Goal: Task Accomplishment & Management: Complete application form

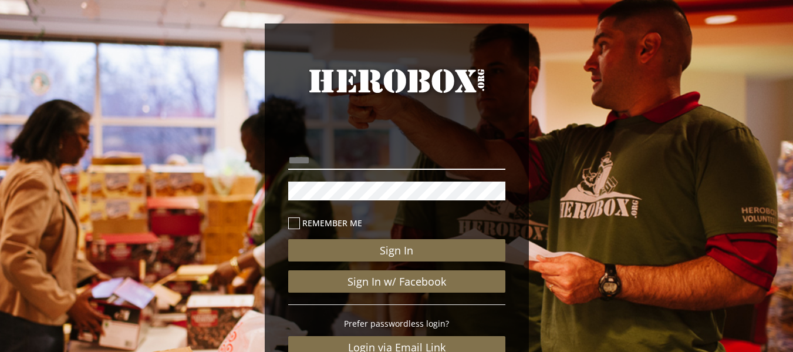
click at [442, 154] on input "email" at bounding box center [396, 160] width 217 height 19
type input "**********"
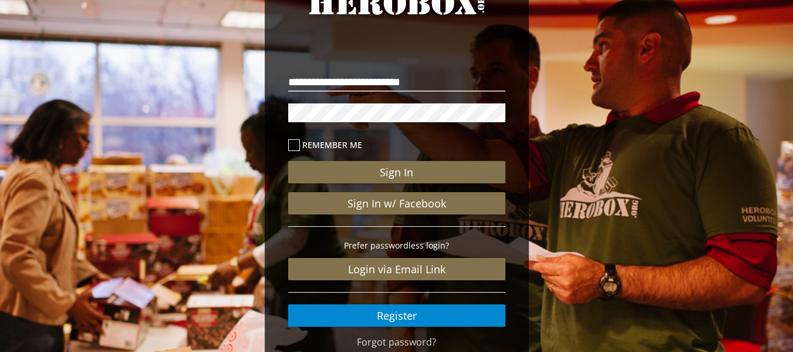
scroll to position [134, 0]
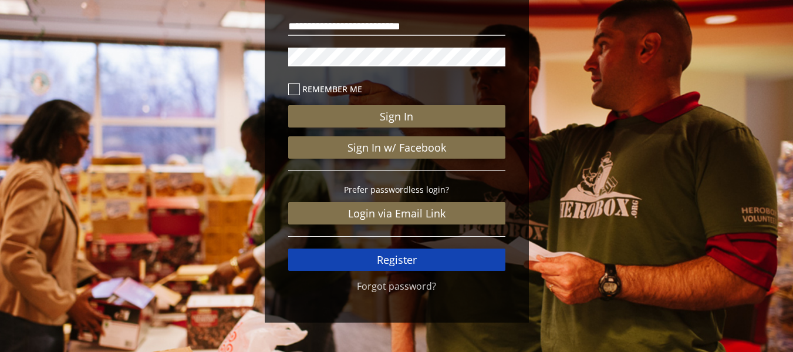
click at [432, 250] on link "Register" at bounding box center [396, 259] width 217 height 22
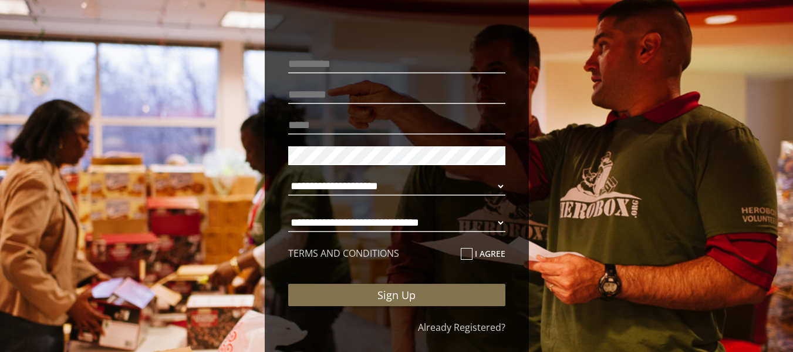
scroll to position [82, 0]
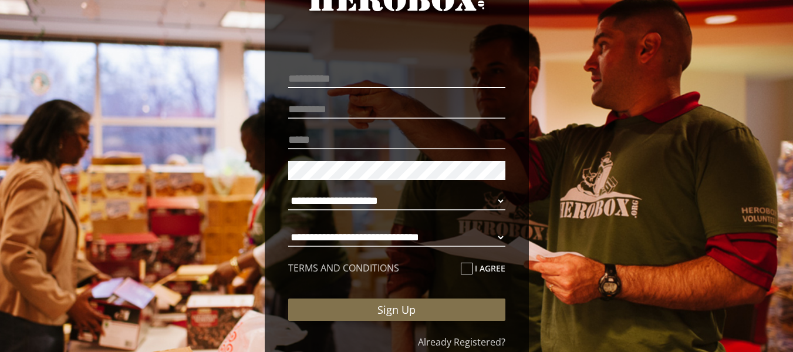
click at [444, 77] on input "text" at bounding box center [396, 78] width 217 height 19
type input "**********"
type input "*******"
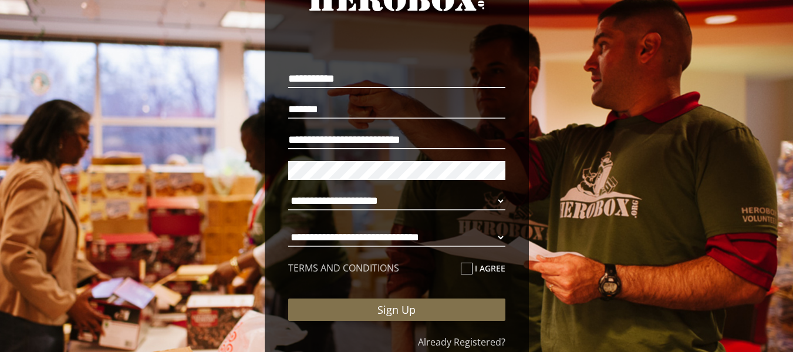
type input "**********"
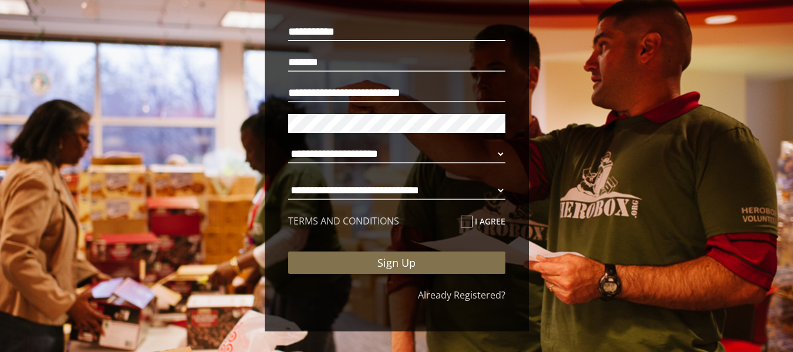
scroll to position [130, 0]
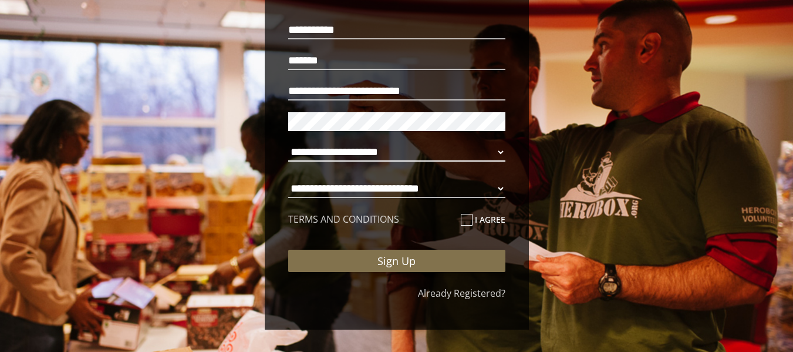
click at [503, 153] on select "**********" at bounding box center [396, 152] width 217 height 19
click at [288, 143] on select "**********" at bounding box center [396, 152] width 217 height 19
select select "**********"
click at [487, 191] on select "**********" at bounding box center [396, 188] width 217 height 19
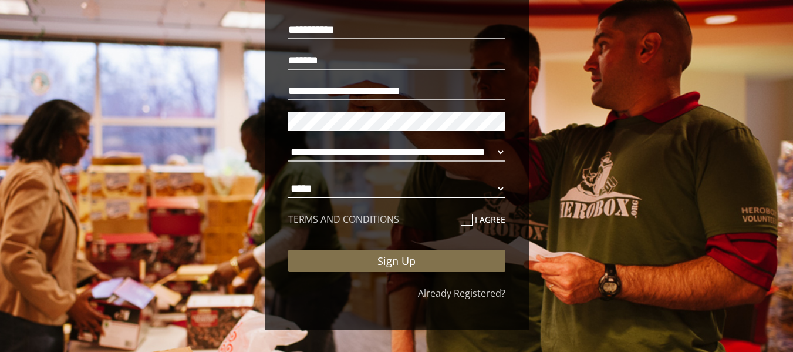
click at [288, 179] on select "**********" at bounding box center [396, 188] width 217 height 19
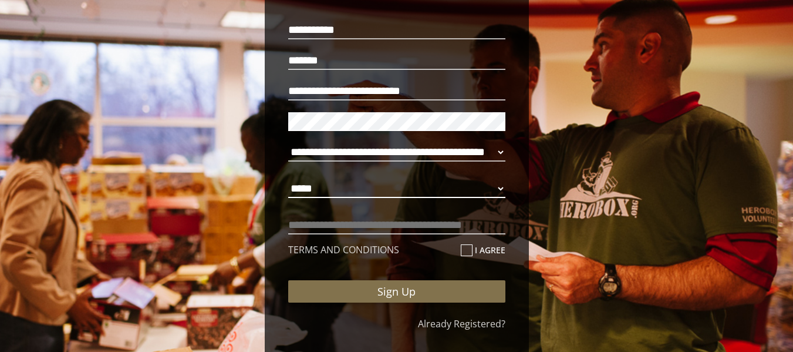
select select "**********"
click at [429, 225] on input "text" at bounding box center [396, 224] width 217 height 19
click at [333, 224] on input "**********" at bounding box center [396, 224] width 217 height 19
type input "**********"
click at [473, 247] on label "I agree" at bounding box center [483, 250] width 45 height 14
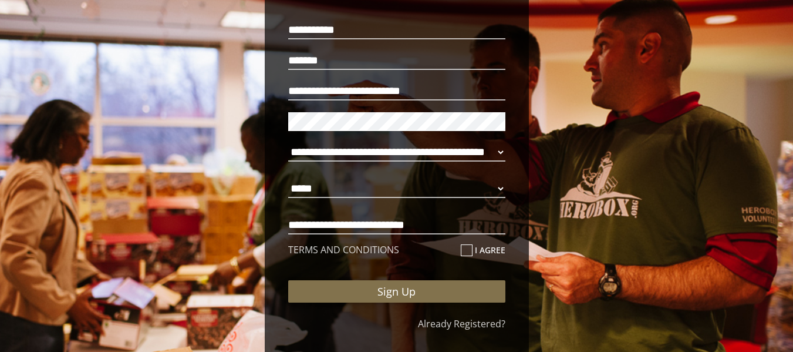
click at [468, 247] on input "I agree" at bounding box center [465, 254] width 8 height 19
checkbox input "****"
click at [382, 222] on input "**********" at bounding box center [396, 224] width 217 height 19
click at [350, 225] on input "**********" at bounding box center [396, 224] width 217 height 19
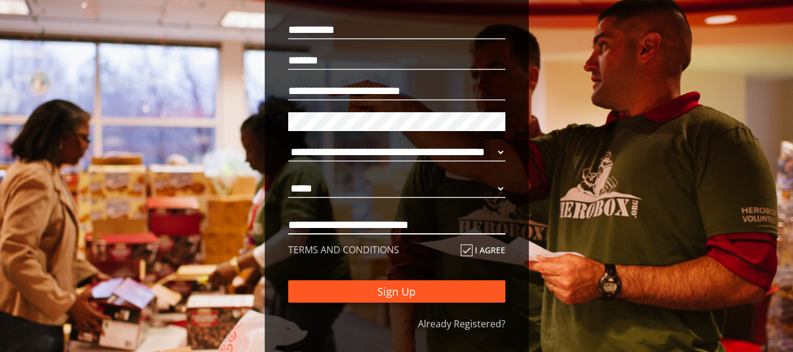
type input "**********"
click at [404, 294] on button "Sign Up" at bounding box center [396, 291] width 217 height 22
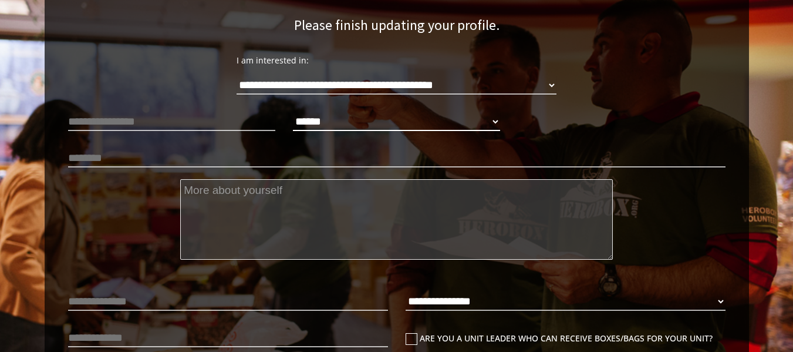
click at [404, 127] on select "****** **** ******" at bounding box center [396, 121] width 207 height 19
click at [221, 122] on input "text" at bounding box center [171, 121] width 207 height 19
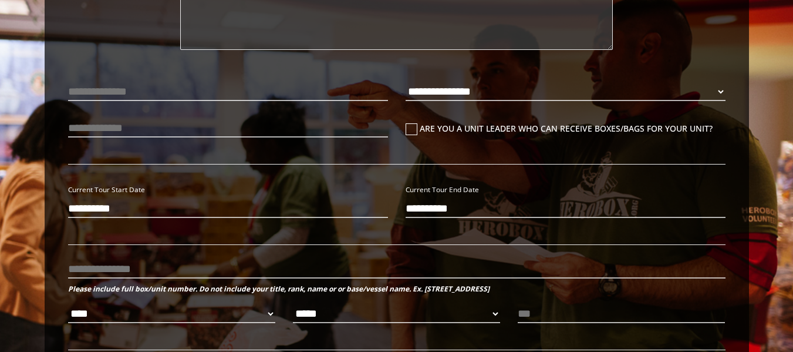
scroll to position [353, 0]
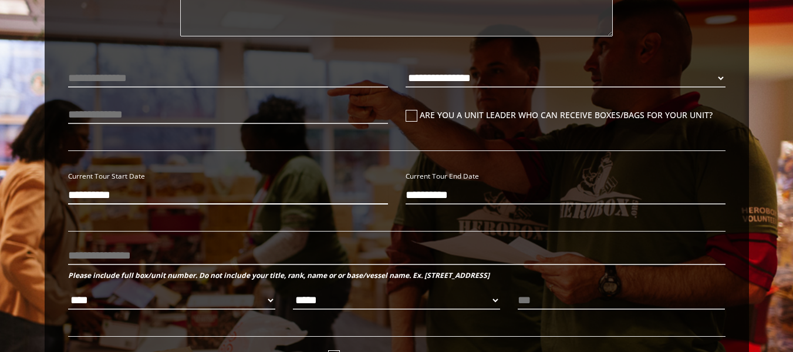
click at [223, 185] on input "**********" at bounding box center [228, 194] width 320 height 19
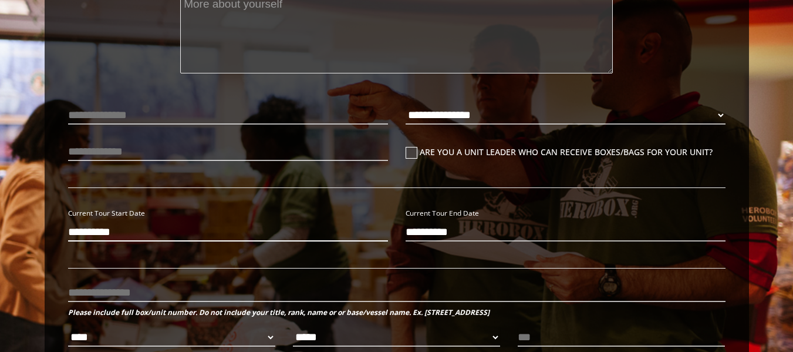
scroll to position [224, 0]
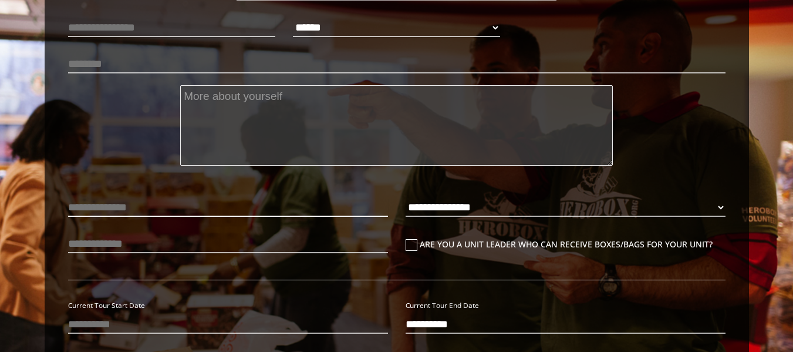
click at [308, 199] on input "text" at bounding box center [228, 207] width 320 height 19
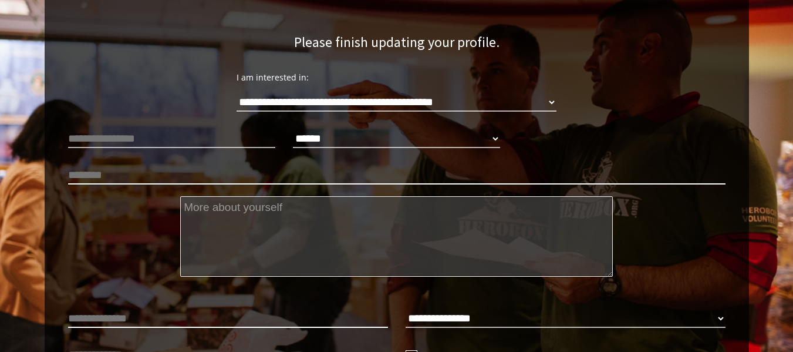
scroll to position [123, 0]
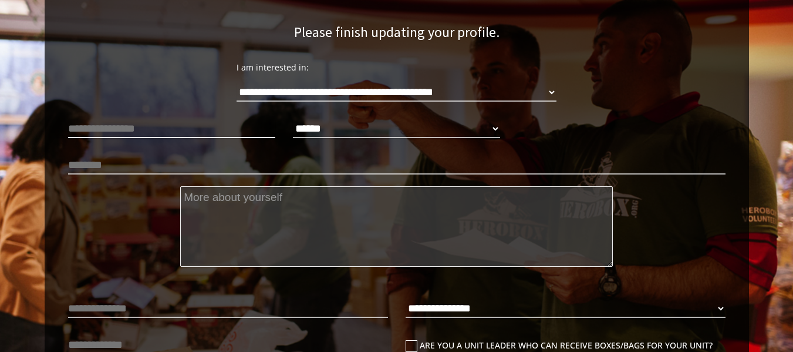
click at [217, 128] on input "text" at bounding box center [171, 128] width 207 height 19
click at [245, 168] on input "text" at bounding box center [396, 165] width 657 height 19
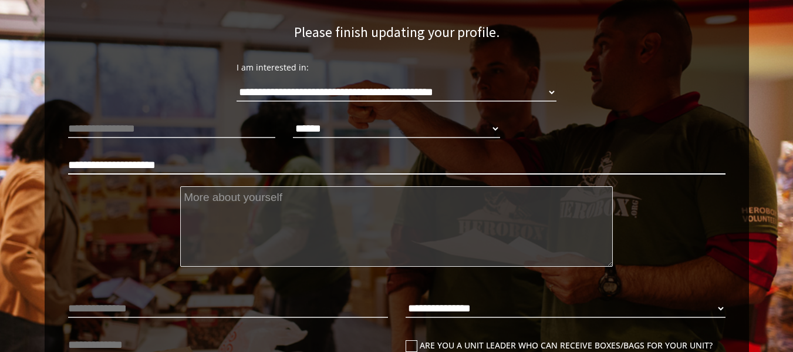
click at [117, 164] on input "**********" at bounding box center [396, 165] width 657 height 19
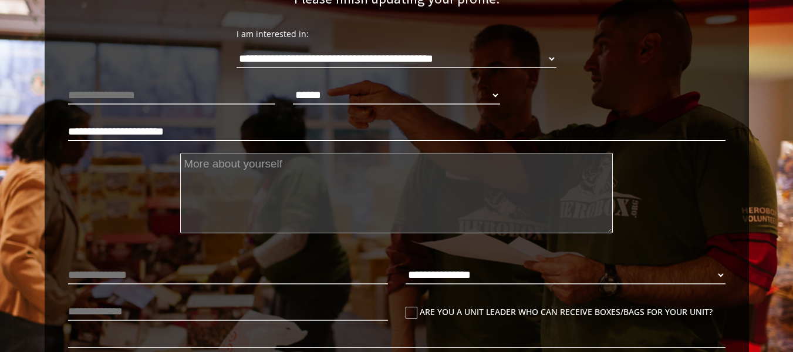
drag, startPoint x: 107, startPoint y: 130, endPoint x: 46, endPoint y: 131, distance: 61.1
click at [46, 131] on div "**********" at bounding box center [397, 308] width 704 height 883
click at [176, 130] on input "**********" at bounding box center [396, 131] width 657 height 19
paste input "*********"
click at [85, 129] on input "**********" at bounding box center [396, 131] width 657 height 19
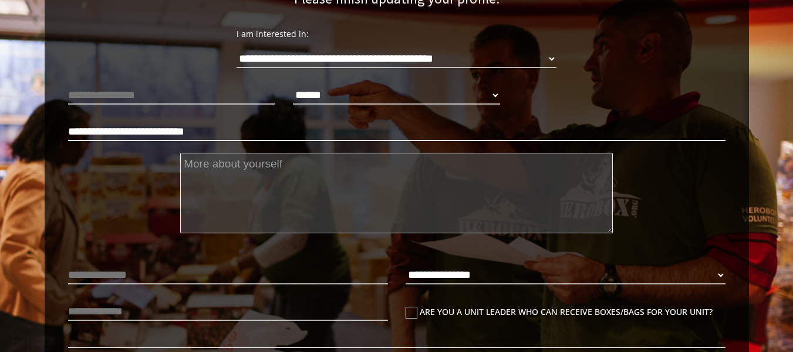
click at [85, 129] on input "**********" at bounding box center [396, 131] width 657 height 19
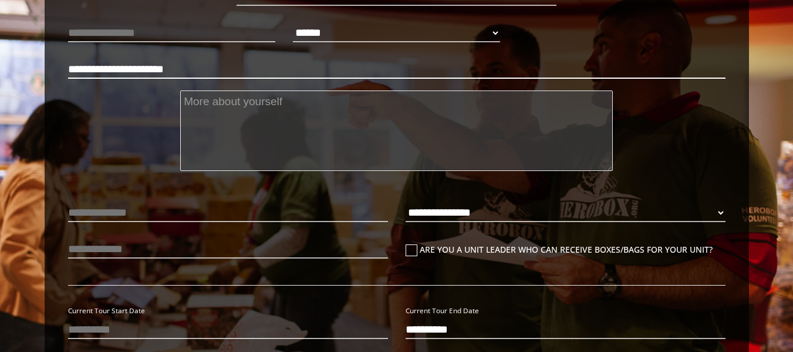
scroll to position [225, 0]
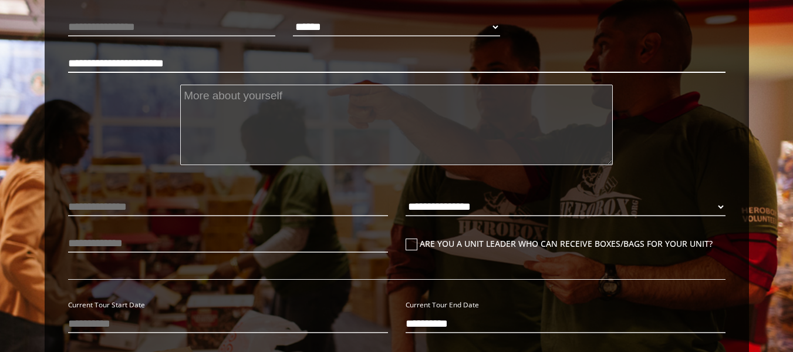
type input "**********"
click at [284, 106] on textarea at bounding box center [396, 125] width 433 height 80
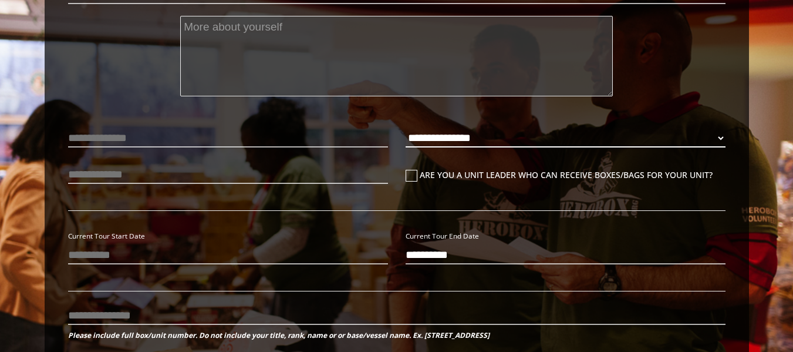
click at [532, 136] on select "**********" at bounding box center [566, 138] width 320 height 19
click at [406, 129] on select "**********" at bounding box center [566, 138] width 320 height 19
select select "**********"
click at [109, 137] on input "text" at bounding box center [228, 138] width 320 height 19
click at [345, 171] on input "text" at bounding box center [228, 174] width 320 height 19
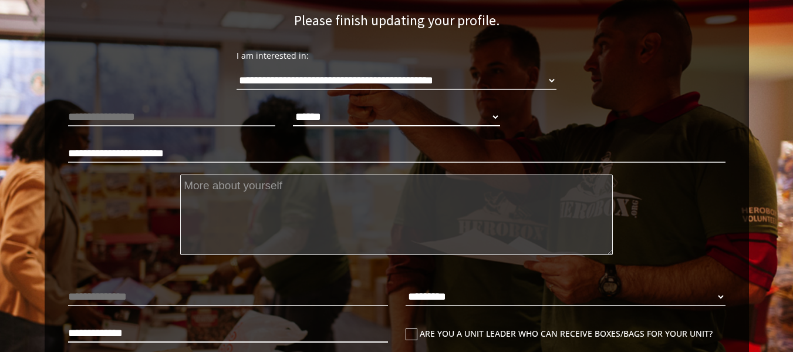
scroll to position [192, 0]
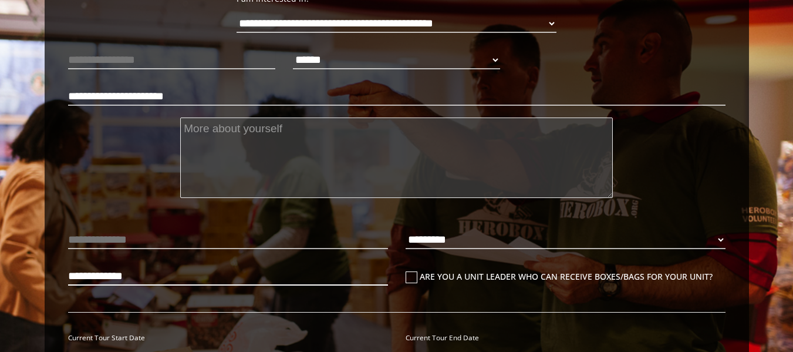
type input "**********"
click at [344, 151] on textarea at bounding box center [396, 157] width 433 height 80
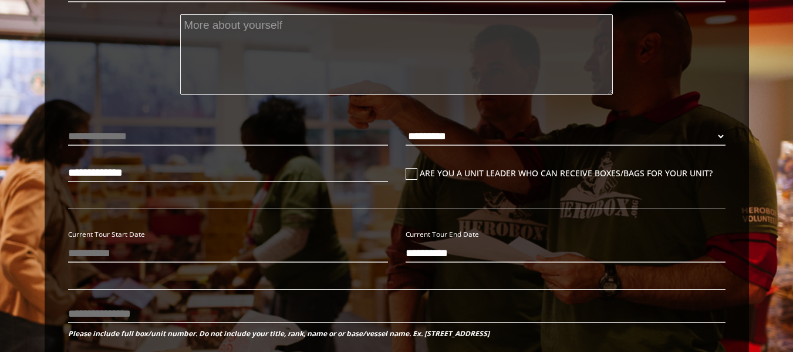
scroll to position [298, 0]
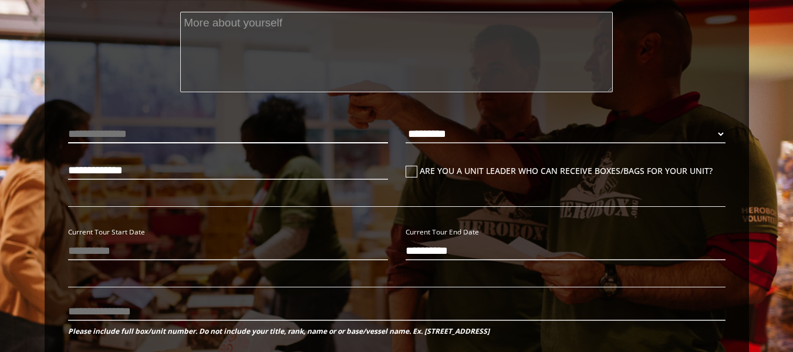
click at [271, 131] on input "text" at bounding box center [228, 133] width 320 height 19
type input "*"
click at [189, 134] on input "**********" at bounding box center [228, 133] width 320 height 19
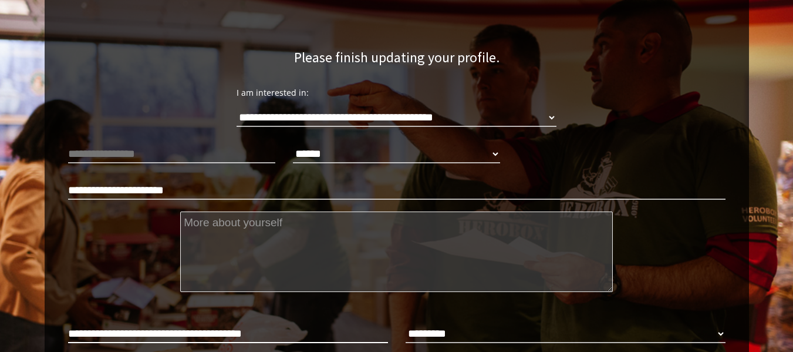
scroll to position [96, 0]
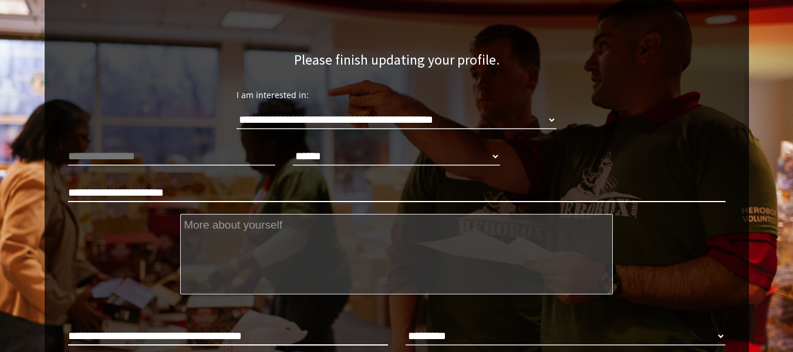
type input "**********"
click at [141, 192] on input "**********" at bounding box center [396, 192] width 657 height 19
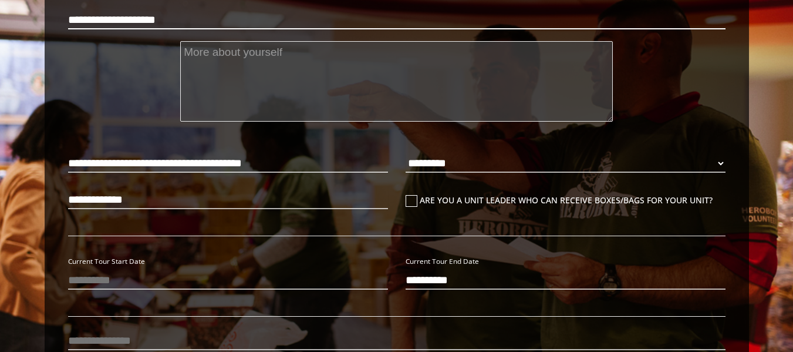
scroll to position [299, 0]
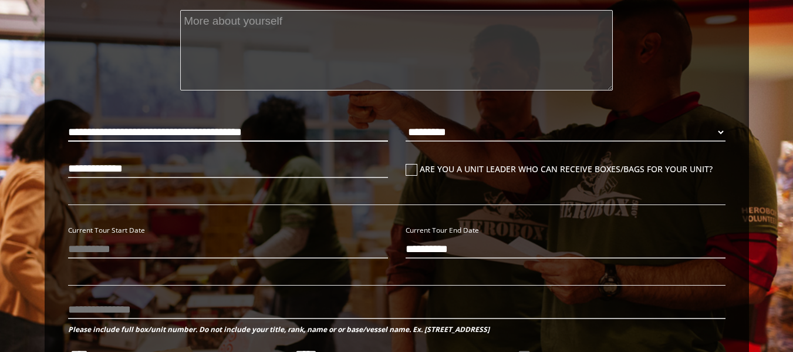
type input "**********"
click at [297, 130] on input "**********" at bounding box center [228, 132] width 320 height 19
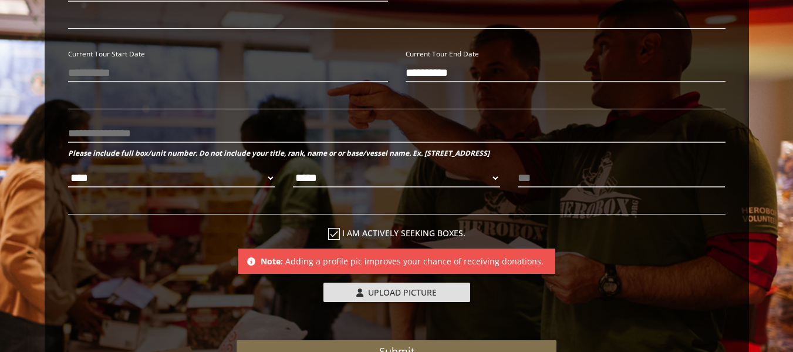
scroll to position [481, 0]
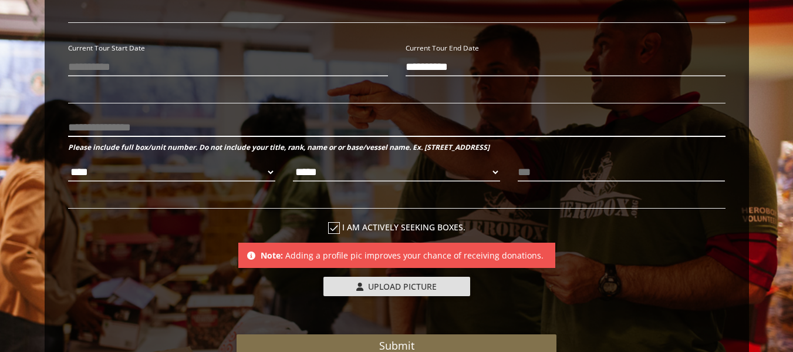
click at [237, 127] on input "text" at bounding box center [396, 127] width 657 height 19
click at [294, 124] on input "text" at bounding box center [396, 127] width 657 height 19
paste input "**********"
click at [171, 122] on input "**********" at bounding box center [396, 127] width 657 height 19
click at [167, 123] on input "**********" at bounding box center [396, 127] width 657 height 19
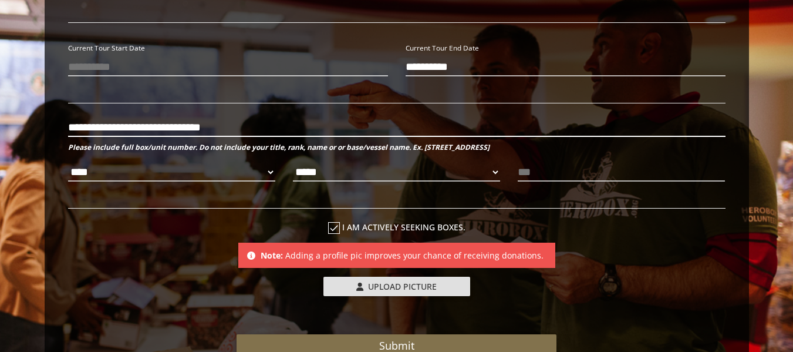
click at [244, 124] on input "**********" at bounding box center [396, 127] width 657 height 19
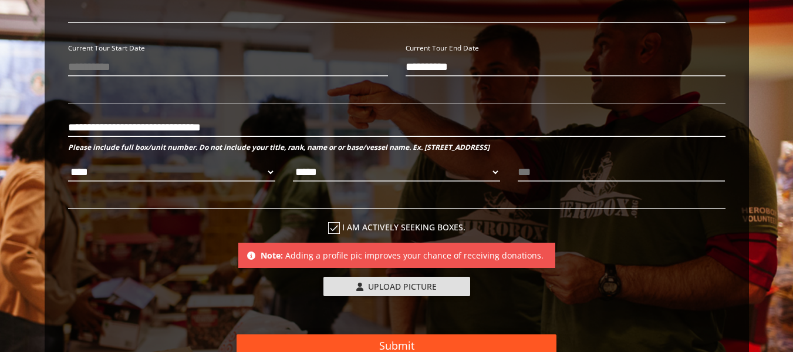
type input "**********"
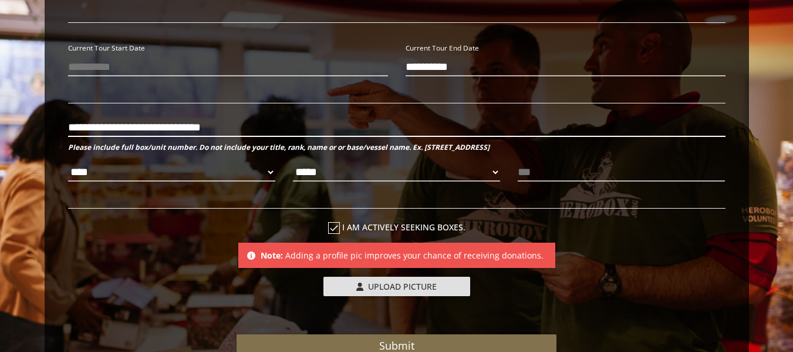
click at [357, 119] on input "**********" at bounding box center [396, 127] width 657 height 19
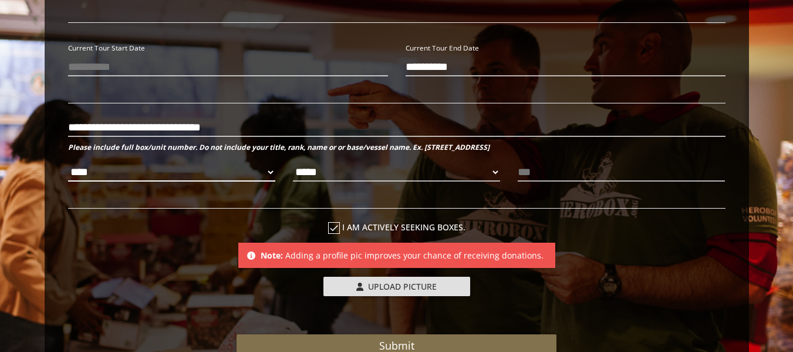
click at [270, 174] on select "**** *** *** ***" at bounding box center [171, 172] width 207 height 19
select select "**********"
click at [68, 163] on select "**** *** *** ***" at bounding box center [171, 172] width 207 height 19
click at [369, 170] on select "***** ** ** **" at bounding box center [396, 172] width 207 height 19
select select "*********"
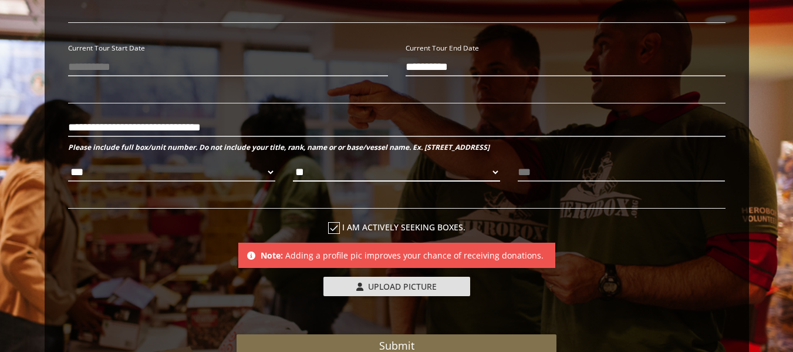
click at [293, 163] on select "***** ** ** **" at bounding box center [396, 172] width 207 height 19
click at [640, 171] on input "text" at bounding box center [621, 172] width 207 height 19
paste input "**********"
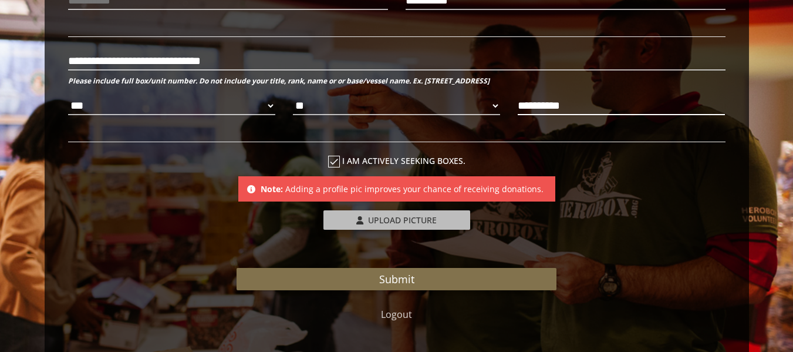
type input "**********"
click at [435, 220] on span "Upload Picture" at bounding box center [402, 219] width 69 height 11
click at [435, 220] on input "Upload Picture" at bounding box center [401, 217] width 156 height 14
click at [404, 222] on span "Upload Picture" at bounding box center [402, 219] width 69 height 11
click at [404, 222] on input "Upload Picture" at bounding box center [401, 217] width 156 height 14
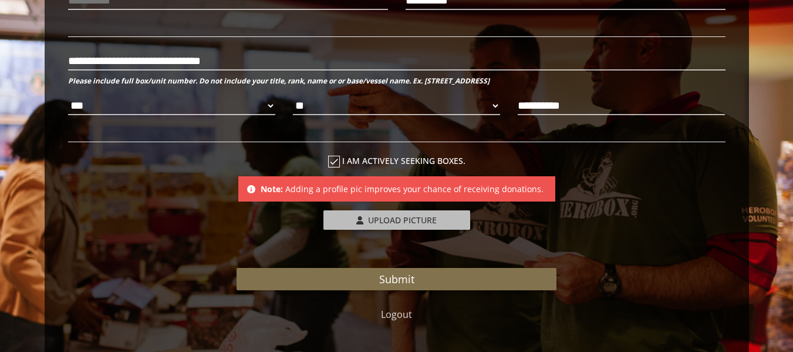
type input "**********"
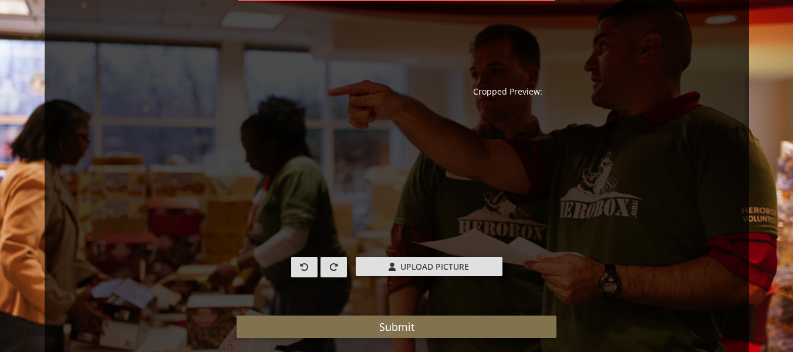
scroll to position [787, 0]
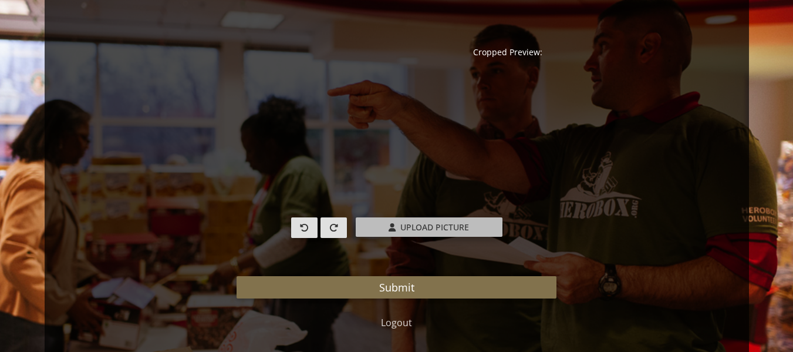
click at [478, 224] on label "Upload Picture" at bounding box center [429, 226] width 147 height 19
click at [478, 224] on input "Upload Picture" at bounding box center [434, 224] width 156 height 14
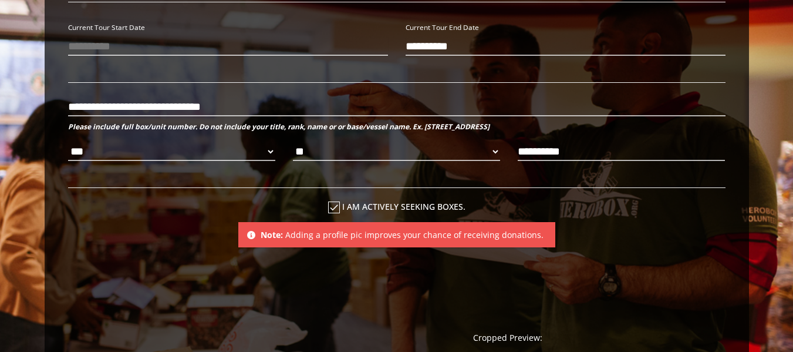
scroll to position [421, 0]
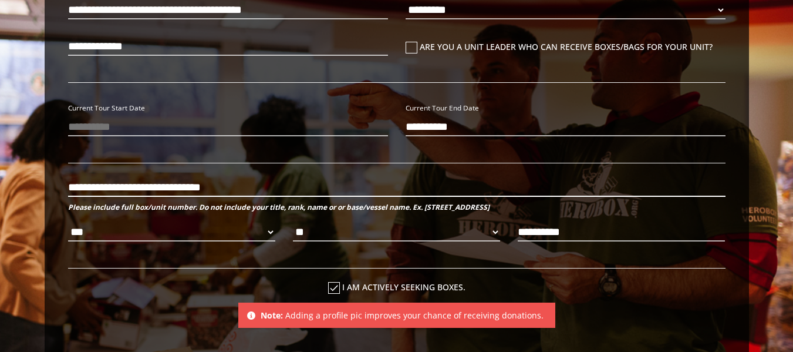
click at [137, 187] on input "**********" at bounding box center [396, 187] width 657 height 19
click at [174, 181] on input "**********" at bounding box center [396, 187] width 657 height 19
click at [209, 184] on input "**********" at bounding box center [396, 187] width 657 height 19
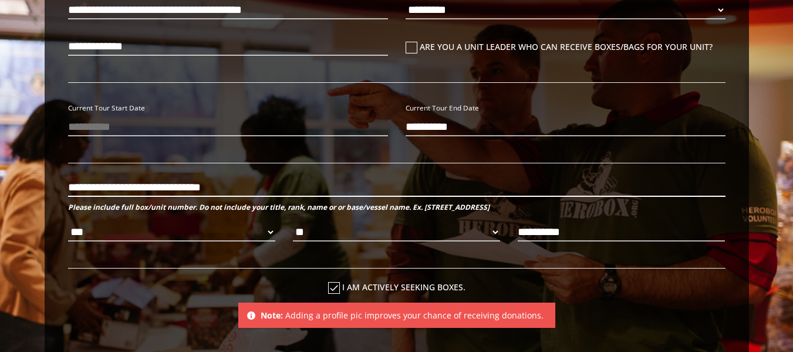
click at [209, 184] on input "**********" at bounding box center [396, 187] width 657 height 19
click at [390, 208] on b "Please include full box/unit number. Do not include your title, rank, name or o…" at bounding box center [278, 207] width 421 height 10
click at [164, 176] on p "**********" at bounding box center [396, 194] width 657 height 39
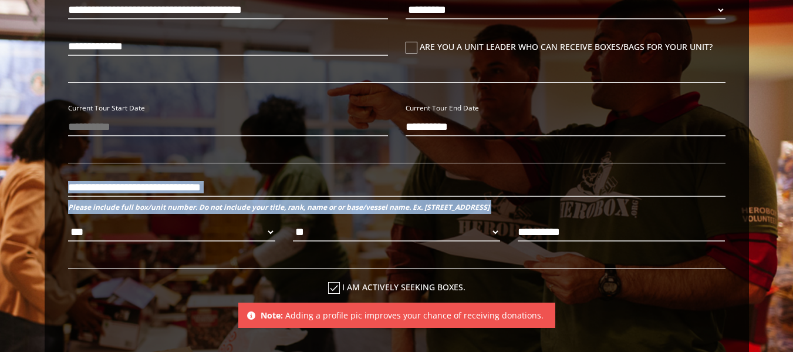
click at [164, 176] on p "**********" at bounding box center [396, 194] width 657 height 39
click at [170, 183] on input "**********" at bounding box center [396, 187] width 657 height 19
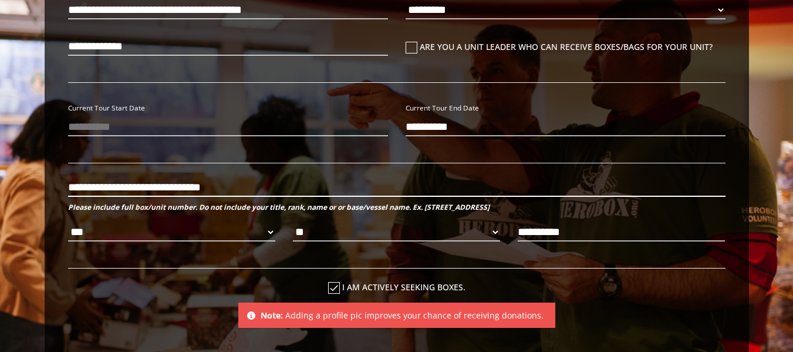
click at [167, 184] on input "**********" at bounding box center [396, 187] width 657 height 19
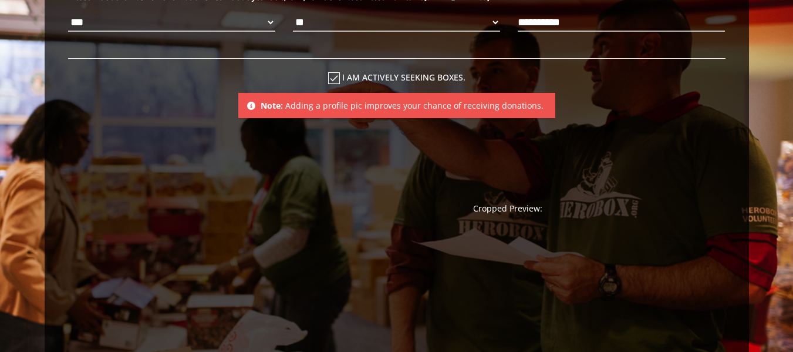
scroll to position [793, 0]
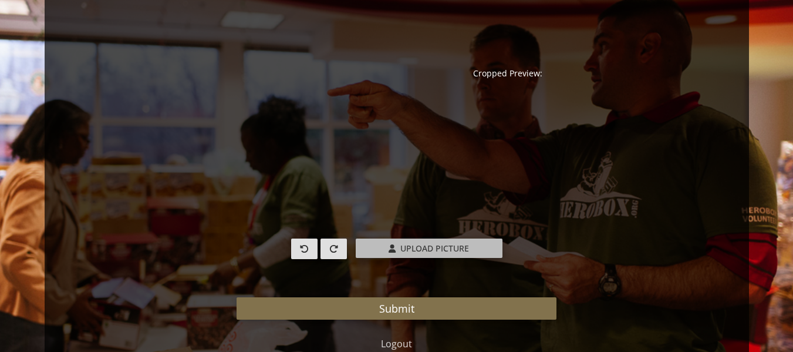
click at [383, 246] on label "Upload Picture" at bounding box center [429, 247] width 147 height 19
click at [383, 246] on input "Upload Picture" at bounding box center [434, 245] width 156 height 14
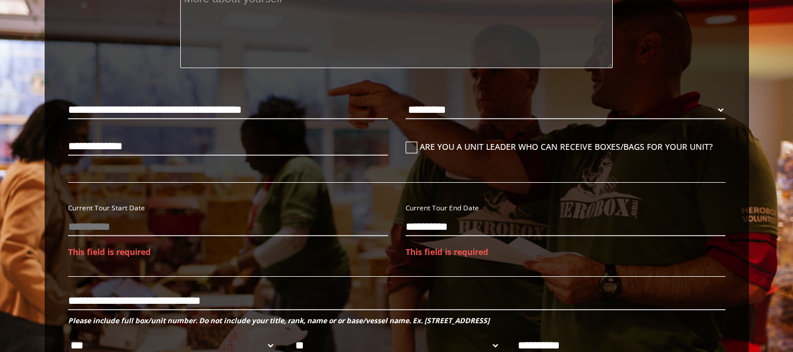
scroll to position [332, 0]
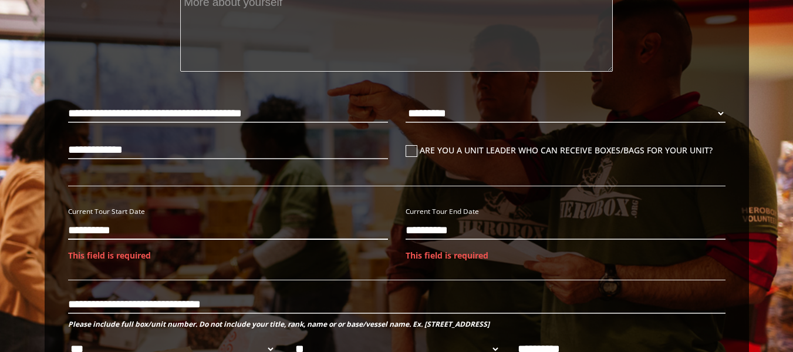
click at [296, 232] on input "**********" at bounding box center [228, 230] width 320 height 19
type input "**********"
click at [452, 228] on input "**********" at bounding box center [566, 230] width 320 height 19
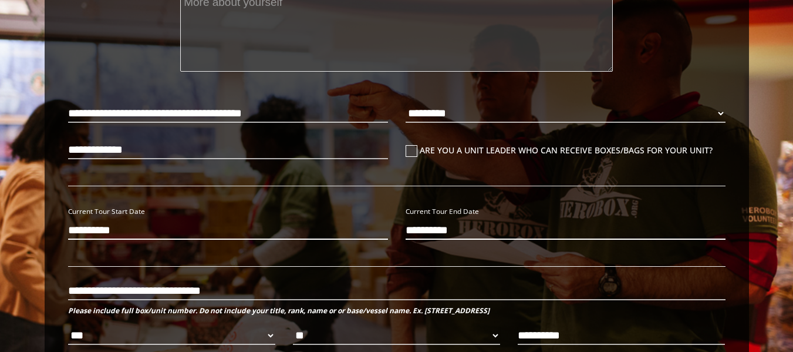
type input "**********"
click at [77, 232] on input "**********" at bounding box center [228, 230] width 320 height 19
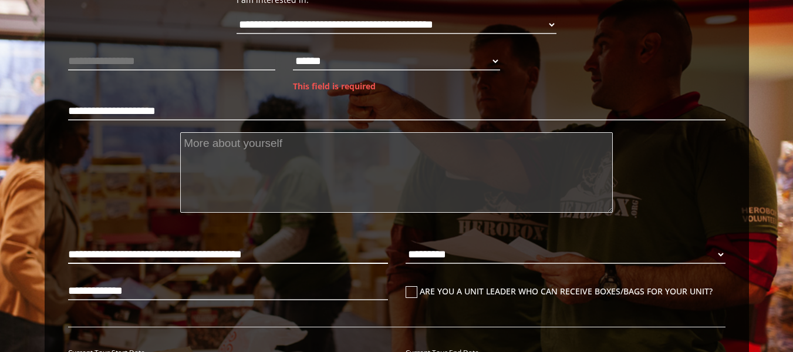
scroll to position [188, 0]
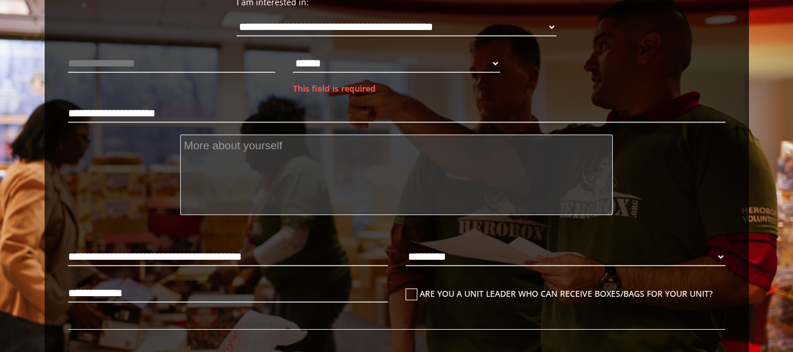
click at [334, 151] on textarea at bounding box center [396, 174] width 433 height 80
click at [318, 55] on select "****** **** ******" at bounding box center [396, 63] width 207 height 19
click at [293, 54] on select "****** **** ******" at bounding box center [396, 63] width 207 height 19
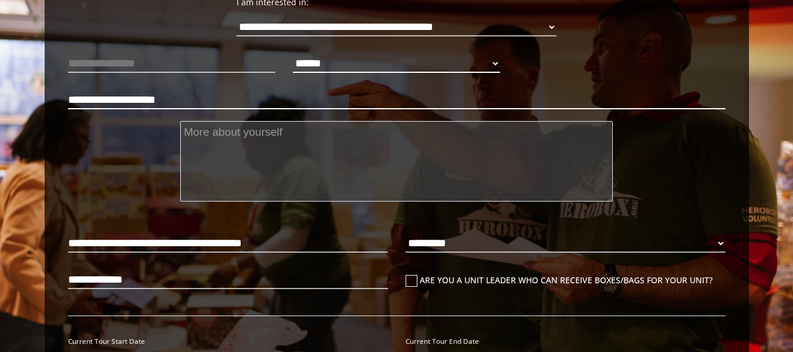
select select "**********"
click at [338, 146] on textarea at bounding box center [396, 161] width 433 height 80
type textarea "M"
click at [186, 131] on textarea "My husband and I got married earlier this year," at bounding box center [396, 161] width 433 height 80
click at [483, 129] on textarea "My husband and I got married earlier this year," at bounding box center [396, 161] width 433 height 80
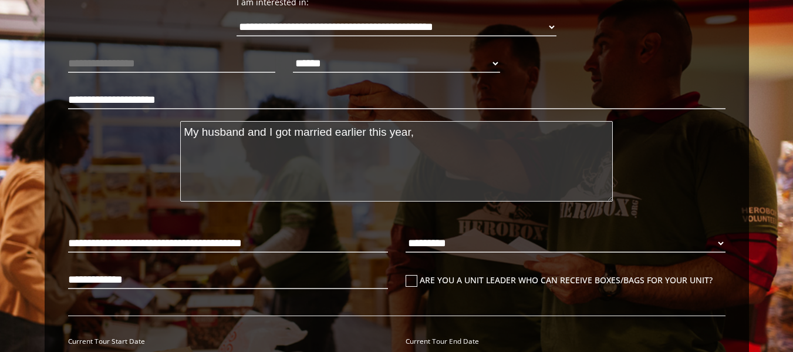
click at [190, 129] on textarea "My husband and I got married earlier this year," at bounding box center [396, 161] width 433 height 80
click at [276, 130] on textarea "My husband and I got married earlier this year," at bounding box center [396, 161] width 433 height 80
click at [273, 129] on textarea "My husband and I got married earlier this year," at bounding box center [396, 161] width 433 height 80
click at [583, 137] on textarea "My husband and I met at [GEOGRAPHIC_DATA], and we got married earlier this year," at bounding box center [396, 161] width 433 height 80
click at [359, 131] on textarea "My husband and I met at [GEOGRAPHIC_DATA], and we got married earlier this year." at bounding box center [396, 161] width 433 height 80
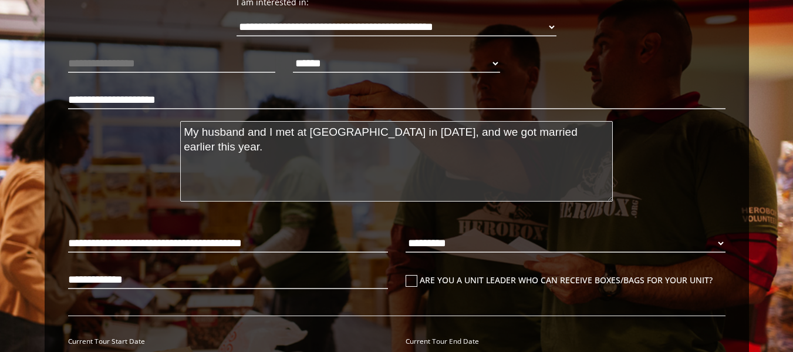
click at [598, 136] on textarea "My husband and I met at [GEOGRAPHIC_DATA] in [DATE], and we got married earlier…" at bounding box center [396, 161] width 433 height 80
click at [413, 131] on textarea "My husband and I met at [GEOGRAPHIC_DATA] in [DATE], and we got married earlier…" at bounding box center [396, 161] width 433 height 80
click at [589, 134] on textarea "My husband and I met at [GEOGRAPHIC_DATA] in [DATE], and we got married earlier…" at bounding box center [396, 161] width 433 height 80
click at [448, 133] on textarea "My husband and I met at [GEOGRAPHIC_DATA] in [DATE], and we got married earlier…" at bounding box center [396, 161] width 433 height 80
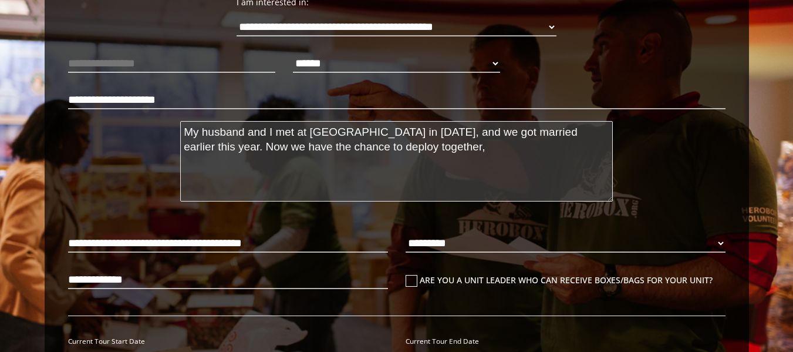
click at [448, 133] on textarea "My husband and I met at [GEOGRAPHIC_DATA] in [DATE], and we got married earlier…" at bounding box center [396, 161] width 433 height 80
click at [454, 141] on textarea "My husband and I met at [GEOGRAPHIC_DATA] in [DATE], and we got married earlier…" at bounding box center [396, 161] width 433 height 80
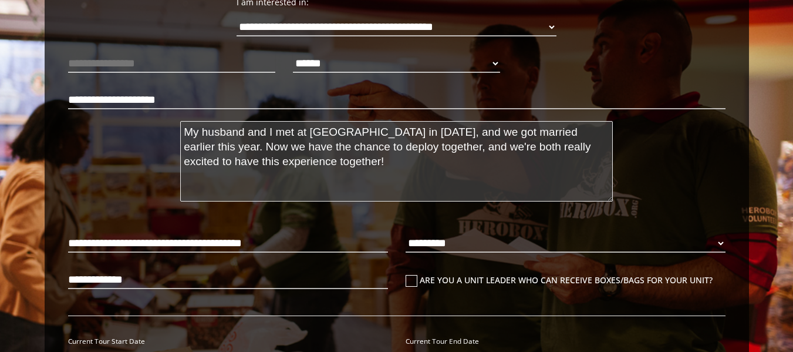
click at [550, 146] on textarea "My husband and I met at [GEOGRAPHIC_DATA] in [DATE], and we got married earlier…" at bounding box center [396, 161] width 433 height 80
click at [523, 172] on textarea "My husband and I met at [GEOGRAPHIC_DATA] in [DATE], and we got married earlier…" at bounding box center [396, 161] width 433 height 80
click at [418, 145] on textarea "My husband and I met at [GEOGRAPHIC_DATA] in [DATE], and we got married earlier…" at bounding box center [396, 161] width 433 height 80
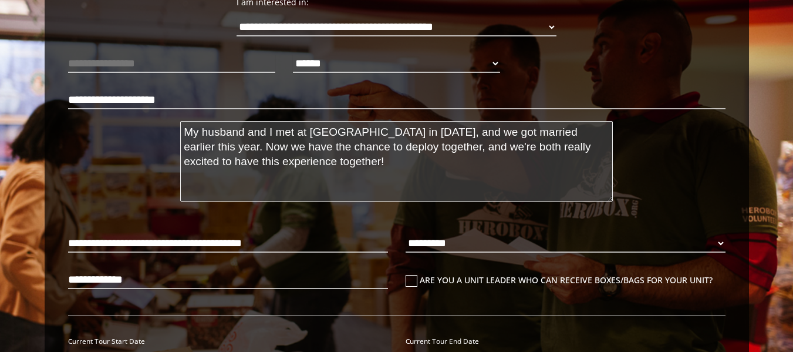
click at [418, 145] on textarea "My husband and I met at [GEOGRAPHIC_DATA] in [DATE], and we got married earlier…" at bounding box center [396, 161] width 433 height 80
click at [386, 161] on textarea "My husband and I met at [GEOGRAPHIC_DATA] in [DATE], and we got married earlier…" at bounding box center [396, 161] width 433 height 80
click at [272, 147] on textarea "My husband and I met at [GEOGRAPHIC_DATA] in [DATE], and we got married earlier…" at bounding box center [396, 161] width 433 height 80
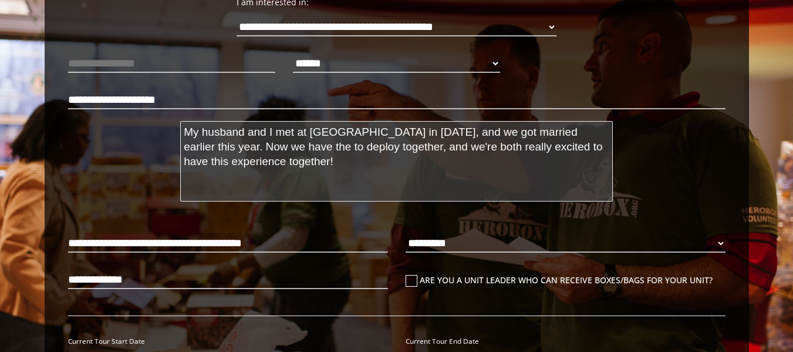
click at [291, 149] on textarea "My husband and I met at [GEOGRAPHIC_DATA] in [DATE], and we got married earlier…" at bounding box center [396, 161] width 433 height 80
click at [252, 147] on textarea "My husband and I met at [GEOGRAPHIC_DATA] in [DATE], and we got married earlier…" at bounding box center [396, 161] width 433 height 80
click at [422, 169] on textarea "My husband and I met at [GEOGRAPHIC_DATA] in [DATE], and we got married earlier…" at bounding box center [396, 161] width 433 height 80
click at [478, 134] on textarea "My husband and I met at [GEOGRAPHIC_DATA] in [DATE], and we got married earlier…" at bounding box center [396, 161] width 433 height 80
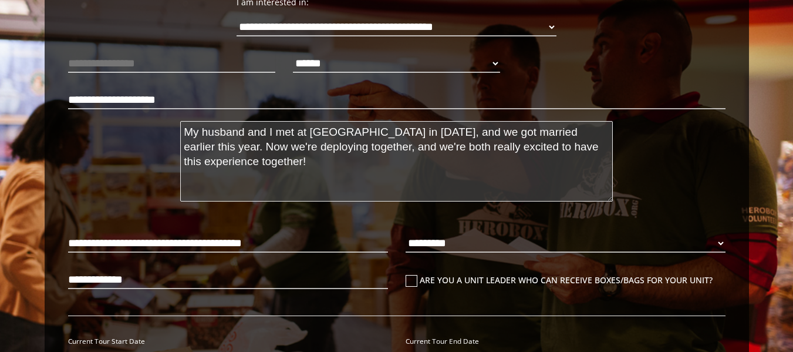
click at [478, 134] on textarea "My husband and I met at [GEOGRAPHIC_DATA] in [DATE], and we got married earlier…" at bounding box center [396, 161] width 433 height 80
click at [588, 130] on textarea "My husband and I met at [GEOGRAPHIC_DATA] in [DATE], and we got married earlier…" at bounding box center [396, 161] width 433 height 80
click at [582, 131] on textarea "My husband and I met at [GEOGRAPHIC_DATA] in [DATE], and we got married earlier…" at bounding box center [396, 161] width 433 height 80
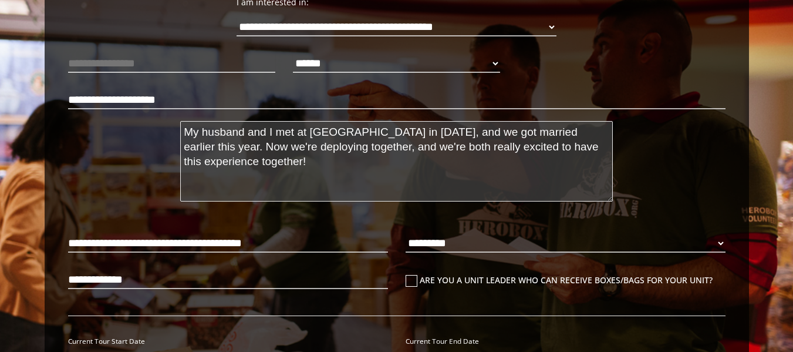
click at [580, 131] on textarea "My husband and I met at [GEOGRAPHIC_DATA] in [DATE], and we got married earlier…" at bounding box center [396, 161] width 433 height 80
click at [588, 129] on textarea "My husband and I met at [GEOGRAPHIC_DATA] in [DATE], and we got married earlier…" at bounding box center [396, 161] width 433 height 80
click at [592, 131] on textarea "My husband and I met at [GEOGRAPHIC_DATA] in [DATE], and we got married earlier…" at bounding box center [396, 161] width 433 height 80
click at [583, 131] on textarea "My husband and I met at [GEOGRAPHIC_DATA] in [DATE], and we got married earlier…" at bounding box center [396, 161] width 433 height 80
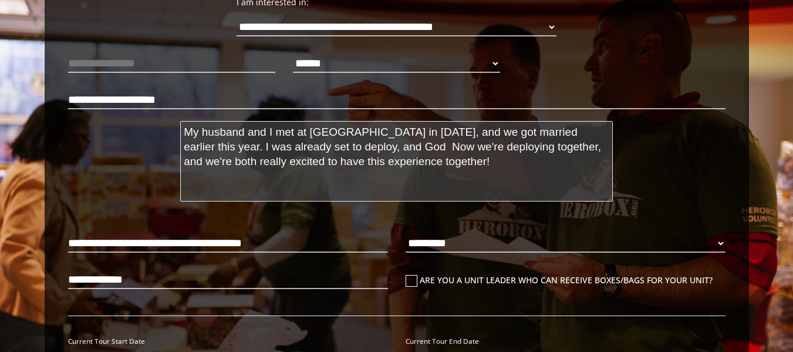
click at [346, 146] on textarea "My husband and I met at [GEOGRAPHIC_DATA] in [DATE], and we got married earlier…" at bounding box center [396, 161] width 433 height 80
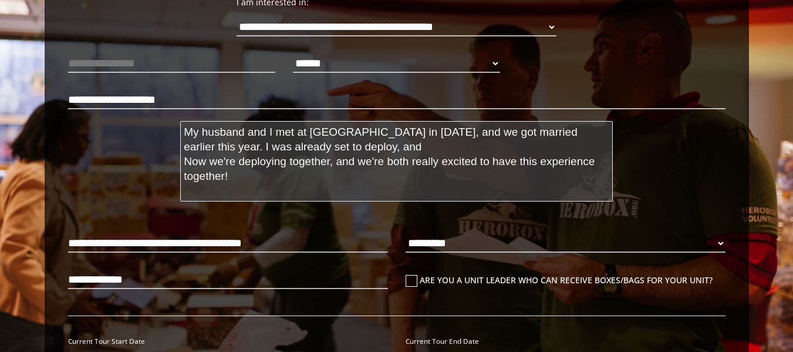
click at [359, 148] on textarea "My husband and I met at [GEOGRAPHIC_DATA] in [DATE], and we got married earlier…" at bounding box center [396, 161] width 433 height 80
click at [584, 133] on textarea "My husband and I met at [GEOGRAPHIC_DATA] in [DATE], and we got married earlier…" at bounding box center [396, 161] width 433 height 80
click at [248, 147] on textarea "My husband and I met at [GEOGRAPHIC_DATA] in [DATE], and we got married earlier…" at bounding box center [396, 161] width 433 height 80
click at [203, 149] on textarea "My husband and I met at [GEOGRAPHIC_DATA] in [DATE], and we got married earlier…" at bounding box center [396, 161] width 433 height 80
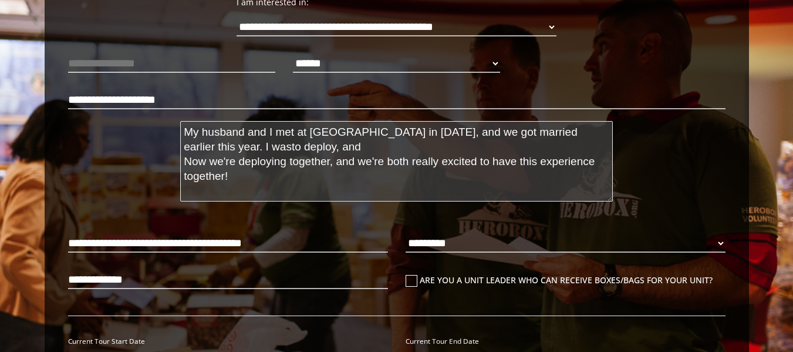
click at [203, 149] on textarea "My husband and I met at [GEOGRAPHIC_DATA] in [DATE], and we got married earlier…" at bounding box center [396, 161] width 433 height 80
click at [325, 147] on textarea "My husband and I met at [GEOGRAPHIC_DATA] in [DATE], and we got married earlier…" at bounding box center [396, 161] width 433 height 80
click at [355, 147] on textarea "My husband and I met at [GEOGRAPHIC_DATA] in [DATE], and we got married earlier…" at bounding box center [396, 161] width 433 height 80
click at [376, 138] on textarea "My husband and I met at [GEOGRAPHIC_DATA] in [DATE], and we got married earlier…" at bounding box center [396, 161] width 433 height 80
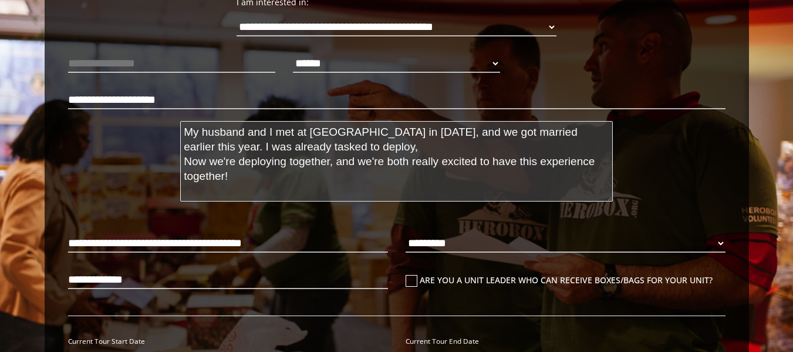
click at [376, 138] on textarea "My husband and I met at [GEOGRAPHIC_DATA] in [DATE], and we got married earlier…" at bounding box center [396, 161] width 433 height 80
click at [376, 146] on textarea "My husband and I met at [GEOGRAPHIC_DATA] in [DATE], and we got married earlier…" at bounding box center [396, 161] width 433 height 80
click at [442, 176] on textarea "My husband and I met at [GEOGRAPHIC_DATA] in [DATE], and we got married earlier…" at bounding box center [396, 161] width 433 height 80
click at [312, 163] on textarea "My husband and I met at [GEOGRAPHIC_DATA] in [DATE], and we got married earlier…" at bounding box center [396, 161] width 433 height 80
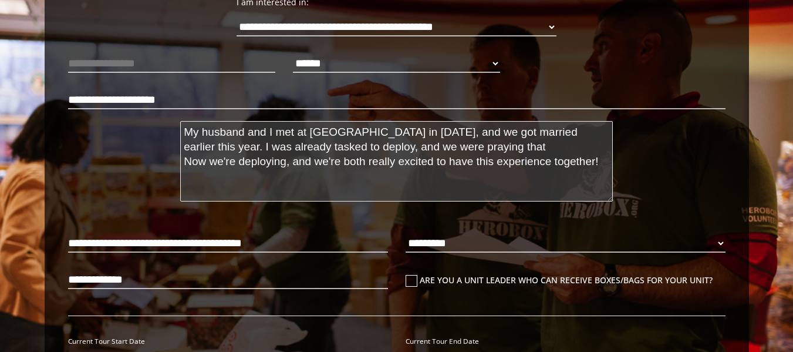
click at [238, 158] on textarea "My husband and I met at [GEOGRAPHIC_DATA] in [DATE], and we got married earlier…" at bounding box center [396, 161] width 433 height 80
click at [405, 201] on textarea "My husband and I met at [GEOGRAPHIC_DATA] in [DATE], and we got married earlier…" at bounding box center [396, 161] width 433 height 80
click at [308, 161] on textarea "My husband and I met at [GEOGRAPHIC_DATA] in [DATE], and we got married earlier…" at bounding box center [396, 161] width 433 height 80
click at [314, 162] on textarea "My husband and I met at [GEOGRAPHIC_DATA] in [DATE], and we got married earlier…" at bounding box center [396, 161] width 433 height 80
click at [312, 162] on textarea "My husband and I met at [GEOGRAPHIC_DATA] in [DATE], and we got married earlier…" at bounding box center [396, 161] width 433 height 80
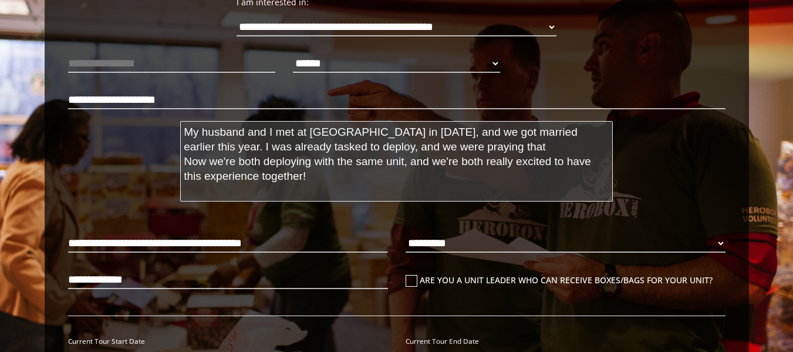
click at [472, 160] on textarea "My husband and I met at [GEOGRAPHIC_DATA] in [DATE], and we got married earlier…" at bounding box center [396, 161] width 433 height 80
click at [474, 176] on textarea "My husband and I met at [GEOGRAPHIC_DATA] in [DATE], and we got married earlier…" at bounding box center [396, 161] width 433 height 80
click at [434, 170] on textarea "My husband and I met at [GEOGRAPHIC_DATA] in [DATE], and we got married earlier…" at bounding box center [396, 161] width 433 height 80
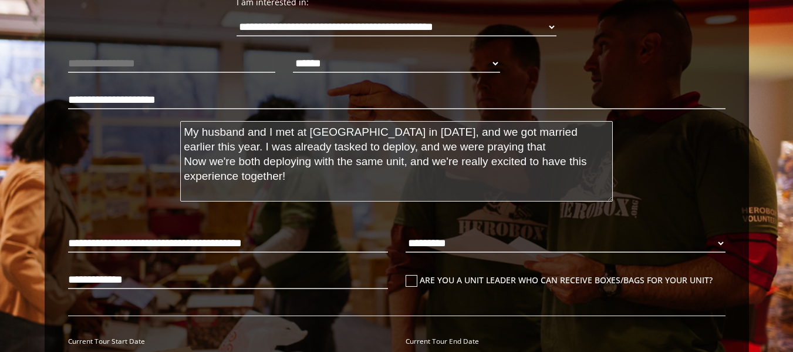
click at [486, 144] on textarea "My husband and I met at [GEOGRAPHIC_DATA] in [DATE], and we got married earlier…" at bounding box center [396, 161] width 433 height 80
click at [463, 134] on textarea "My husband and I met at [GEOGRAPHIC_DATA] in [DATE], and we got married earlier…" at bounding box center [396, 161] width 433 height 80
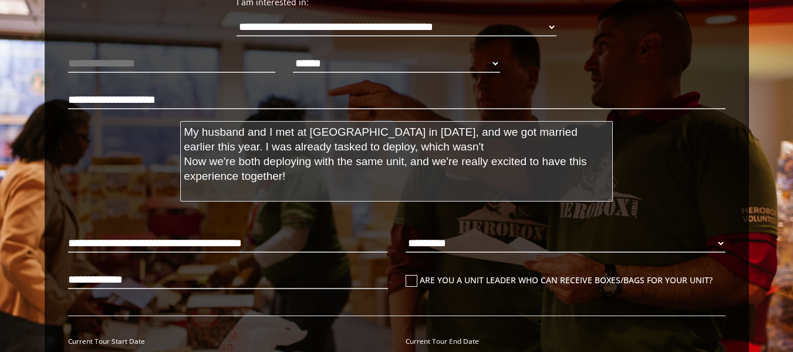
click at [463, 146] on textarea "My husband and I met at [GEOGRAPHIC_DATA] in [DATE], and we got married earlier…" at bounding box center [396, 161] width 433 height 80
click at [388, 150] on textarea "My husband and I met at [GEOGRAPHIC_DATA] in [DATE], and we got married earlier…" at bounding box center [396, 161] width 433 height 80
click at [504, 144] on textarea "My husband and I met at [GEOGRAPHIC_DATA] in [DATE], and we got married earlier…" at bounding box center [396, 161] width 433 height 80
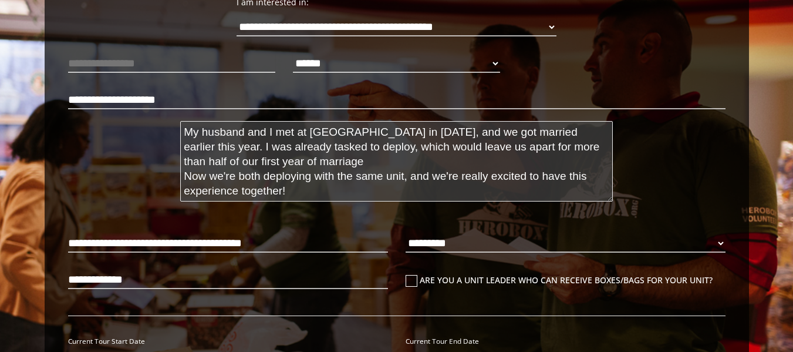
click at [442, 150] on textarea "My husband and I met at [GEOGRAPHIC_DATA] in [DATE], and we got married earlier…" at bounding box center [396, 161] width 433 height 80
click at [443, 160] on textarea "My husband and I met at [GEOGRAPHIC_DATA] in [DATE], and we got married earlier…" at bounding box center [396, 161] width 433 height 80
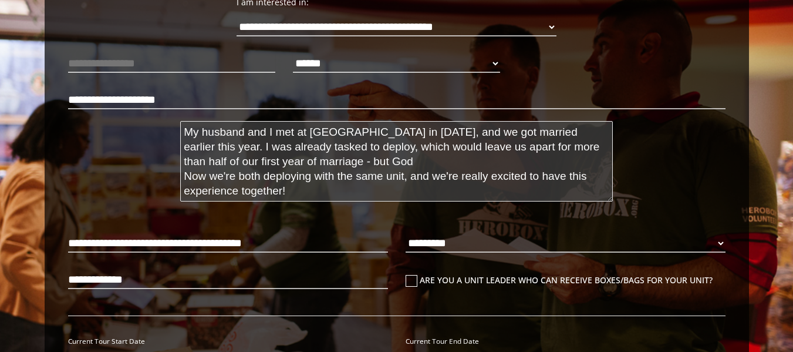
click at [408, 156] on textarea "My husband and I met at [GEOGRAPHIC_DATA] in [DATE], and we got married earlier…" at bounding box center [396, 161] width 433 height 80
click at [400, 153] on textarea "My husband and I met at [GEOGRAPHIC_DATA] in [DATE], and we got married earlier…" at bounding box center [396, 161] width 433 height 80
click at [404, 167] on textarea "My husband and I met at [GEOGRAPHIC_DATA] in [DATE], and we got married earlier…" at bounding box center [396, 161] width 433 height 80
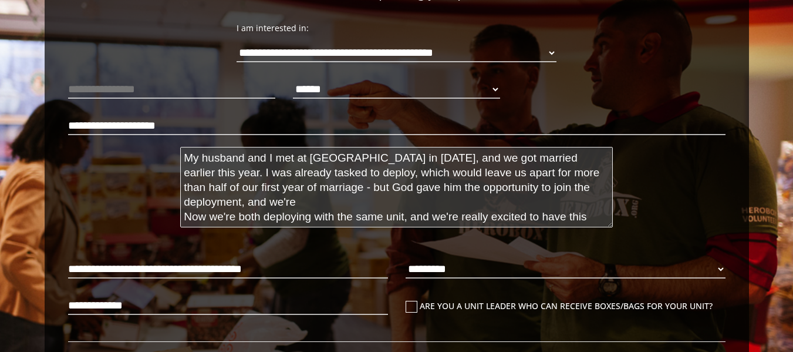
scroll to position [174, 0]
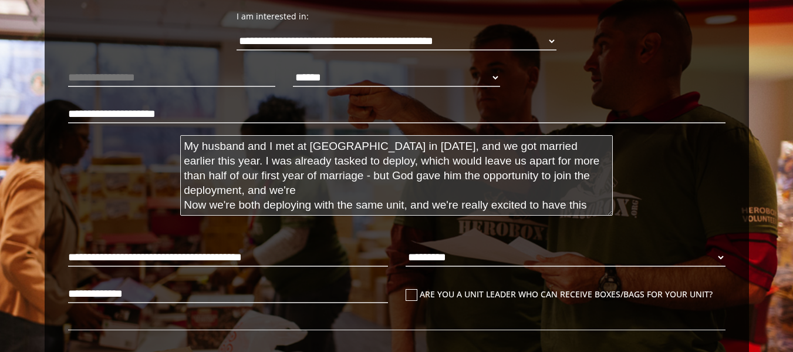
click at [380, 207] on textarea "My husband and I met at [GEOGRAPHIC_DATA] in [DATE], and we got married earlier…" at bounding box center [396, 175] width 433 height 80
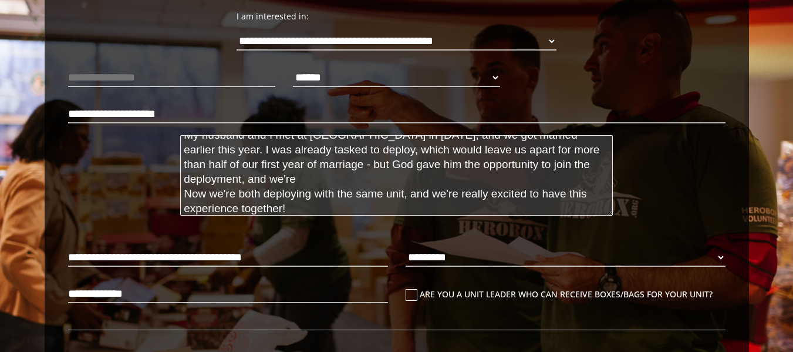
click at [308, 158] on textarea "My husband and I met at [GEOGRAPHIC_DATA] in [DATE], and we got married earlier…" at bounding box center [396, 175] width 433 height 80
click at [318, 177] on textarea "My husband and I met at [GEOGRAPHIC_DATA] in [DATE], and we got married earlier…" at bounding box center [396, 175] width 433 height 80
click at [586, 163] on textarea "My husband and I met at [GEOGRAPHIC_DATA] in [DATE], and we got married earlier…" at bounding box center [396, 175] width 433 height 80
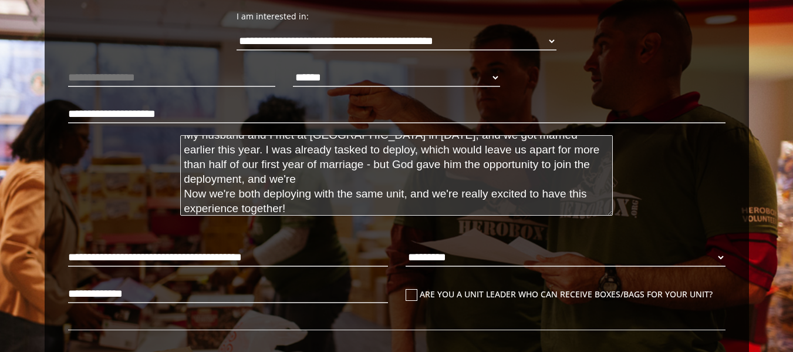
click at [573, 174] on textarea "My husband and I met at [GEOGRAPHIC_DATA] in [DATE], and we got married earlier…" at bounding box center [396, 175] width 433 height 80
click at [596, 167] on textarea "My husband and I met at [GEOGRAPHIC_DATA] in [DATE], and we got married earlier…" at bounding box center [396, 175] width 433 height 80
click at [568, 171] on textarea "My husband and I met at [GEOGRAPHIC_DATA] in [DATE], and we got married earlier…" at bounding box center [396, 175] width 433 height 80
click at [569, 179] on textarea "My husband and I met at [GEOGRAPHIC_DATA] in [DATE], and we got married earlier…" at bounding box center [396, 175] width 433 height 80
click at [554, 168] on textarea "My husband and I met at [GEOGRAPHIC_DATA] in [DATE], and we got married earlier…" at bounding box center [396, 175] width 433 height 80
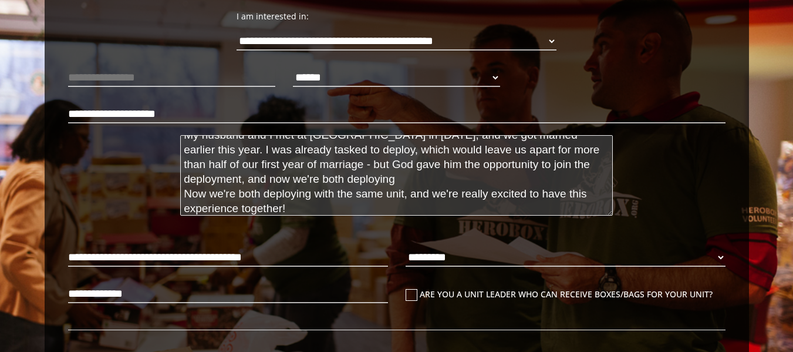
click at [554, 168] on textarea "My husband and I met at [GEOGRAPHIC_DATA] in [DATE], and we got married earlier…" at bounding box center [396, 175] width 433 height 80
click at [295, 178] on textarea "My husband and I met at [GEOGRAPHIC_DATA] in [DATE], and we got married earlier…" at bounding box center [396, 175] width 433 height 80
click at [556, 164] on textarea "My husband and I met at [GEOGRAPHIC_DATA] in [DATE], and we got married earlier…" at bounding box center [396, 175] width 433 height 80
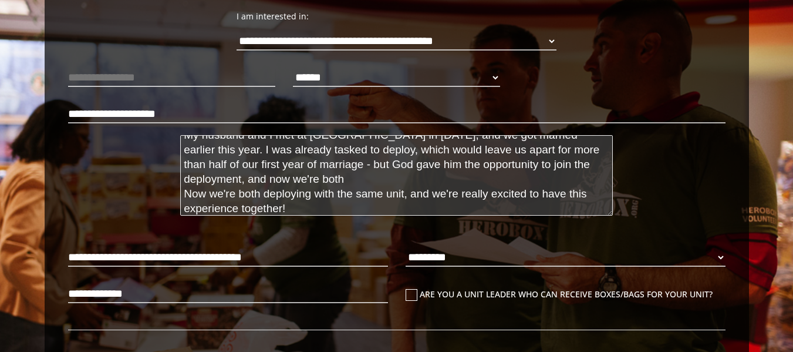
click at [514, 180] on textarea "My husband and I met at [GEOGRAPHIC_DATA] in [DATE], and we got married earlier…" at bounding box center [396, 175] width 433 height 80
click at [538, 164] on textarea "My husband and I met at [GEOGRAPHIC_DATA] in [DATE], and we got married earlier…" at bounding box center [396, 175] width 433 height 80
click at [521, 179] on textarea "My husband and I met at [GEOGRAPHIC_DATA] in [DATE], and we got married earlier…" at bounding box center [396, 175] width 433 height 80
click at [501, 189] on textarea "My husband and I met at [GEOGRAPHIC_DATA] in [DATE], and we got married earlier…" at bounding box center [396, 175] width 433 height 80
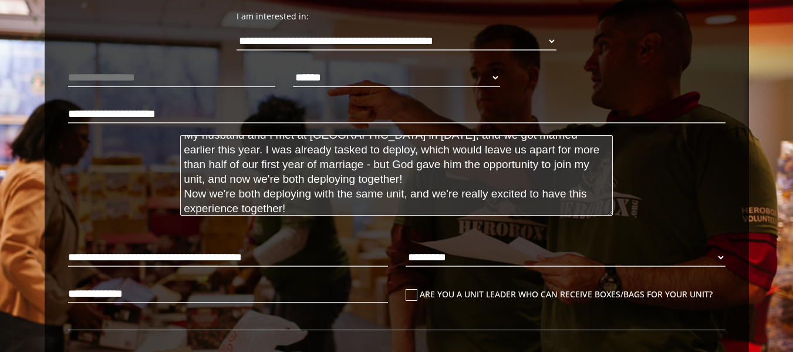
click at [501, 189] on textarea "My husband and I met at [GEOGRAPHIC_DATA] in [DATE], and we got married earlier…" at bounding box center [396, 175] width 433 height 80
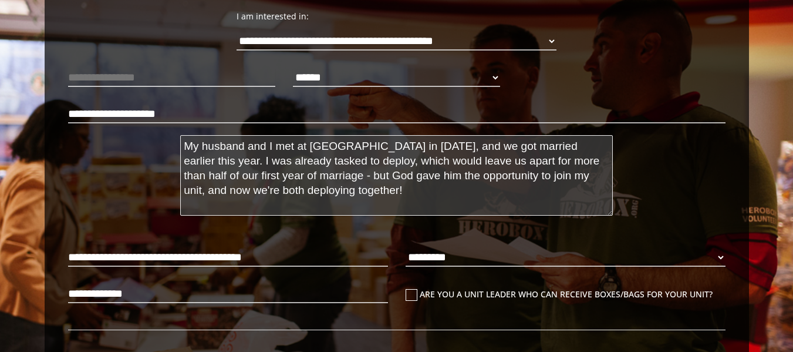
scroll to position [0, 0]
click at [362, 136] on textarea "My husband and I met at [GEOGRAPHIC_DATA] in [DATE], and we got married earlier…" at bounding box center [396, 175] width 433 height 80
click at [363, 151] on textarea "My husband and I met at [GEOGRAPHIC_DATA] in [DATE], and we got married earlier…" at bounding box center [396, 175] width 433 height 80
click at [296, 150] on textarea "My husband and I met at [GEOGRAPHIC_DATA] in [DATE], and we got married earlier…" at bounding box center [396, 175] width 433 height 80
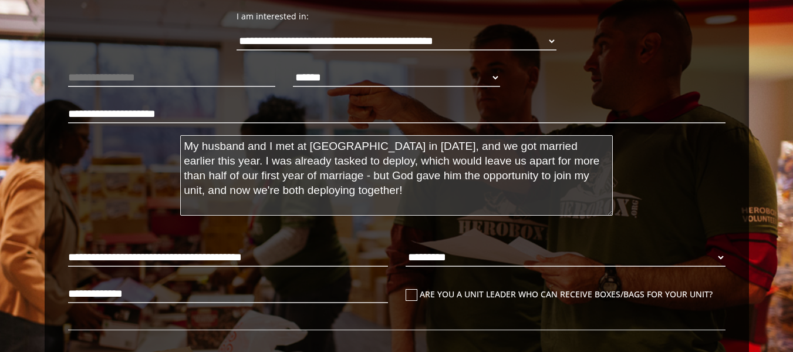
click at [296, 150] on textarea "My husband and I met at [GEOGRAPHIC_DATA] in [DATE], and we got married earlier…" at bounding box center [396, 175] width 433 height 80
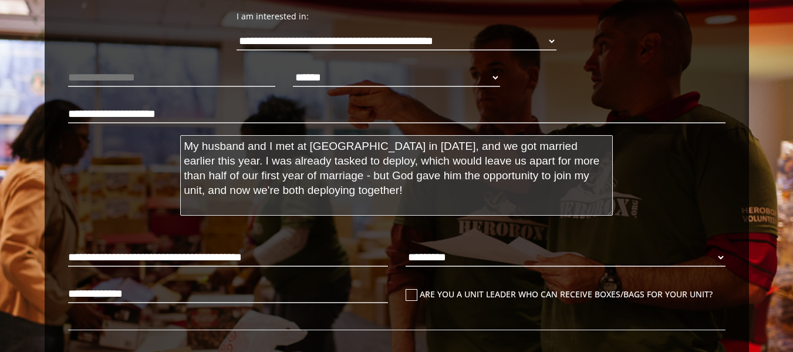
click at [296, 150] on textarea "My husband and I met at [GEOGRAPHIC_DATA] in [DATE], and we got married earlier…" at bounding box center [396, 175] width 433 height 80
click at [334, 136] on textarea "My husband and I met at [GEOGRAPHIC_DATA] in [DATE], and we got married earlier…" at bounding box center [396, 175] width 433 height 80
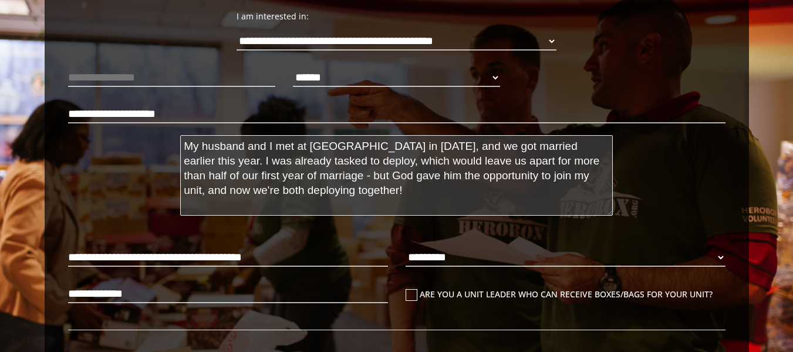
click at [339, 144] on textarea "My husband and I met at [GEOGRAPHIC_DATA] in [DATE], and we got married earlier…" at bounding box center [396, 175] width 433 height 80
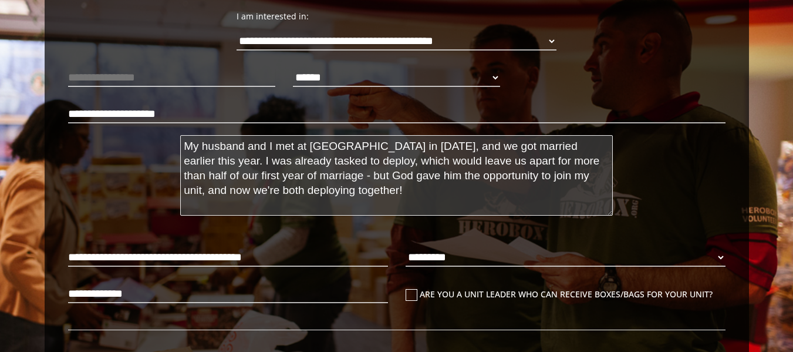
click at [257, 158] on textarea "My husband and I met at [GEOGRAPHIC_DATA] in [DATE], and we got married earlier…" at bounding box center [396, 175] width 433 height 80
click at [184, 143] on textarea "My husband and I met at [GEOGRAPHIC_DATA] in [DATE], and we got married earlier…" at bounding box center [396, 175] width 433 height 80
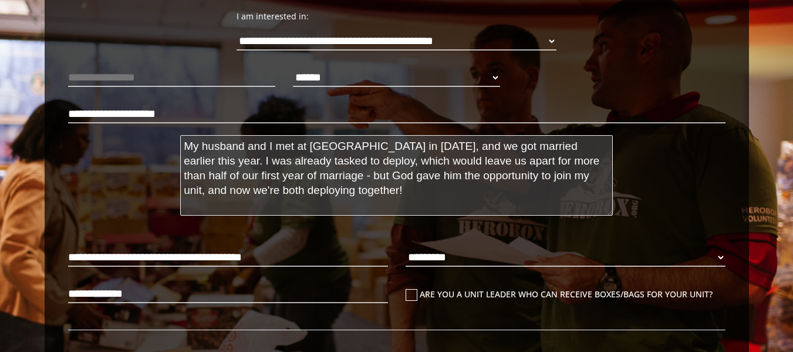
click at [184, 143] on textarea "My husband and I met at [GEOGRAPHIC_DATA] in [DATE], and we got married earlier…" at bounding box center [396, 175] width 433 height 80
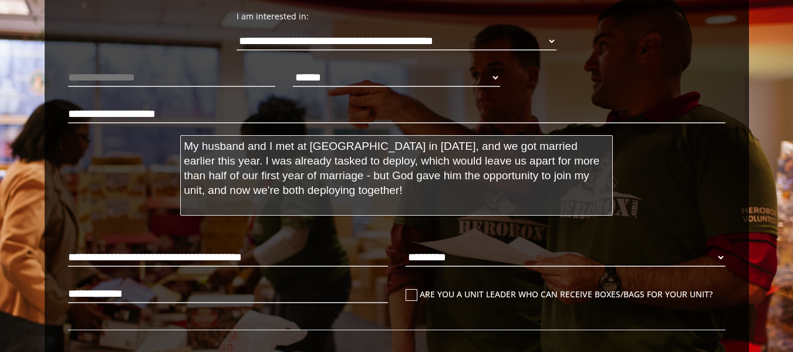
click at [184, 143] on textarea "My husband and I met at [GEOGRAPHIC_DATA] in [DATE], and we got married earlier…" at bounding box center [396, 175] width 433 height 80
click at [263, 156] on textarea "My husband and I met at [GEOGRAPHIC_DATA] in [DATE], and we got married earlier…" at bounding box center [396, 175] width 433 height 80
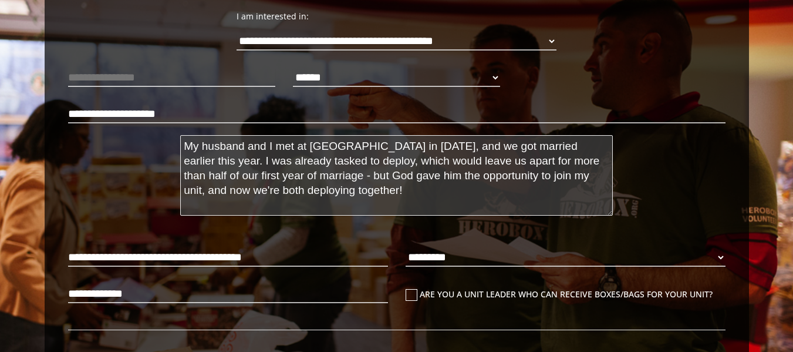
click at [263, 156] on textarea "My husband and I met at [GEOGRAPHIC_DATA] in [DATE], and we got married earlier…" at bounding box center [396, 175] width 433 height 80
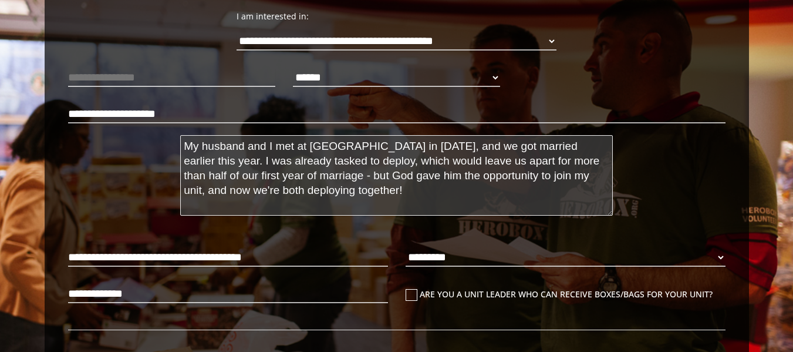
click at [263, 156] on textarea "My husband and I met at [GEOGRAPHIC_DATA] in [DATE], and we got married earlier…" at bounding box center [396, 175] width 433 height 80
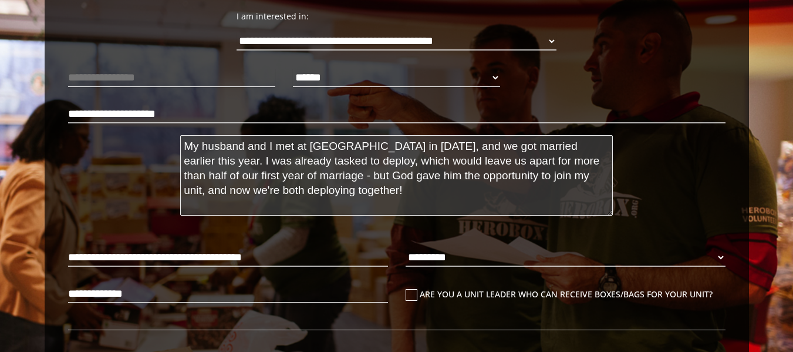
click at [263, 156] on textarea "My husband and I met at [GEOGRAPHIC_DATA] in [DATE], and we got married earlier…" at bounding box center [396, 175] width 433 height 80
click at [202, 147] on textarea "My husband and I met at [GEOGRAPHIC_DATA] in [DATE], and we got married earlier…" at bounding box center [396, 175] width 433 height 80
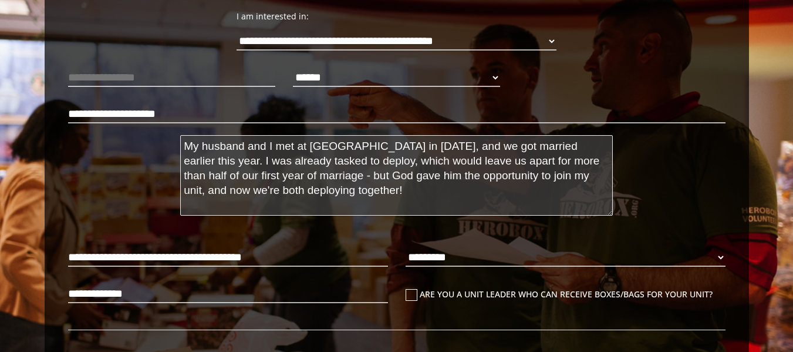
click at [202, 147] on textarea "My husband and I met at [GEOGRAPHIC_DATA] in [DATE], and we got married earlier…" at bounding box center [396, 175] width 433 height 80
click at [328, 170] on textarea "My husband and I met at [GEOGRAPHIC_DATA] in [DATE], and we got married earlier…" at bounding box center [396, 175] width 433 height 80
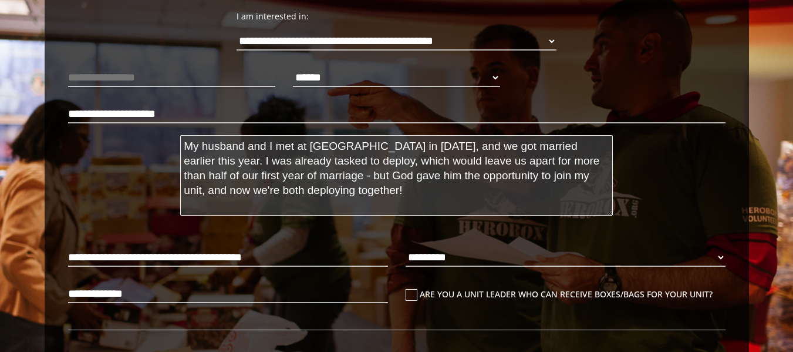
click at [328, 170] on textarea "My husband and I met at [GEOGRAPHIC_DATA] in [DATE], and we got married earlier…" at bounding box center [396, 175] width 433 height 80
click at [296, 155] on textarea "My husband and I met at [GEOGRAPHIC_DATA] in [DATE], and we got married earlier…" at bounding box center [396, 175] width 433 height 80
click at [582, 146] on textarea "My husband and I met at [GEOGRAPHIC_DATA] in [DATE], and we got married earlier…" at bounding box center [396, 175] width 433 height 80
click at [579, 146] on textarea "My husband and I met at [GEOGRAPHIC_DATA] in [DATE], and we got married earlier…" at bounding box center [396, 175] width 433 height 80
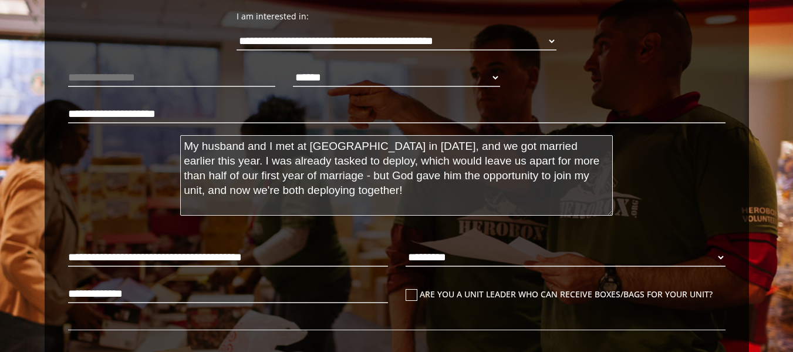
click at [433, 150] on textarea "My husband and I met at [GEOGRAPHIC_DATA] in [DATE], and we got married earlier…" at bounding box center [396, 175] width 433 height 80
click at [372, 157] on textarea "My husband and I met at [GEOGRAPHIC_DATA] in [DATE], and we got married earlier…" at bounding box center [396, 175] width 433 height 80
click at [384, 147] on textarea "My husband and I met at [GEOGRAPHIC_DATA] in [DATE], and we got married earlier…" at bounding box center [396, 175] width 433 height 80
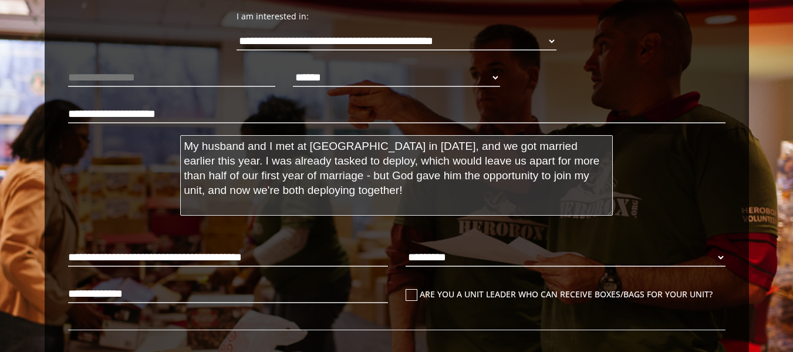
click at [384, 147] on textarea "My husband and I met at [GEOGRAPHIC_DATA] in [DATE], and we got married earlier…" at bounding box center [396, 175] width 433 height 80
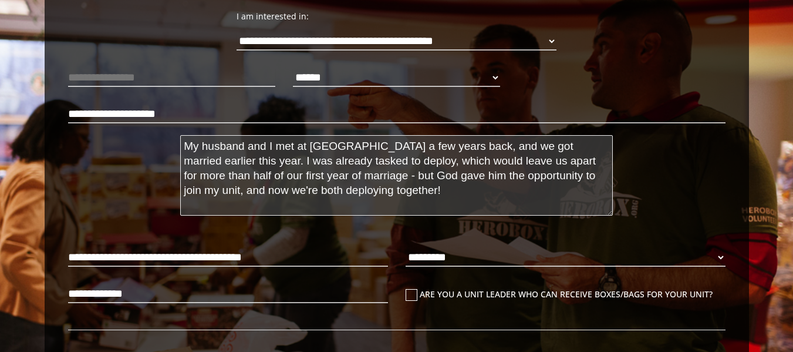
click at [458, 147] on textarea "My husband and I met at [GEOGRAPHIC_DATA] a few years back, and we got married …" at bounding box center [396, 175] width 433 height 80
click at [204, 161] on textarea "My husband and I met at [GEOGRAPHIC_DATA] a few years back, and we got married …" at bounding box center [396, 175] width 433 height 80
click at [280, 144] on textarea "My husband and I met at [GEOGRAPHIC_DATA] a few years back, and we got married …" at bounding box center [396, 175] width 433 height 80
click at [223, 148] on textarea "My husband and I met at [GEOGRAPHIC_DATA] a few years back, and we got married …" at bounding box center [396, 175] width 433 height 80
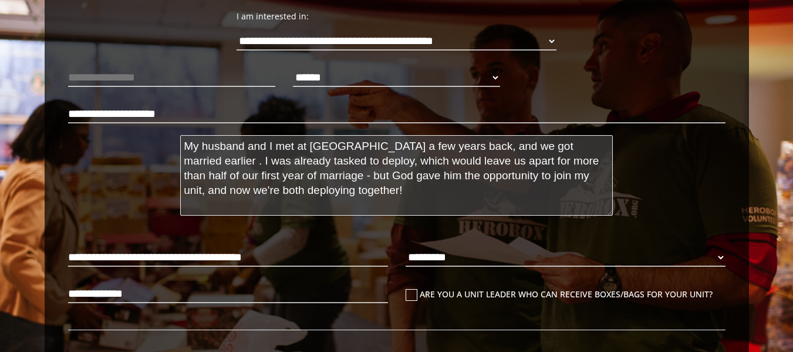
click at [223, 148] on textarea "My husband and I met at [GEOGRAPHIC_DATA] a few years back, and we got married …" at bounding box center [396, 175] width 433 height 80
click at [405, 147] on textarea "[PERSON_NAME] and I met at [GEOGRAPHIC_DATA] a few years back, and we got marri…" at bounding box center [396, 175] width 433 height 80
click at [552, 146] on textarea "[PERSON_NAME] and I met at [GEOGRAPHIC_DATA] a few years back, and we got marri…" at bounding box center [396, 175] width 433 height 80
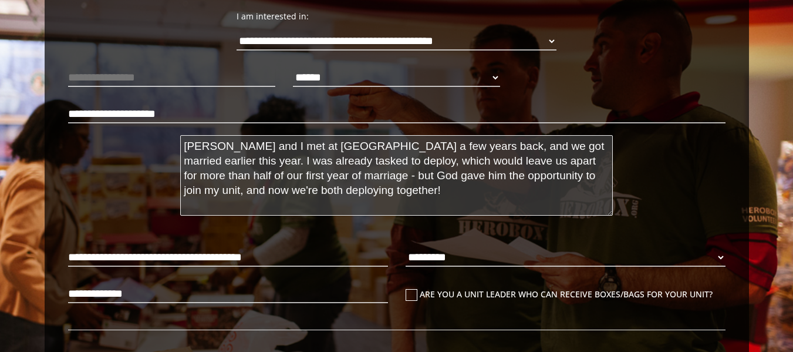
click at [490, 145] on textarea "[PERSON_NAME] and I met at [GEOGRAPHIC_DATA] a few years back, and we got marri…" at bounding box center [396, 175] width 433 height 80
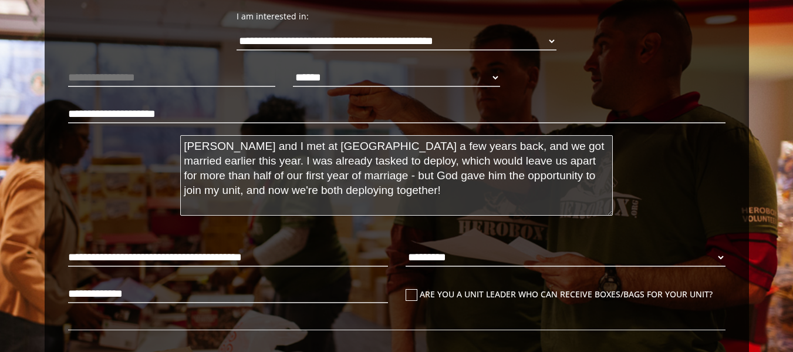
click at [473, 146] on textarea "[PERSON_NAME] and I met at [GEOGRAPHIC_DATA] a few years back, and we got marri…" at bounding box center [396, 175] width 433 height 80
click at [414, 146] on textarea "[PERSON_NAME] and I met at [GEOGRAPHIC_DATA] a few years back, and we got marri…" at bounding box center [396, 175] width 433 height 80
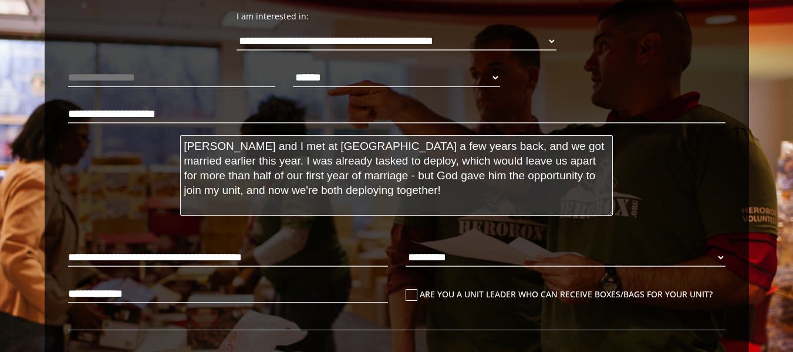
click at [420, 147] on textarea "[PERSON_NAME] and I met at [GEOGRAPHIC_DATA] a few years back, and we got marri…" at bounding box center [396, 175] width 433 height 80
click at [412, 146] on textarea "[PERSON_NAME] and I met at [GEOGRAPHIC_DATA] a few years back, and we got marri…" at bounding box center [396, 175] width 433 height 80
click at [424, 147] on textarea "[PERSON_NAME] and I met at [GEOGRAPHIC_DATA] a few years back, and we got marri…" at bounding box center [396, 175] width 433 height 80
click at [422, 146] on textarea "[PERSON_NAME] and I met at [GEOGRAPHIC_DATA] a few years back, and we got marri…" at bounding box center [396, 175] width 433 height 80
click at [427, 196] on textarea "[PERSON_NAME] and I met at [GEOGRAPHIC_DATA] a few years back, and we got marri…" at bounding box center [396, 175] width 433 height 80
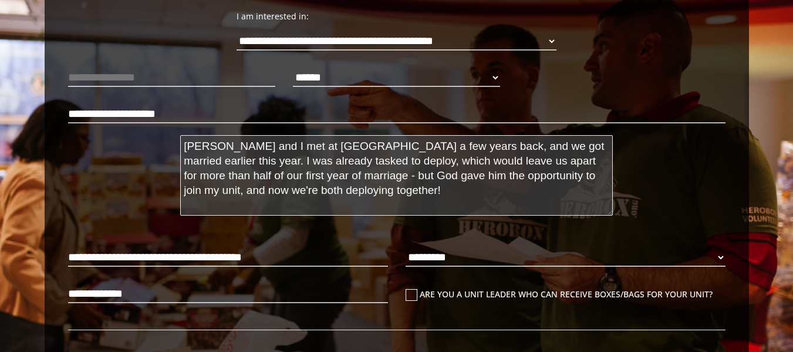
click at [447, 177] on textarea "[PERSON_NAME] and I met at [GEOGRAPHIC_DATA] a few years back, and we got marri…" at bounding box center [396, 175] width 433 height 80
click at [458, 138] on textarea "[PERSON_NAME] and I met at [GEOGRAPHIC_DATA] a few years back, and we got marri…" at bounding box center [396, 175] width 433 height 80
click at [472, 190] on textarea "[PERSON_NAME] and I met at [GEOGRAPHIC_DATA] a few years back, and we got marri…" at bounding box center [396, 175] width 433 height 80
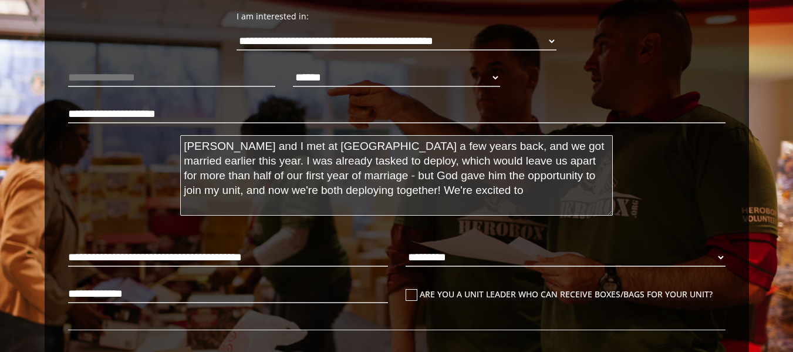
click at [394, 192] on textarea "[PERSON_NAME] and I met at [GEOGRAPHIC_DATA] a few years back, and we got marri…" at bounding box center [396, 175] width 433 height 80
click at [451, 191] on textarea "[PERSON_NAME] and I met at [GEOGRAPHIC_DATA] a few years back, and we got marri…" at bounding box center [396, 175] width 433 height 80
click at [399, 190] on textarea "[PERSON_NAME] and I met at [GEOGRAPHIC_DATA] a few years back, and we got marri…" at bounding box center [396, 175] width 433 height 80
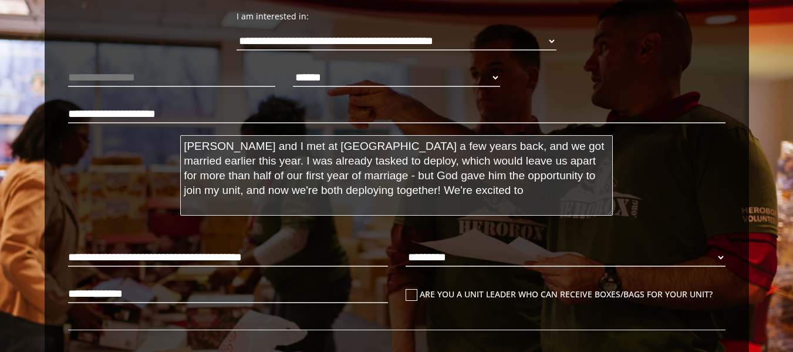
click at [399, 190] on textarea "[PERSON_NAME] and I met at [GEOGRAPHIC_DATA] a few years back, and we got marri…" at bounding box center [396, 175] width 433 height 80
click at [457, 186] on textarea "[PERSON_NAME] and I met at [GEOGRAPHIC_DATA] a few years back, and we got marri…" at bounding box center [396, 175] width 433 height 80
click at [410, 190] on textarea "[PERSON_NAME] and I met at [GEOGRAPHIC_DATA] a few years back, and we got marri…" at bounding box center [396, 175] width 433 height 80
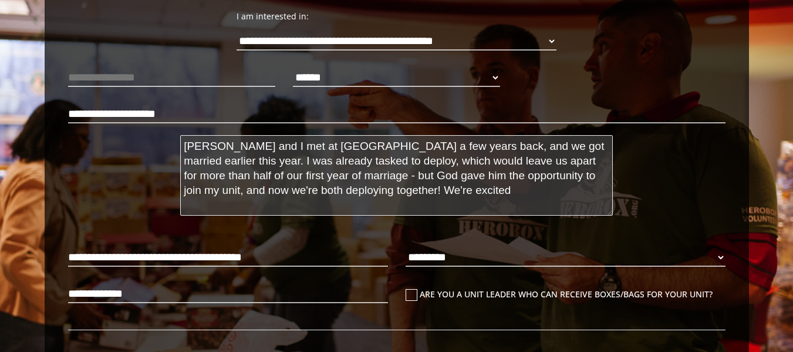
click at [396, 191] on textarea "[PERSON_NAME] and I met at [GEOGRAPHIC_DATA] a few years back, and we got marri…" at bounding box center [396, 175] width 433 height 80
click at [392, 173] on textarea "[PERSON_NAME] and I met at [GEOGRAPHIC_DATA] a few years back, and we got marri…" at bounding box center [396, 175] width 433 height 80
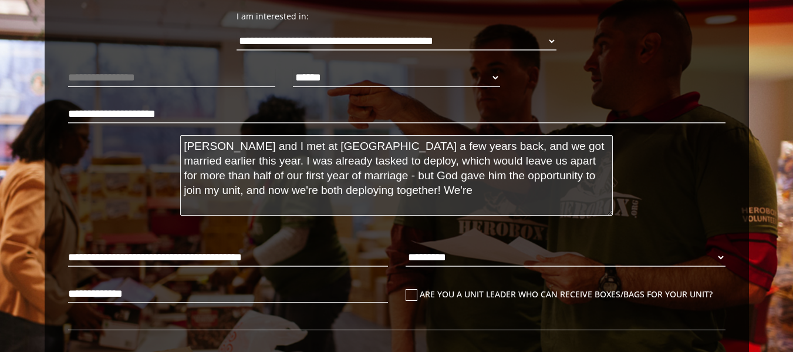
click at [392, 173] on textarea "[PERSON_NAME] and I met at [GEOGRAPHIC_DATA] a few years back, and we got marri…" at bounding box center [396, 175] width 433 height 80
click at [469, 175] on textarea "[PERSON_NAME] and I met at [GEOGRAPHIC_DATA] a few years back, and we got marri…" at bounding box center [396, 175] width 433 height 80
click at [497, 190] on textarea "[PERSON_NAME] and I met at [GEOGRAPHIC_DATA] a few years back, and we got marri…" at bounding box center [396, 175] width 433 height 80
click at [574, 174] on textarea "[PERSON_NAME] and I met at [GEOGRAPHIC_DATA] a few years back, and we got marri…" at bounding box center [396, 175] width 433 height 80
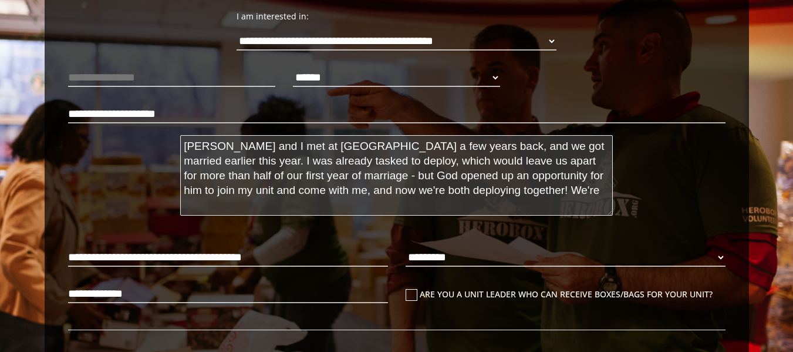
click at [549, 194] on textarea "[PERSON_NAME] and I met at [GEOGRAPHIC_DATA] a few years back, and we got marri…" at bounding box center [396, 175] width 433 height 80
click at [463, 183] on textarea "[PERSON_NAME] and I met at [GEOGRAPHIC_DATA] a few years back, and we got marri…" at bounding box center [396, 175] width 433 height 80
click at [446, 178] on textarea "[PERSON_NAME] and I met at [GEOGRAPHIC_DATA] a few years back, and we got marri…" at bounding box center [396, 175] width 433 height 80
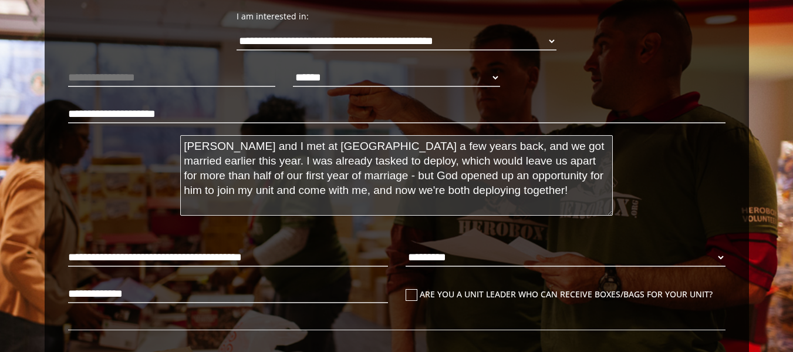
click at [446, 178] on textarea "[PERSON_NAME] and I met at [GEOGRAPHIC_DATA] a few years back, and we got marri…" at bounding box center [396, 175] width 433 height 80
click at [498, 189] on textarea "[PERSON_NAME] and I met at [GEOGRAPHIC_DATA] a few years back, and we got marri…" at bounding box center [396, 175] width 433 height 80
click at [593, 192] on textarea "[PERSON_NAME] and I met at [GEOGRAPHIC_DATA] a few years back, and we got marri…" at bounding box center [396, 175] width 433 height 80
click at [397, 204] on textarea "[PERSON_NAME] and I met at [GEOGRAPHIC_DATA] a few years back, and we got marri…" at bounding box center [396, 175] width 433 height 80
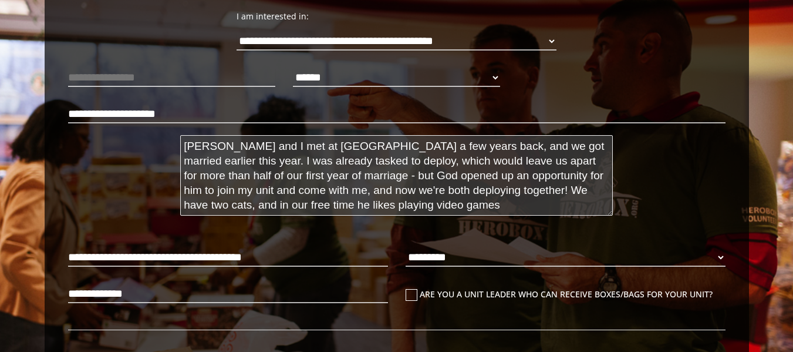
click at [337, 207] on textarea "[PERSON_NAME] and I met at [GEOGRAPHIC_DATA] a few years back, and we got marri…" at bounding box center [396, 175] width 433 height 80
click at [439, 203] on textarea "[PERSON_NAME] and I met at [GEOGRAPHIC_DATA] a few years back, and we got marri…" at bounding box center [396, 175] width 433 height 80
click at [548, 193] on textarea "[PERSON_NAME] and I met at [GEOGRAPHIC_DATA] a few years back, and we got marri…" at bounding box center [396, 175] width 433 height 80
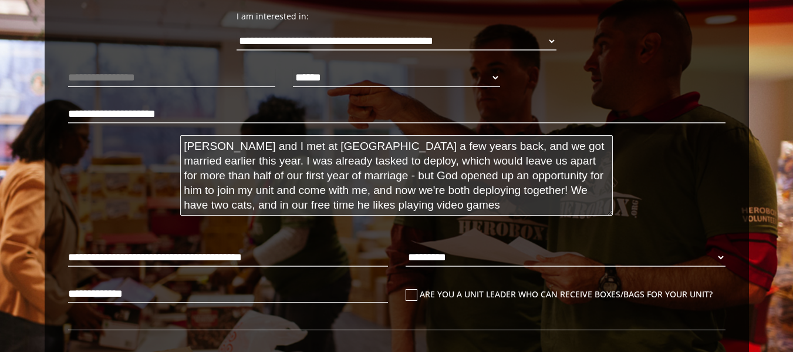
click at [549, 193] on textarea "[PERSON_NAME] and I met at [GEOGRAPHIC_DATA] a few years back, and we got marri…" at bounding box center [396, 175] width 433 height 80
click at [548, 191] on textarea "[PERSON_NAME] and I met at [GEOGRAPHIC_DATA] a few years back, and we got marri…" at bounding box center [396, 175] width 433 height 80
click at [550, 191] on textarea "[PERSON_NAME] and I met at [GEOGRAPHIC_DATA] a few years back, and we got marri…" at bounding box center [396, 175] width 433 height 80
click at [547, 190] on textarea "[PERSON_NAME] and I met at [GEOGRAPHIC_DATA] a few years back, and we got marri…" at bounding box center [396, 175] width 433 height 80
click at [539, 191] on textarea "[PERSON_NAME] and I met at [GEOGRAPHIC_DATA] a few years back, and we got marri…" at bounding box center [396, 175] width 433 height 80
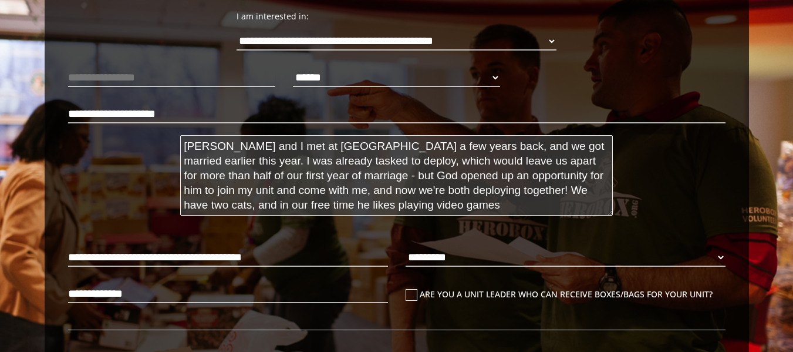
click at [539, 191] on textarea "[PERSON_NAME] and I met at [GEOGRAPHIC_DATA] a few years back, and we got marri…" at bounding box center [396, 175] width 433 height 80
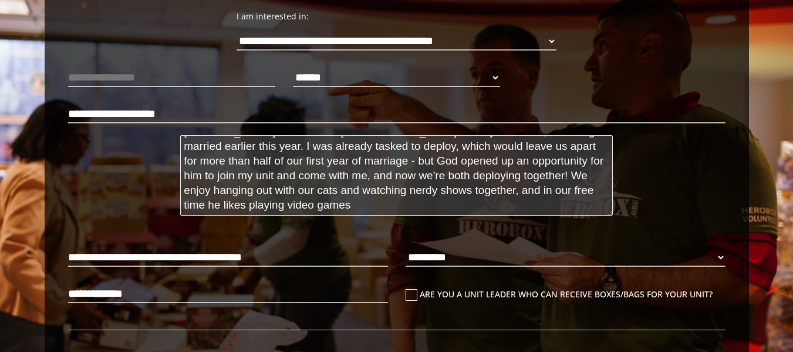
drag, startPoint x: 407, startPoint y: 193, endPoint x: 438, endPoint y: 217, distance: 38.9
click at [438, 217] on div "[PERSON_NAME] and I met at [GEOGRAPHIC_DATA] a few years back, and we got marri…" at bounding box center [396, 178] width 450 height 92
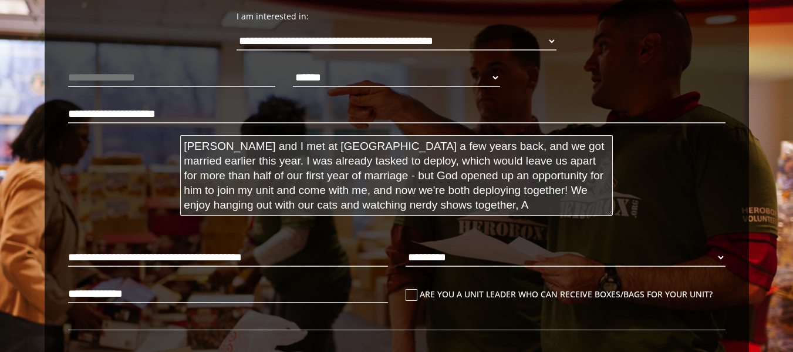
scroll to position [0, 0]
click at [441, 208] on textarea "[PERSON_NAME] and I met at [GEOGRAPHIC_DATA] a few years back, and we got marri…" at bounding box center [396, 175] width 433 height 80
click at [478, 194] on textarea "[PERSON_NAME] and I met at [GEOGRAPHIC_DATA] a few years back, and we got marri…" at bounding box center [396, 175] width 433 height 80
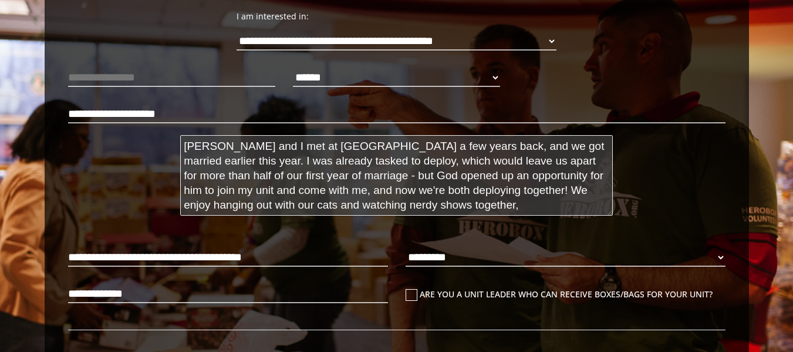
click at [464, 191] on textarea "[PERSON_NAME] and I met at [GEOGRAPHIC_DATA] a few years back, and we got marri…" at bounding box center [396, 175] width 433 height 80
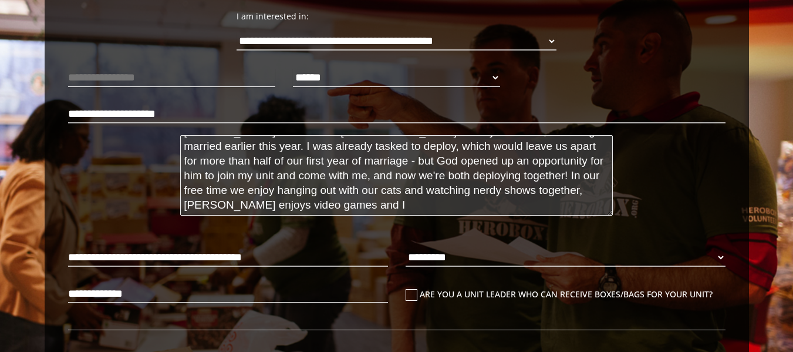
click at [493, 205] on textarea "[PERSON_NAME] and I met at [GEOGRAPHIC_DATA] a few years back, and we got marri…" at bounding box center [396, 175] width 433 height 80
drag, startPoint x: 491, startPoint y: 189, endPoint x: 500, endPoint y: 205, distance: 18.4
click at [500, 205] on textarea "[PERSON_NAME] and I met at [GEOGRAPHIC_DATA] a few years back, and we got marri…" at bounding box center [396, 175] width 433 height 80
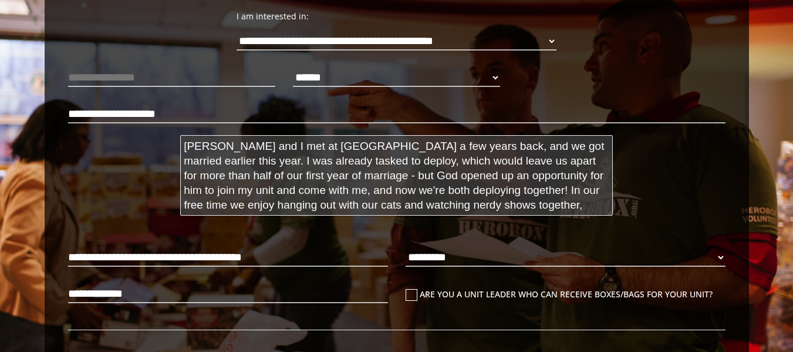
scroll to position [0, 0]
click at [508, 188] on textarea "[PERSON_NAME] and I met at [GEOGRAPHIC_DATA] a few years back, and we got marri…" at bounding box center [396, 175] width 433 height 80
click at [510, 188] on textarea "[PERSON_NAME] and I met at [GEOGRAPHIC_DATA] a few years back, and we got marri…" at bounding box center [396, 175] width 433 height 80
click at [525, 205] on textarea "[PERSON_NAME] and I met at [GEOGRAPHIC_DATA] a few years back, and we got marri…" at bounding box center [396, 175] width 433 height 80
click at [509, 190] on textarea "[PERSON_NAME] and I met at [GEOGRAPHIC_DATA] a few years back, and we got marri…" at bounding box center [396, 175] width 433 height 80
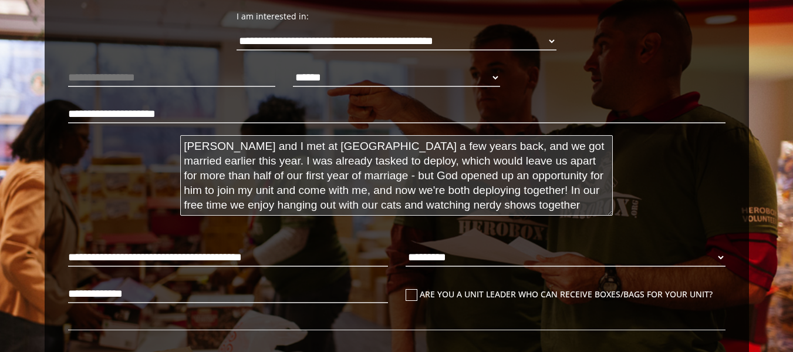
click at [506, 190] on textarea "[PERSON_NAME] and I met at [GEOGRAPHIC_DATA] a few years back, and we got marri…" at bounding box center [396, 175] width 433 height 80
click at [509, 190] on textarea "[PERSON_NAME] and I met at [GEOGRAPHIC_DATA] a few years back, and we got marri…" at bounding box center [396, 175] width 433 height 80
drag, startPoint x: 509, startPoint y: 203, endPoint x: 508, endPoint y: 194, distance: 8.9
click at [508, 194] on textarea "[PERSON_NAME] and I met at [GEOGRAPHIC_DATA] a few years back, and we got marri…" at bounding box center [396, 175] width 433 height 80
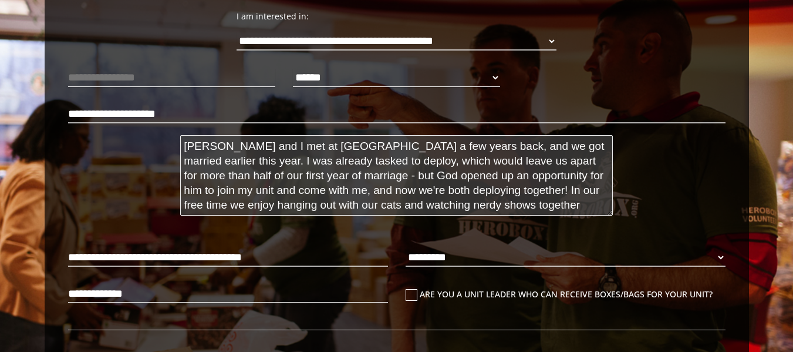
scroll to position [218, 0]
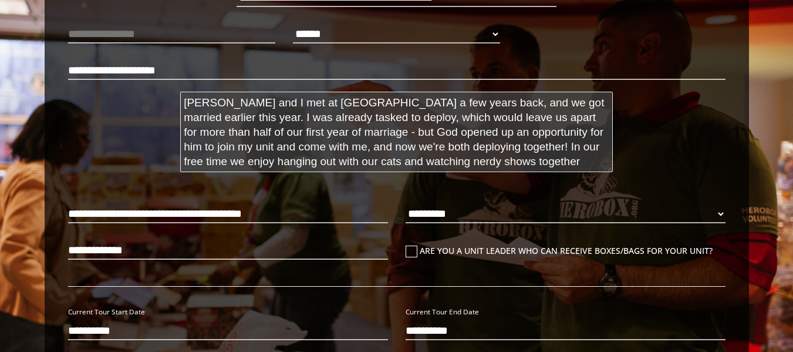
click at [515, 157] on textarea "[PERSON_NAME] and I met at [GEOGRAPHIC_DATA] a few years back, and we got marri…" at bounding box center [396, 132] width 433 height 80
click at [417, 160] on textarea "[PERSON_NAME] and I met at [GEOGRAPHIC_DATA] a few years back, and we got marri…" at bounding box center [396, 132] width 433 height 80
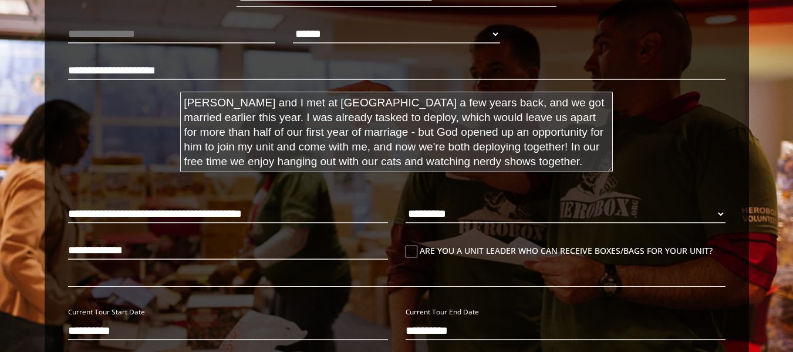
click at [417, 160] on textarea "[PERSON_NAME] and I met at [GEOGRAPHIC_DATA] a few years back, and we got marri…" at bounding box center [396, 132] width 433 height 80
click at [532, 146] on textarea "[PERSON_NAME] and I met at [GEOGRAPHIC_DATA] a few years back, and we got marri…" at bounding box center [396, 132] width 433 height 80
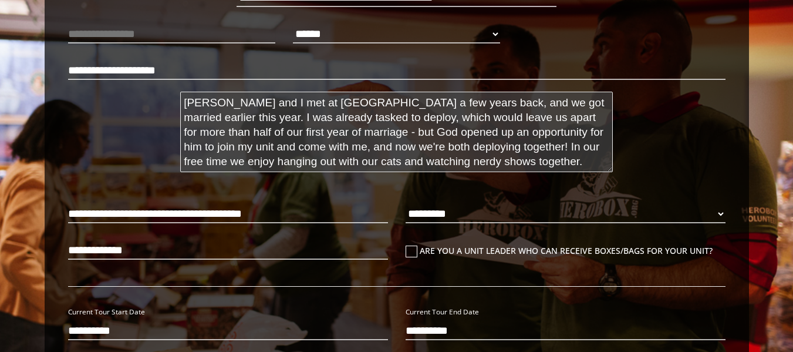
click at [511, 157] on textarea "[PERSON_NAME] and I met at [GEOGRAPHIC_DATA] a few years back, and we got marri…" at bounding box center [396, 132] width 433 height 80
click at [531, 147] on textarea "[PERSON_NAME] and I met at [GEOGRAPHIC_DATA] a few years back, and we got marri…" at bounding box center [396, 132] width 433 height 80
click at [541, 153] on textarea "[PERSON_NAME] and I met at [GEOGRAPHIC_DATA] a few years back, and we got marri…" at bounding box center [396, 132] width 433 height 80
click at [543, 162] on textarea "[PERSON_NAME] and I met at [GEOGRAPHIC_DATA] a few years back, and we got marri…" at bounding box center [396, 132] width 433 height 80
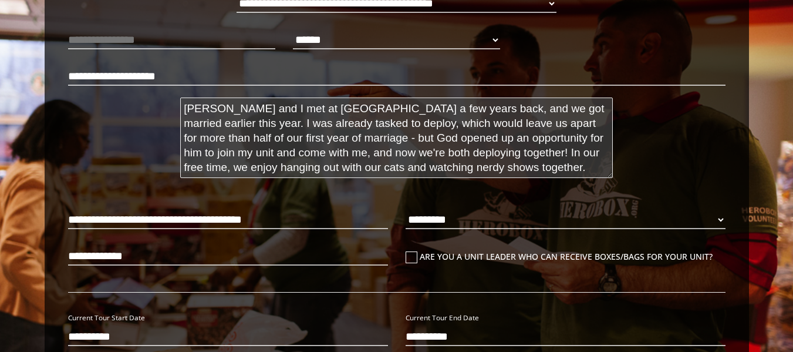
scroll to position [214, 0]
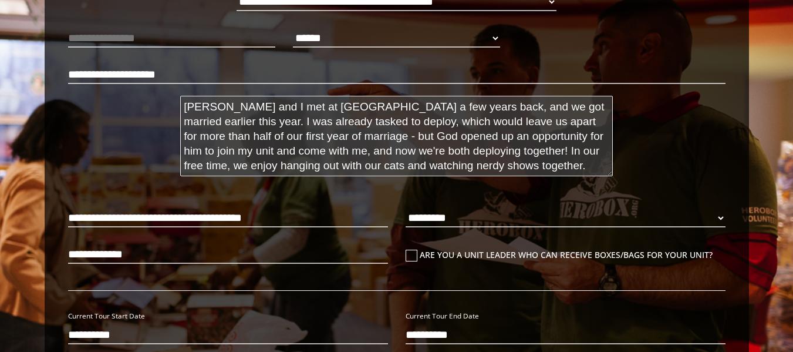
click at [421, 110] on textarea "[PERSON_NAME] and I met at [GEOGRAPHIC_DATA] a few years back, and we got marri…" at bounding box center [396, 136] width 433 height 80
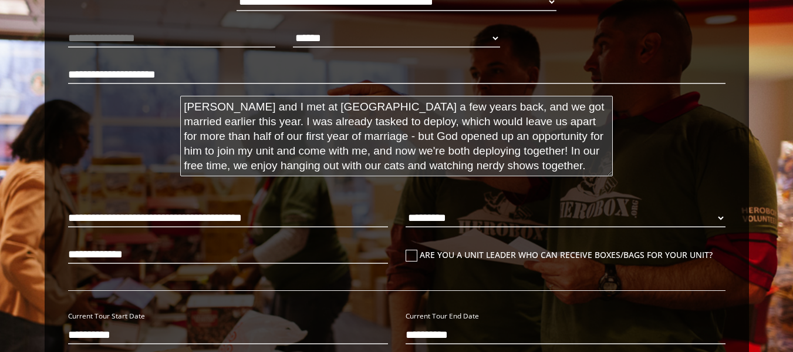
click at [405, 130] on textarea "[PERSON_NAME] and I met at [GEOGRAPHIC_DATA] a few years back, and we got marri…" at bounding box center [396, 136] width 433 height 80
click at [400, 139] on textarea "[PERSON_NAME] and I met at [GEOGRAPHIC_DATA] a few years back, and we got marri…" at bounding box center [396, 136] width 433 height 80
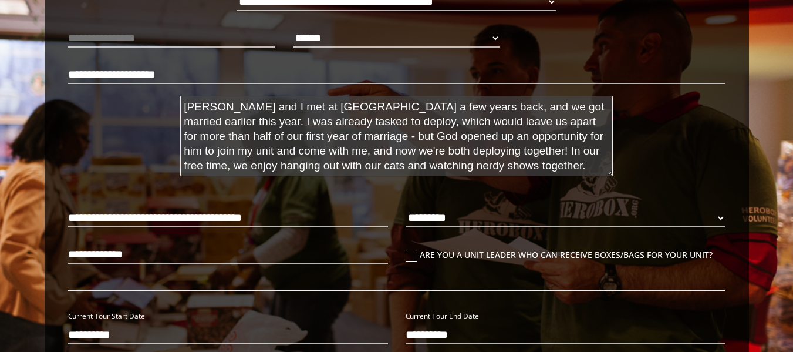
click at [400, 139] on textarea "[PERSON_NAME] and I met at [GEOGRAPHIC_DATA] a few years back, and we got marri…" at bounding box center [396, 136] width 433 height 80
click at [385, 137] on textarea "[PERSON_NAME] and I met at [GEOGRAPHIC_DATA] a few years back, and we got marri…" at bounding box center [396, 136] width 433 height 80
click at [245, 146] on textarea "[PERSON_NAME] and I met at [GEOGRAPHIC_DATA] a few years back, and we got marri…" at bounding box center [396, 136] width 433 height 80
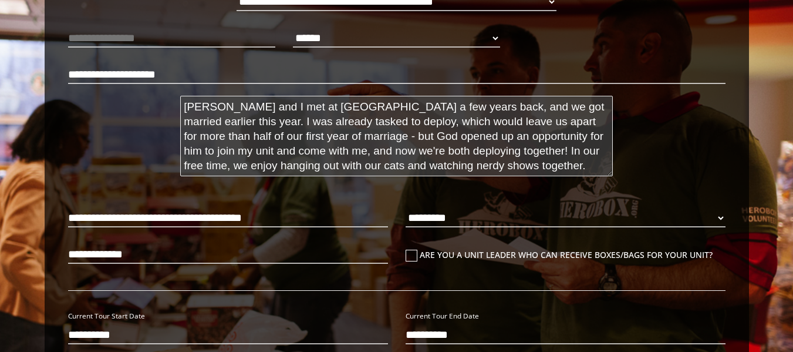
click at [245, 146] on textarea "[PERSON_NAME] and I met at [GEOGRAPHIC_DATA] a few years back, and we got marri…" at bounding box center [396, 136] width 433 height 80
click at [470, 158] on textarea "[PERSON_NAME] and I met at [GEOGRAPHIC_DATA] a few years back, and we got marri…" at bounding box center [396, 136] width 433 height 80
click at [442, 151] on textarea "[PERSON_NAME] and I met at [GEOGRAPHIC_DATA] a few years back, and we got marri…" at bounding box center [396, 136] width 433 height 80
click at [362, 149] on textarea "[PERSON_NAME] and I met at [GEOGRAPHIC_DATA] a few years back, and we got marri…" at bounding box center [396, 136] width 433 height 80
click at [358, 149] on textarea "[PERSON_NAME] and I met at [GEOGRAPHIC_DATA] a few years back, and we got marri…" at bounding box center [396, 136] width 433 height 80
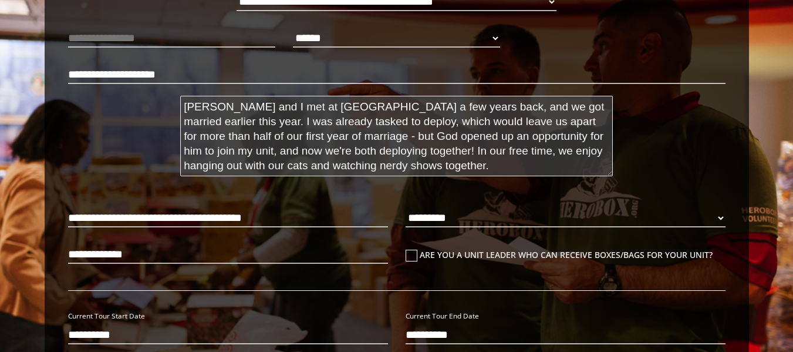
click at [362, 150] on textarea "[PERSON_NAME] and I met at [GEOGRAPHIC_DATA] a few years back, and we got marri…" at bounding box center [396, 136] width 433 height 80
click at [443, 150] on textarea "[PERSON_NAME] and I met at [GEOGRAPHIC_DATA] a few years back, and we got marri…" at bounding box center [396, 136] width 433 height 80
click at [363, 153] on textarea "[PERSON_NAME] and I met at [GEOGRAPHIC_DATA] a few years back, and we got marri…" at bounding box center [396, 136] width 433 height 80
click at [464, 162] on textarea "[PERSON_NAME] and I met at [GEOGRAPHIC_DATA] a few years back, and we got marri…" at bounding box center [396, 136] width 433 height 80
click at [600, 148] on textarea "[PERSON_NAME] and I met at [GEOGRAPHIC_DATA] a few years back, and we got marri…" at bounding box center [396, 136] width 433 height 80
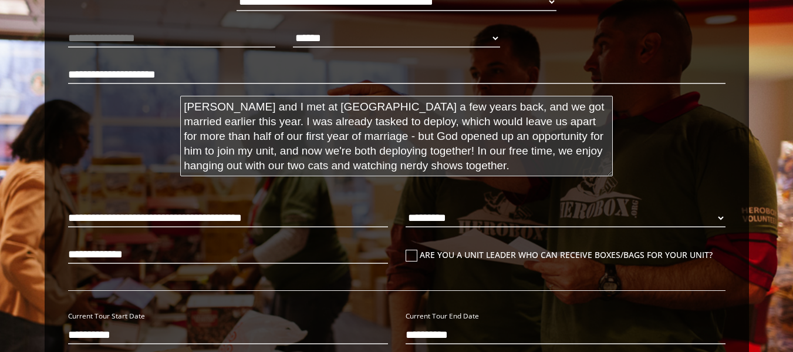
click at [363, 151] on textarea "[PERSON_NAME] and I met at [GEOGRAPHIC_DATA] a few years back, and we got marri…" at bounding box center [396, 136] width 433 height 80
click at [225, 163] on textarea "[PERSON_NAME] and I met at [GEOGRAPHIC_DATA] a few years back, and we got marri…" at bounding box center [396, 136] width 433 height 80
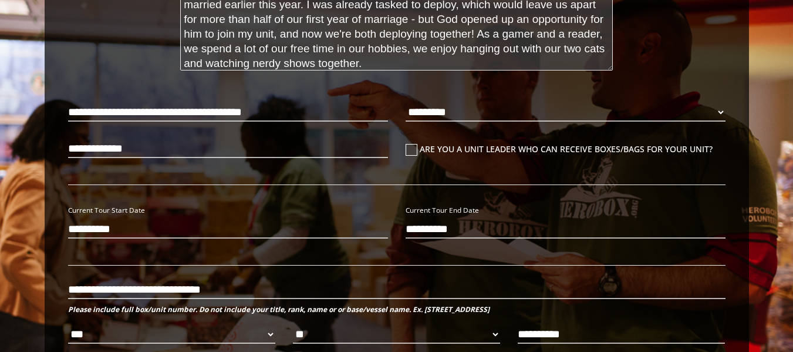
scroll to position [15, 0]
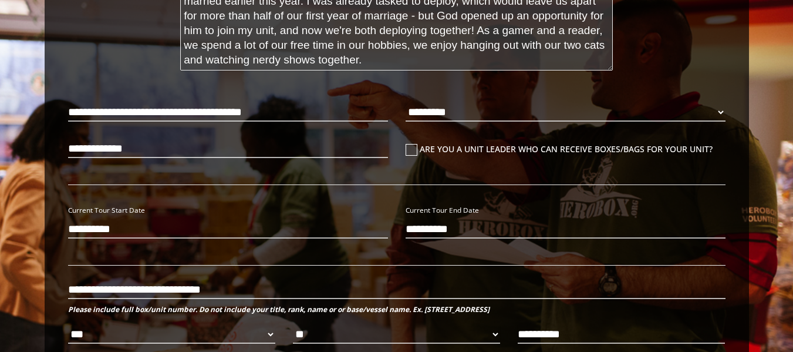
drag, startPoint x: 311, startPoint y: 50, endPoint x: 518, endPoint y: 48, distance: 206.6
click at [518, 48] on textarea "[PERSON_NAME] and I met at [GEOGRAPHIC_DATA] a few years back, and we got marri…" at bounding box center [396, 30] width 433 height 80
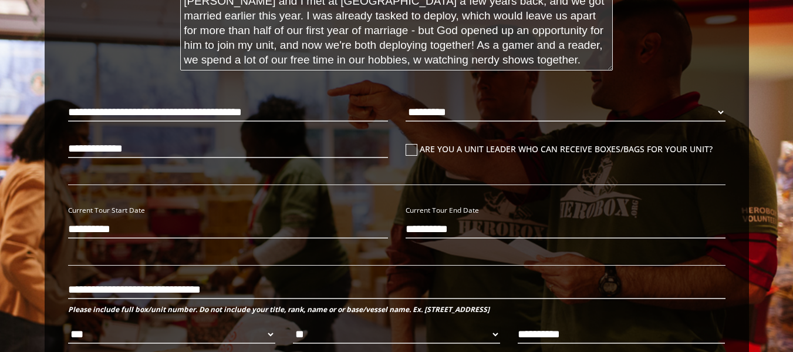
scroll to position [0, 0]
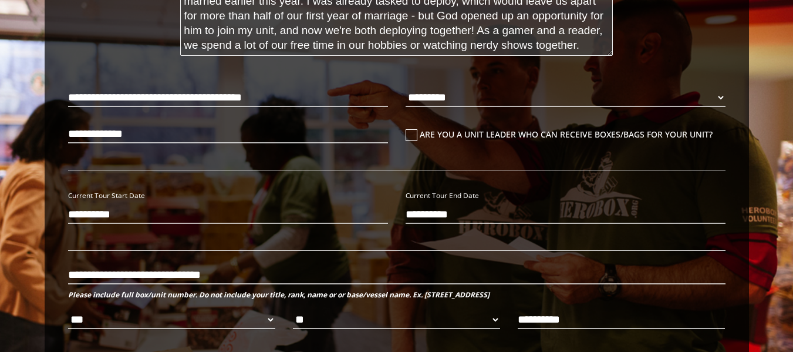
click at [502, 44] on textarea "[PERSON_NAME] and I met at [GEOGRAPHIC_DATA] a few years back, and we got marri…" at bounding box center [396, 15] width 433 height 80
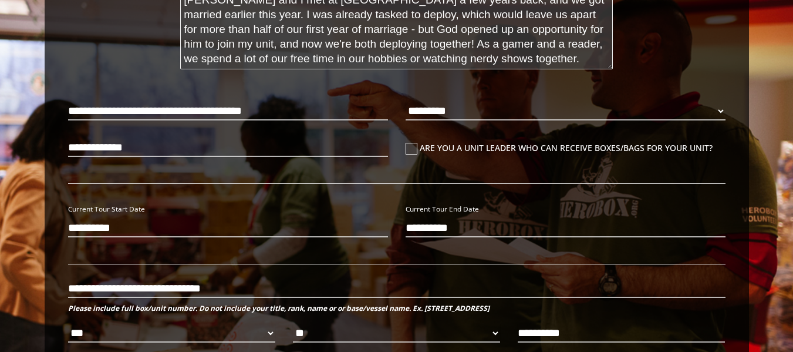
scroll to position [244, 0]
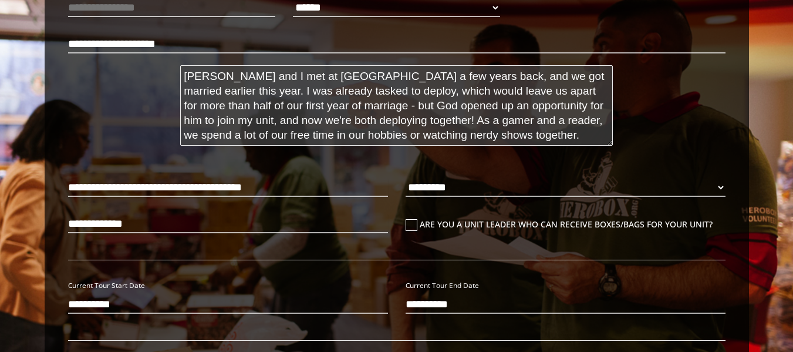
click at [461, 122] on textarea "[PERSON_NAME] and I met at [GEOGRAPHIC_DATA] a few years back, and we got marri…" at bounding box center [396, 105] width 433 height 80
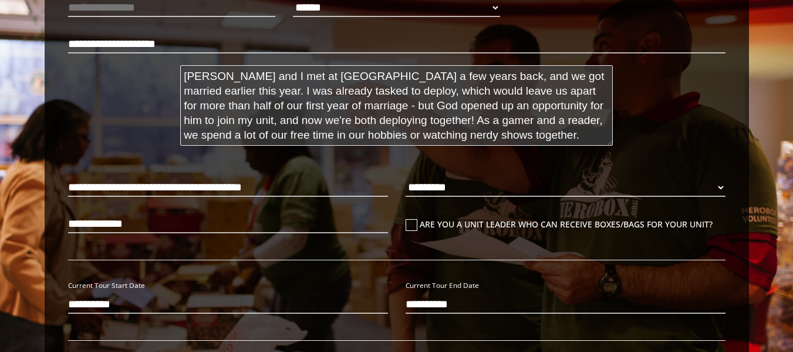
click at [583, 126] on textarea "[PERSON_NAME] and I met at [GEOGRAPHIC_DATA] a few years back, and we got marri…" at bounding box center [396, 105] width 433 height 80
click at [210, 134] on textarea "[PERSON_NAME] and I met at [GEOGRAPHIC_DATA] a few years back, and we got marri…" at bounding box center [396, 105] width 433 height 80
click at [288, 136] on textarea "[PERSON_NAME] and I met at [GEOGRAPHIC_DATA] a few years back, and we got marri…" at bounding box center [396, 105] width 433 height 80
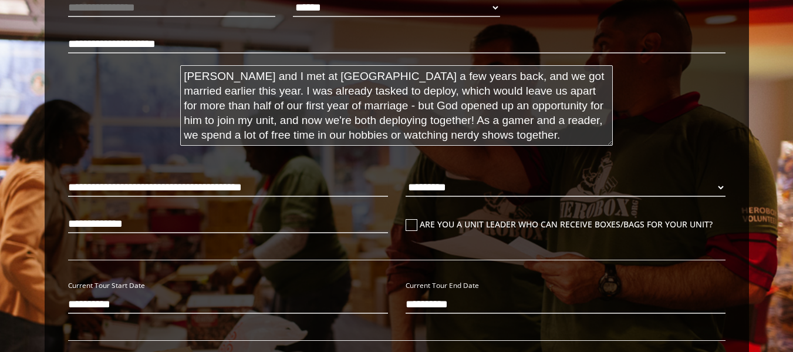
click at [288, 136] on textarea "[PERSON_NAME] and I met at [GEOGRAPHIC_DATA] a few years back, and we got marri…" at bounding box center [396, 105] width 433 height 80
click at [489, 133] on textarea "[PERSON_NAME] and I met at [GEOGRAPHIC_DATA] a few years back, and we got marri…" at bounding box center [396, 105] width 433 height 80
click at [440, 133] on textarea "[PERSON_NAME] and I met at [GEOGRAPHIC_DATA] a few years back, and we got marri…" at bounding box center [396, 105] width 433 height 80
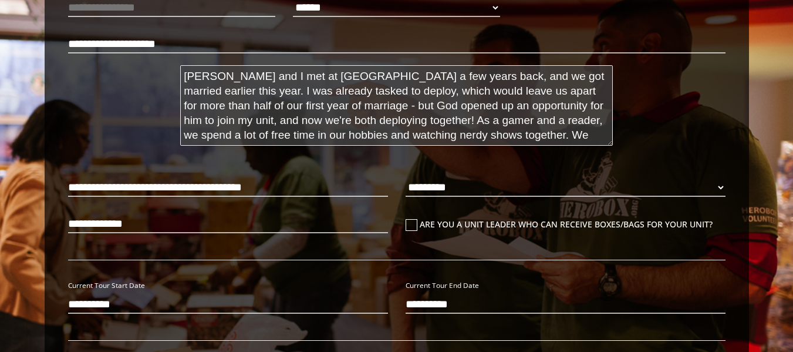
click at [440, 133] on textarea "[PERSON_NAME] and I met at [GEOGRAPHIC_DATA] a few years back, and we got marri…" at bounding box center [396, 105] width 433 height 80
click at [464, 126] on textarea "[PERSON_NAME] and I met at [GEOGRAPHIC_DATA] a few years back, and we got marri…" at bounding box center [396, 105] width 433 height 80
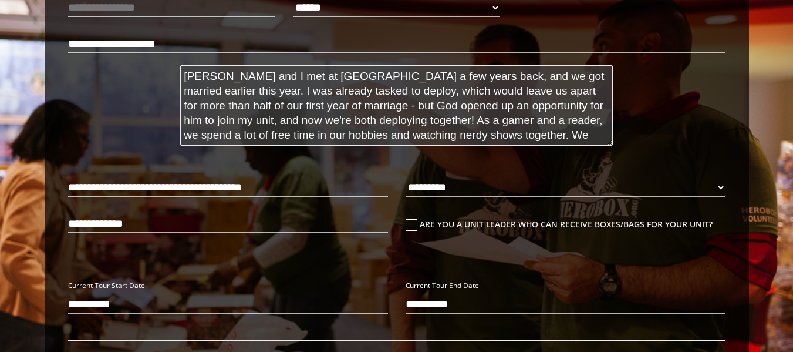
click at [470, 136] on textarea "[PERSON_NAME] and I met at [GEOGRAPHIC_DATA] a few years back, and we got marri…" at bounding box center [396, 105] width 433 height 80
click at [590, 131] on textarea "[PERSON_NAME] and I met at [GEOGRAPHIC_DATA] a few years back, and we got marri…" at bounding box center [396, 105] width 433 height 80
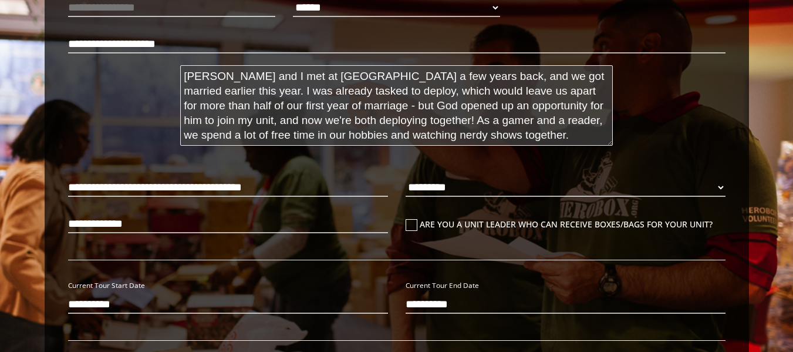
click at [361, 120] on textarea "[PERSON_NAME] and I met at [GEOGRAPHIC_DATA] a few years back, and we got marri…" at bounding box center [396, 105] width 433 height 80
drag, startPoint x: 361, startPoint y: 120, endPoint x: 472, endPoint y: 138, distance: 112.3
click at [472, 138] on textarea "[PERSON_NAME] and I met at [GEOGRAPHIC_DATA] a few years back, and we got marri…" at bounding box center [396, 105] width 433 height 80
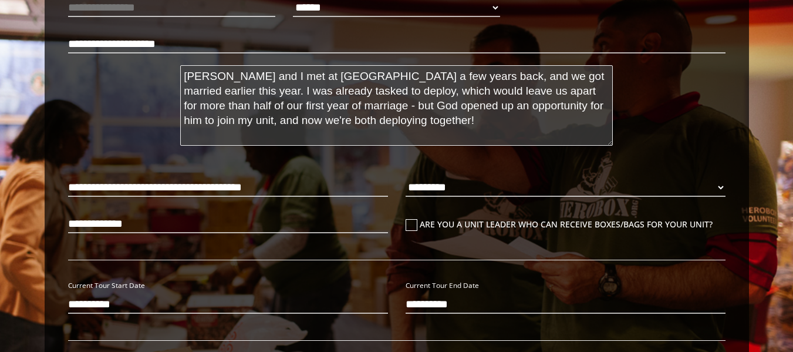
click at [376, 119] on textarea "[PERSON_NAME] and I met at [GEOGRAPHIC_DATA] a few years back, and we got marri…" at bounding box center [396, 105] width 433 height 80
paste textarea "s a gamer and a reader, we spend a lot of free time in our hobbies, hanging out…"
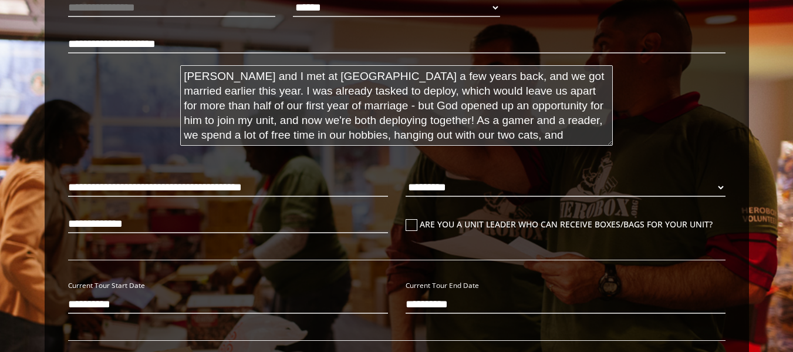
scroll to position [11, 0]
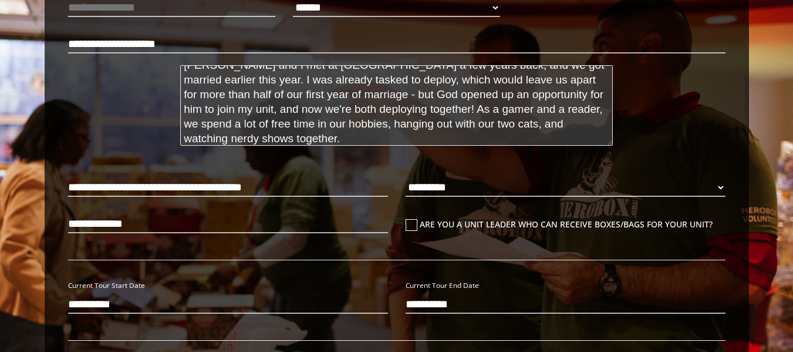
click at [466, 110] on textarea "[PERSON_NAME] and I met at [GEOGRAPHIC_DATA] a few years back, and we got marri…" at bounding box center [396, 105] width 433 height 80
click at [483, 111] on textarea "[PERSON_NAME] and I met at [GEOGRAPHIC_DATA] a few years back, and we got marri…" at bounding box center [396, 105] width 433 height 80
click at [581, 119] on textarea "[PERSON_NAME] and I met at [GEOGRAPHIC_DATA] a few years back, and we got marri…" at bounding box center [396, 105] width 433 height 80
click at [276, 123] on textarea "[PERSON_NAME] and I met at [GEOGRAPHIC_DATA] a few years back, and we got marri…" at bounding box center [396, 105] width 433 height 80
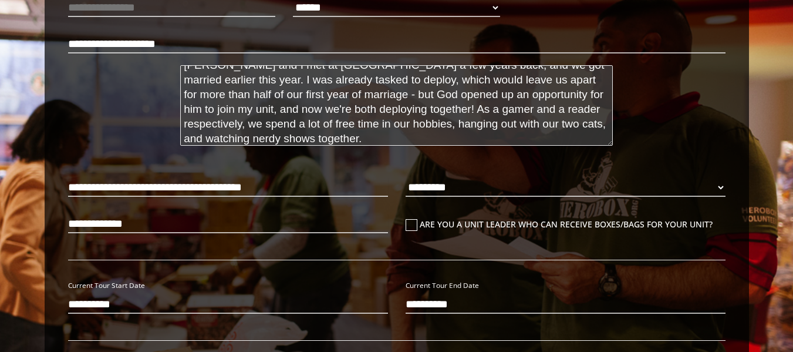
click at [276, 123] on textarea "[PERSON_NAME] and I met at [GEOGRAPHIC_DATA] a few years back, and we got marri…" at bounding box center [396, 105] width 433 height 80
click at [269, 123] on textarea "[PERSON_NAME] and I met at [GEOGRAPHIC_DATA] a few years back, and we got marri…" at bounding box center [396, 105] width 433 height 80
click at [283, 124] on textarea "[PERSON_NAME] and I met at [GEOGRAPHIC_DATA] a few years back, and we got marri…" at bounding box center [396, 105] width 433 height 80
click at [269, 124] on textarea "[PERSON_NAME] and I met at [GEOGRAPHIC_DATA] a few years back, and we got marri…" at bounding box center [396, 105] width 433 height 80
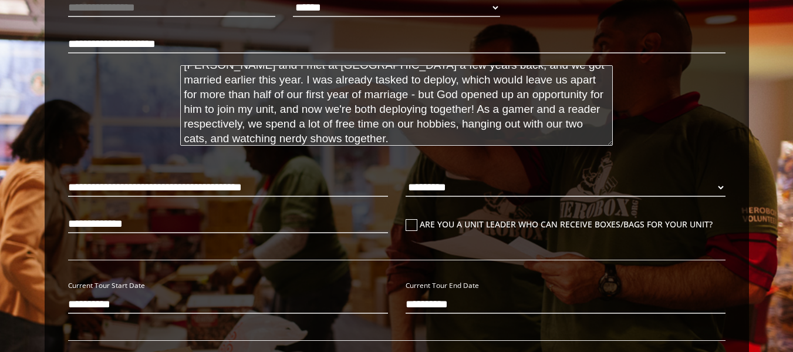
click at [423, 140] on textarea "[PERSON_NAME] and I met at [GEOGRAPHIC_DATA] a few years back, and we got marri…" at bounding box center [396, 105] width 433 height 80
click at [424, 129] on textarea "[PERSON_NAME] and I met at [GEOGRAPHIC_DATA] a few years back, and we got marri…" at bounding box center [396, 105] width 433 height 80
click at [369, 127] on textarea "[PERSON_NAME] and I met at [GEOGRAPHIC_DATA] a few years back, and we got marri…" at bounding box center [396, 105] width 433 height 80
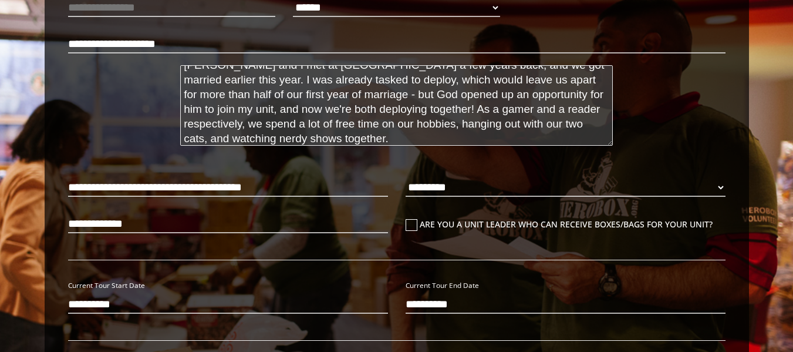
click at [369, 127] on textarea "[PERSON_NAME] and I met at [GEOGRAPHIC_DATA] a few years back, and we got marri…" at bounding box center [396, 105] width 433 height 80
click at [272, 125] on textarea "[PERSON_NAME] and I met at [GEOGRAPHIC_DATA] a few years back, and we got marri…" at bounding box center [396, 105] width 433 height 80
click at [201, 124] on textarea "[PERSON_NAME] and I met at [GEOGRAPHIC_DATA] a few years back, and we got marri…" at bounding box center [396, 105] width 433 height 80
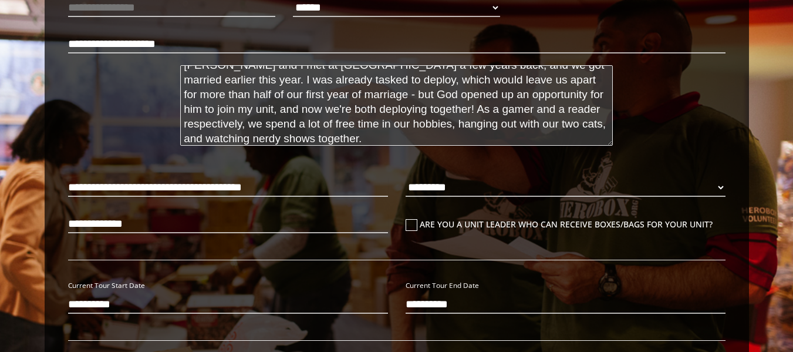
click at [201, 124] on textarea "[PERSON_NAME] and I met at [GEOGRAPHIC_DATA] a few years back, and we got marri…" at bounding box center [396, 105] width 433 height 80
click at [274, 126] on textarea "[PERSON_NAME] and I met at [GEOGRAPHIC_DATA] a few years back, and we got marri…" at bounding box center [396, 105] width 433 height 80
click at [312, 130] on textarea "[PERSON_NAME] and I met at [GEOGRAPHIC_DATA] a few years back, and we got marri…" at bounding box center [396, 105] width 433 height 80
click at [315, 134] on textarea "[PERSON_NAME] and I met at [GEOGRAPHIC_DATA] a few years back, and we got marri…" at bounding box center [396, 105] width 433 height 80
click at [487, 125] on textarea "[PERSON_NAME] and I met at [GEOGRAPHIC_DATA] a few years back, and we got marri…" at bounding box center [396, 105] width 433 height 80
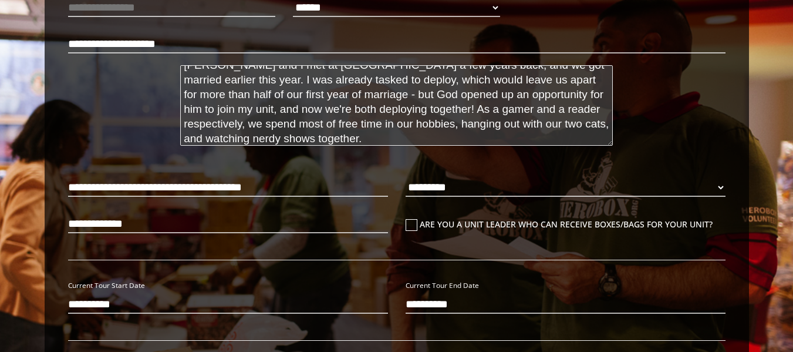
click at [487, 125] on textarea "[PERSON_NAME] and I met at [GEOGRAPHIC_DATA] a few years back, and we got marri…" at bounding box center [396, 105] width 433 height 80
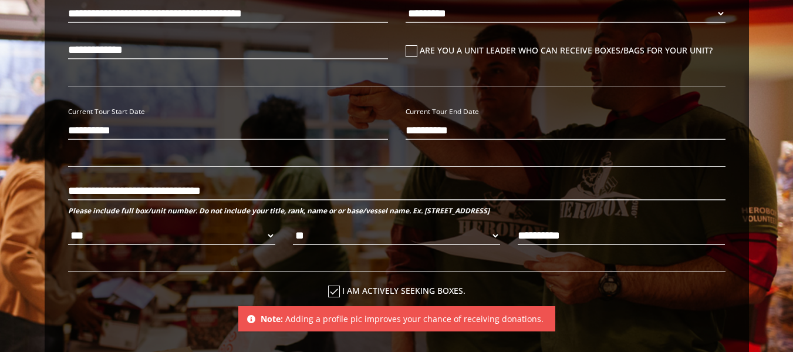
scroll to position [422, 0]
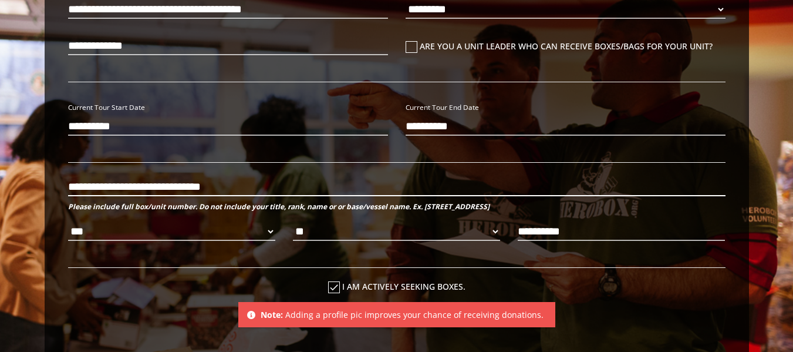
type textarea "[PERSON_NAME] and I met at [GEOGRAPHIC_DATA] a few years back, and we got marri…"
click at [167, 185] on input "**********" at bounding box center [396, 186] width 657 height 19
click at [68, 187] on input "**********" at bounding box center [396, 186] width 657 height 19
type input "**********"
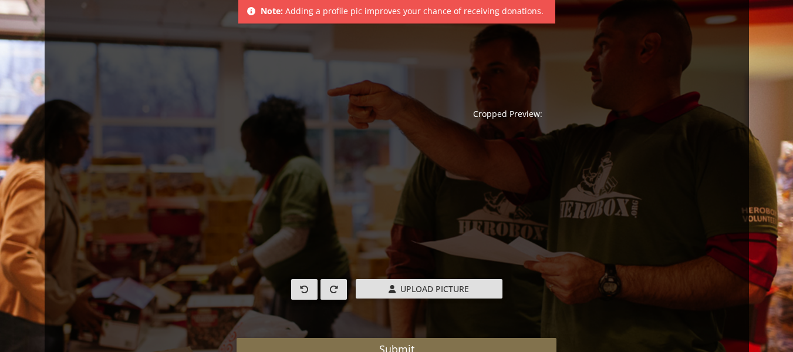
scroll to position [794, 0]
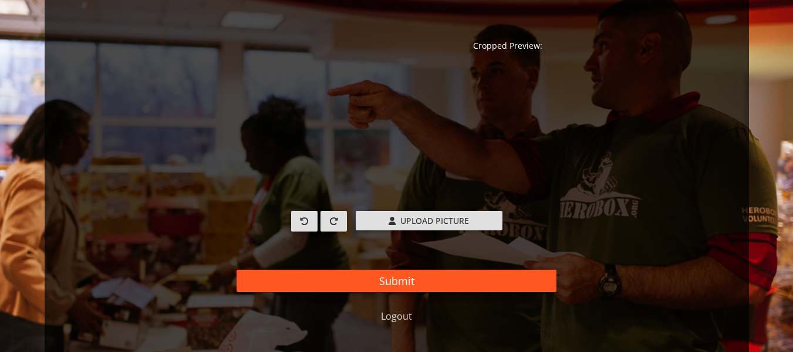
click at [473, 289] on button "Submit" at bounding box center [397, 280] width 320 height 22
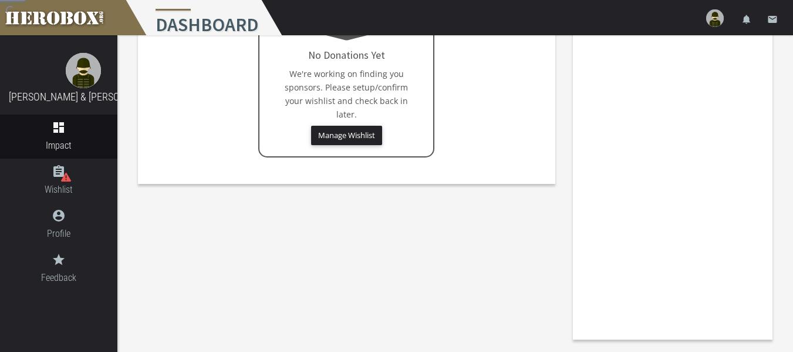
scroll to position [57, 0]
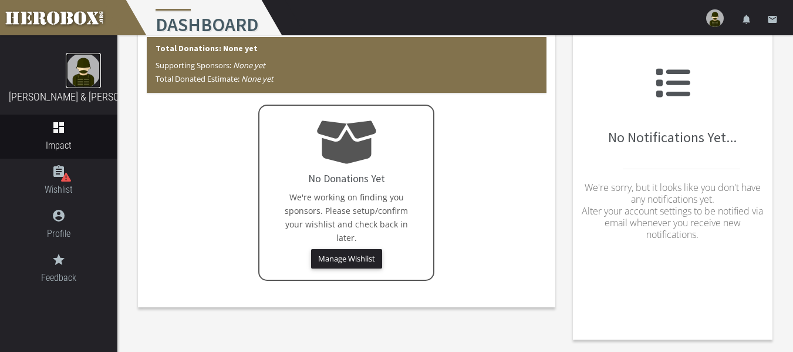
click at [66, 81] on img at bounding box center [83, 70] width 35 height 35
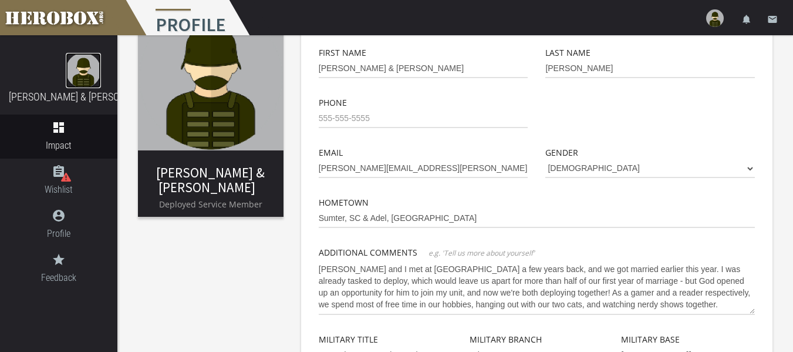
scroll to position [446, 0]
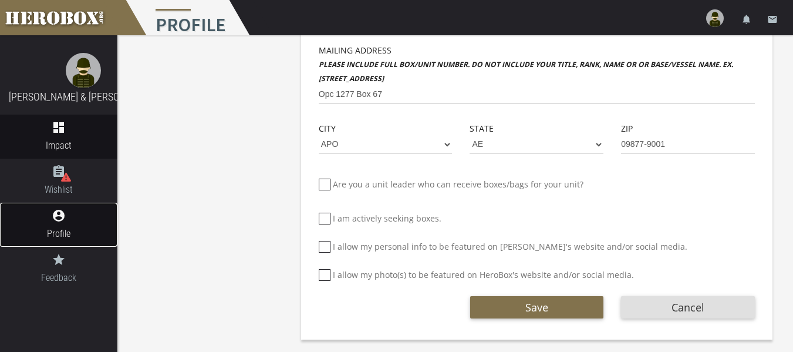
click at [80, 236] on span "Profile" at bounding box center [58, 233] width 117 height 15
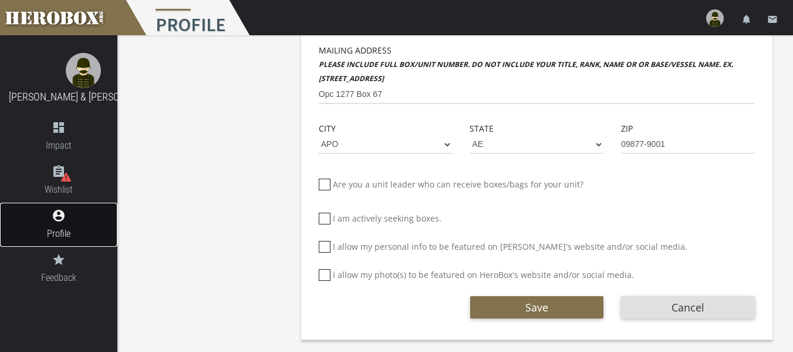
click at [70, 229] on span "Profile" at bounding box center [58, 233] width 117 height 15
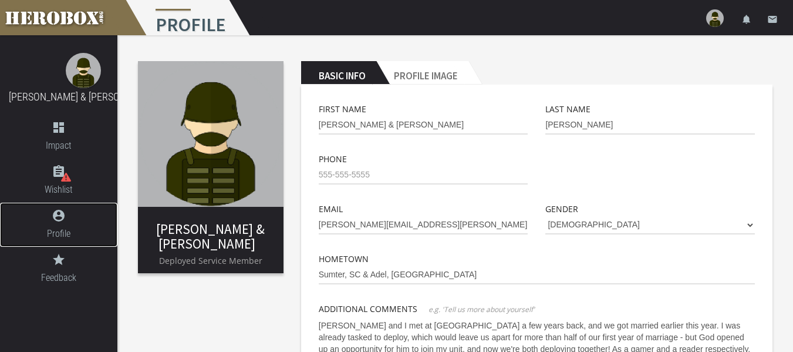
scroll to position [0, 0]
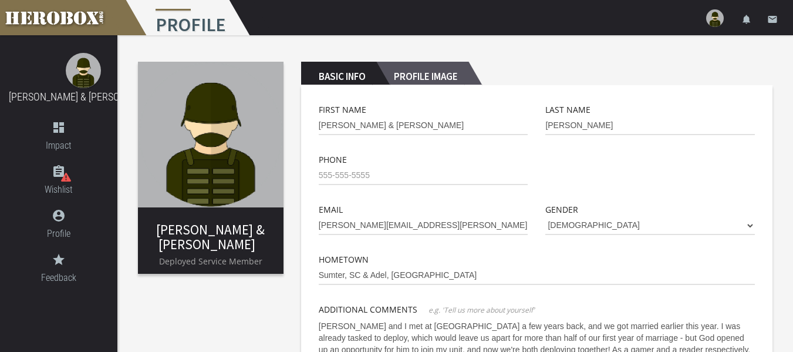
click at [420, 70] on h2 "Profile Image" at bounding box center [422, 73] width 92 height 23
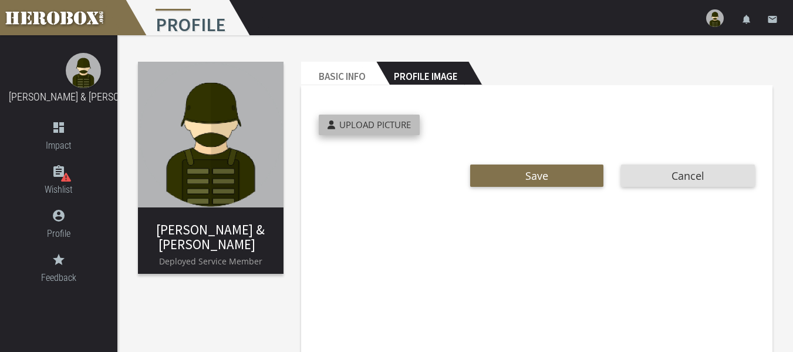
click at [393, 130] on span "Upload Picture" at bounding box center [375, 125] width 72 height 12
click at [393, 128] on input "Upload Picture" at bounding box center [397, 121] width 156 height 14
type input "**********"
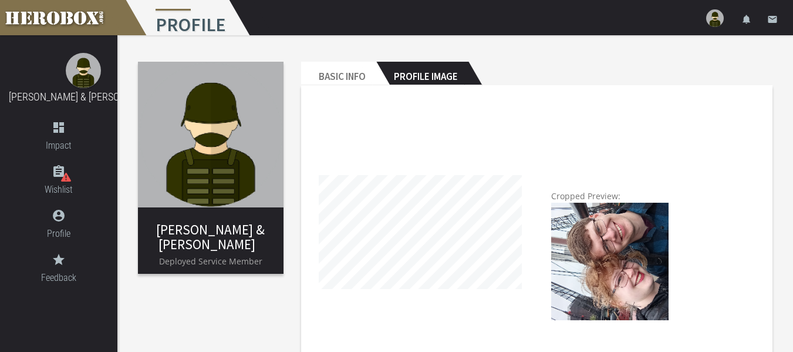
scroll to position [60, 0]
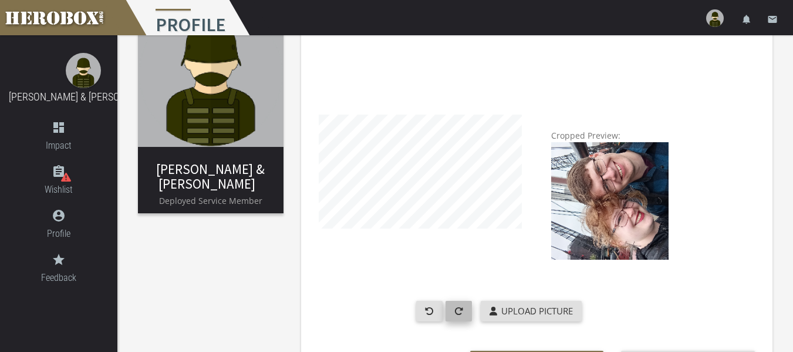
click at [464, 310] on button "button" at bounding box center [459, 311] width 26 height 21
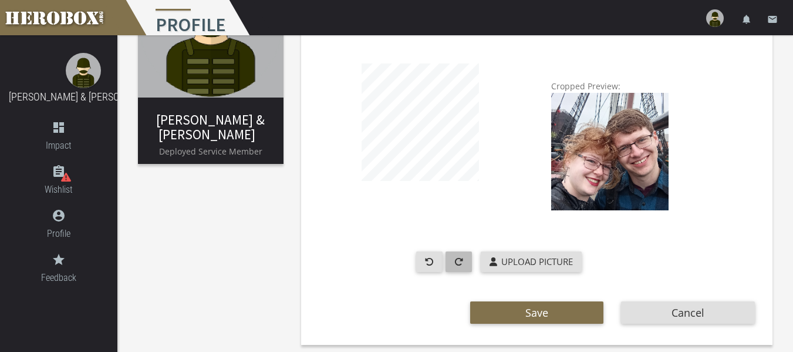
scroll to position [115, 0]
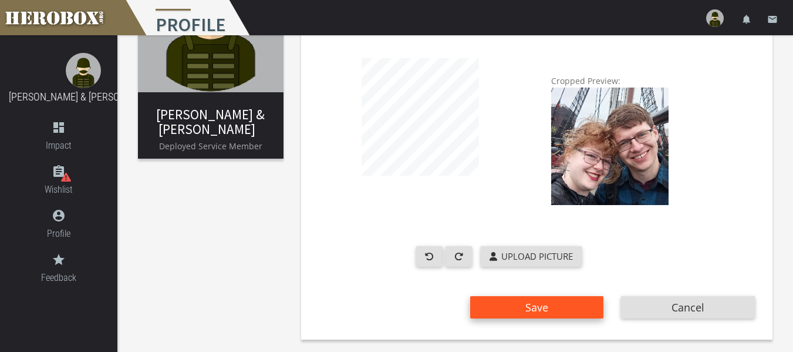
click at [560, 311] on button "Save" at bounding box center [537, 307] width 134 height 22
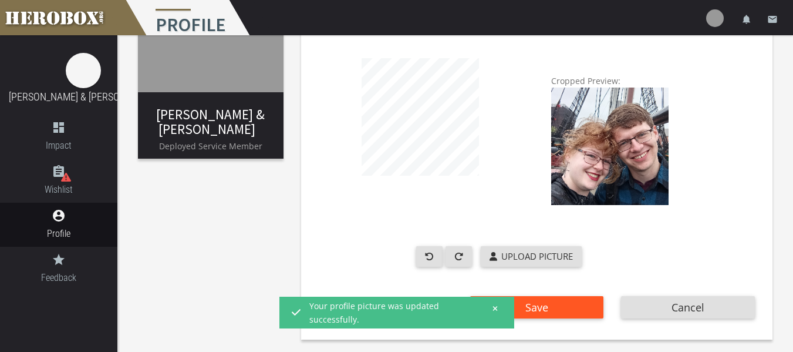
scroll to position [0, 0]
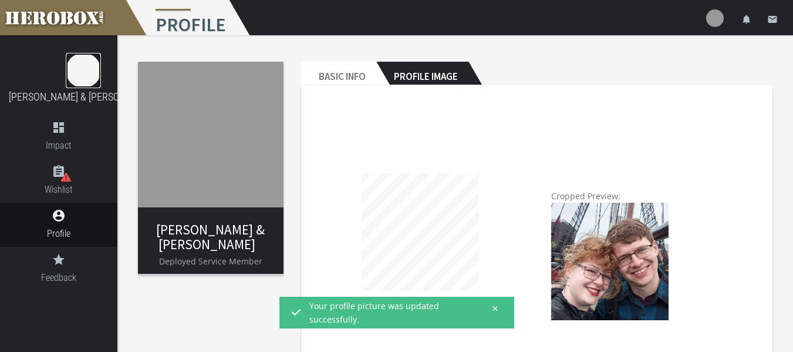
click at [72, 84] on link at bounding box center [83, 70] width 35 height 35
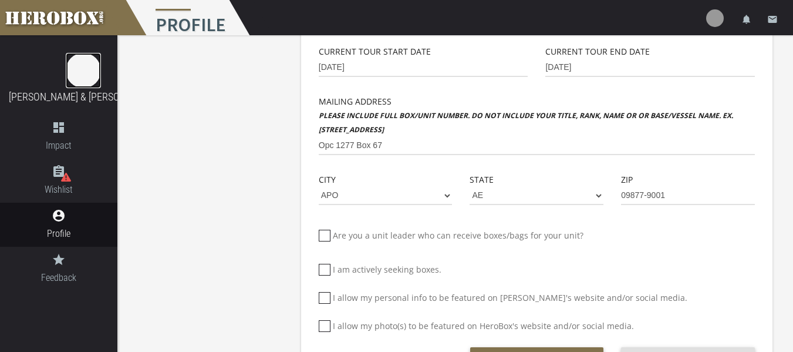
scroll to position [446, 0]
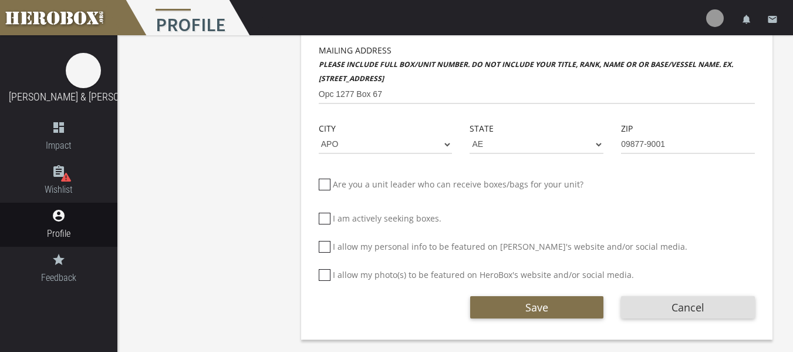
click at [326, 243] on icon at bounding box center [325, 247] width 12 height 12
click at [326, 243] on input "I allow my personal info to be featured on [PERSON_NAME]'s website and/or socia…" at bounding box center [323, 251] width 8 height 19
checkbox input "*****"
click at [325, 273] on icon at bounding box center [325, 275] width 12 height 12
click at [325, 273] on input "I allow my photo(s) to be featured on HeroBox's website and/or social media." at bounding box center [323, 279] width 8 height 19
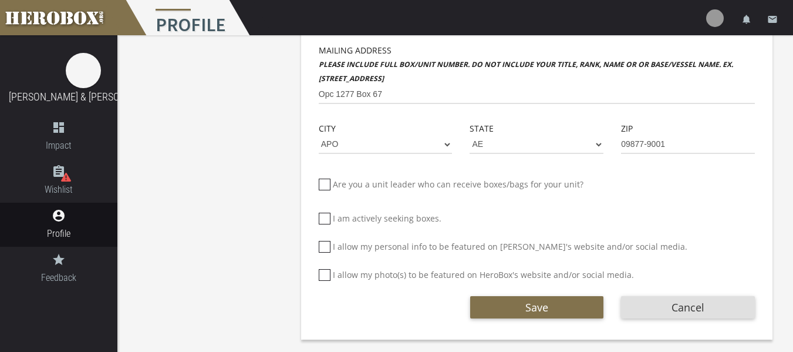
checkbox input "*****"
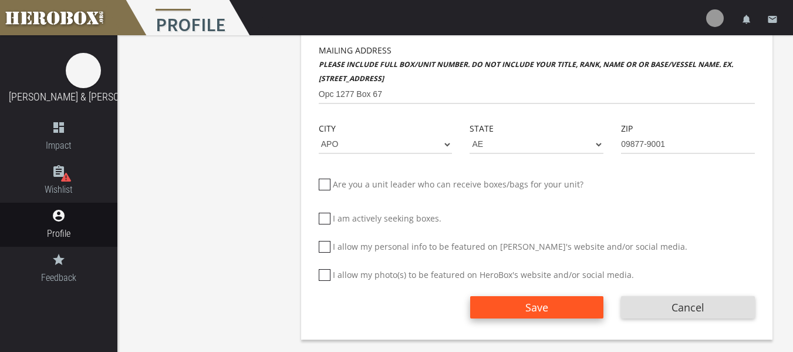
click at [529, 302] on span "Save" at bounding box center [536, 307] width 23 height 14
click at [525, 301] on span "Save" at bounding box center [536, 307] width 23 height 14
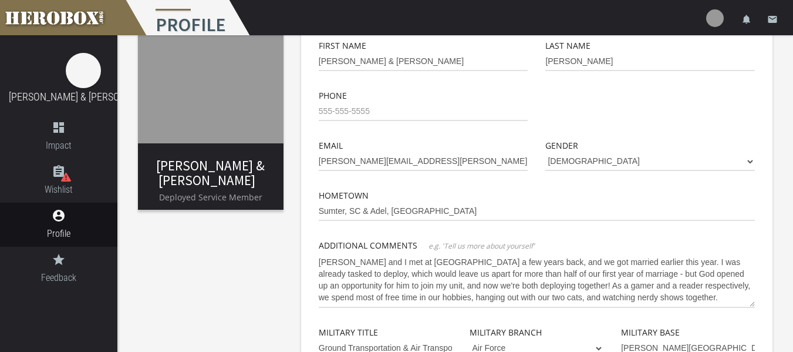
scroll to position [0, 0]
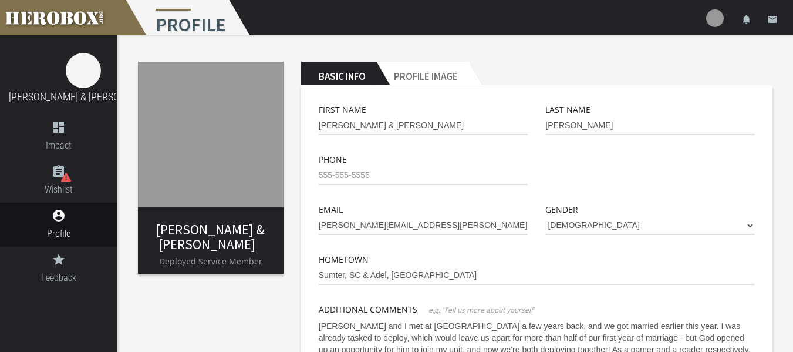
click at [203, 163] on img at bounding box center [211, 135] width 146 height 146
click at [57, 137] on link "dashboard Impact" at bounding box center [58, 136] width 117 height 44
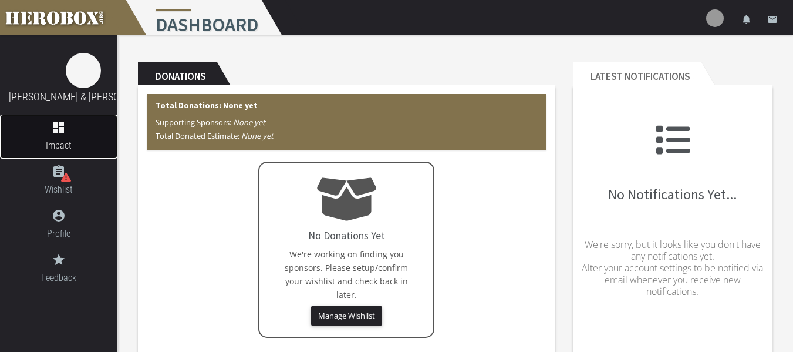
scroll to position [57, 0]
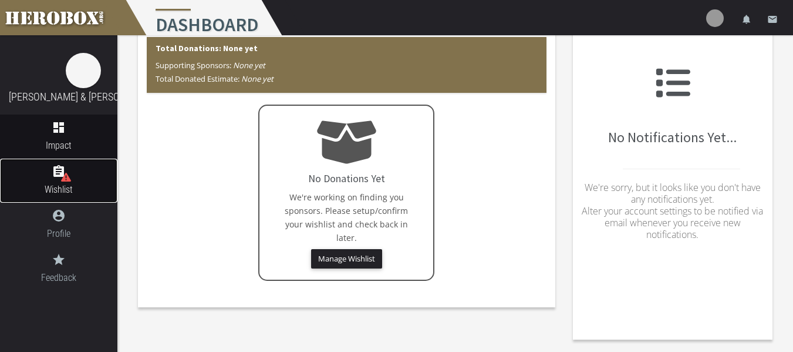
click at [72, 177] on icon "assignment" at bounding box center [58, 171] width 117 height 14
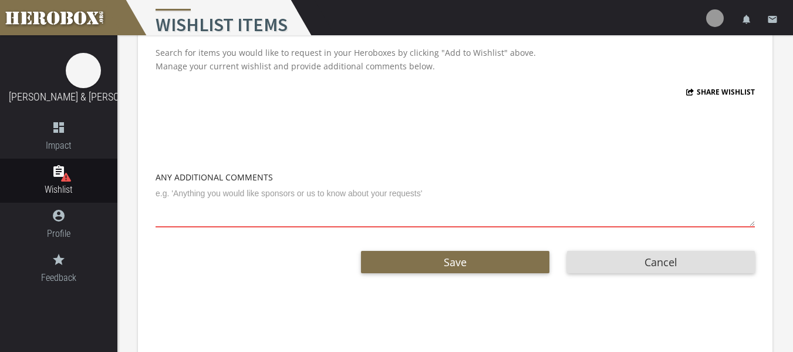
scroll to position [98, 0]
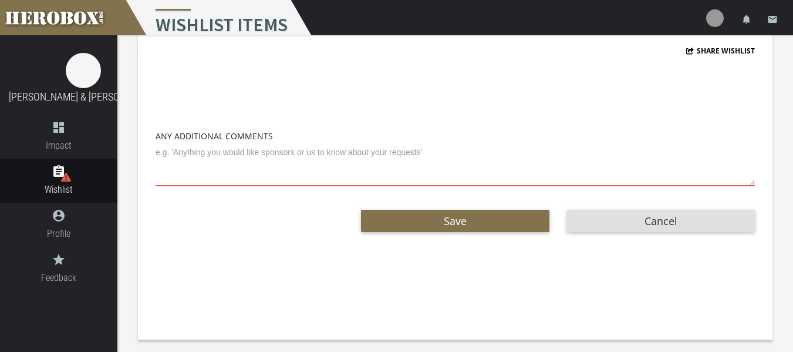
click at [437, 170] on textarea at bounding box center [455, 164] width 599 height 43
click at [623, 218] on button "Cancel" at bounding box center [661, 221] width 188 height 22
click at [62, 212] on icon "account_circle" at bounding box center [58, 215] width 117 height 14
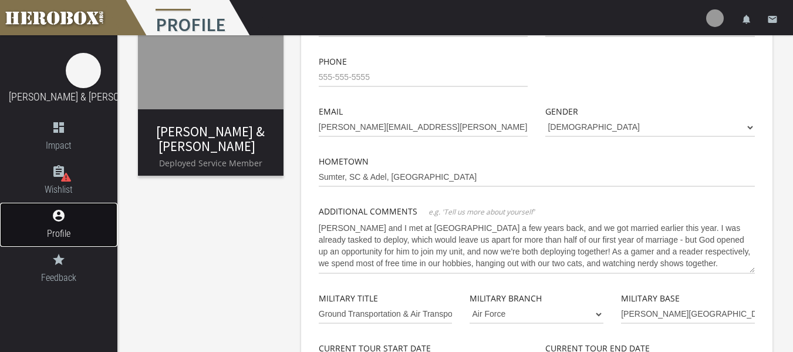
scroll to position [446, 0]
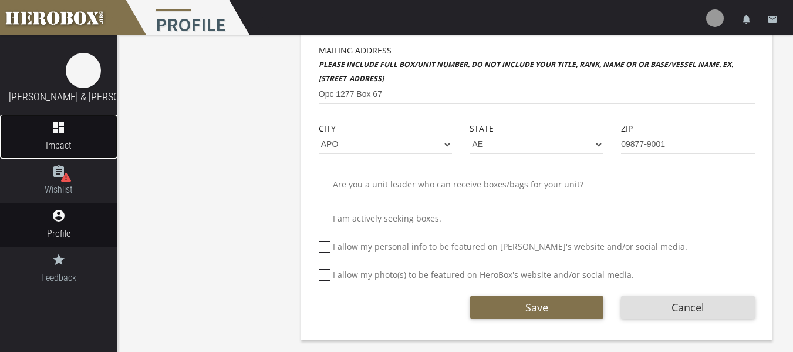
click at [77, 143] on span "Impact" at bounding box center [58, 145] width 117 height 15
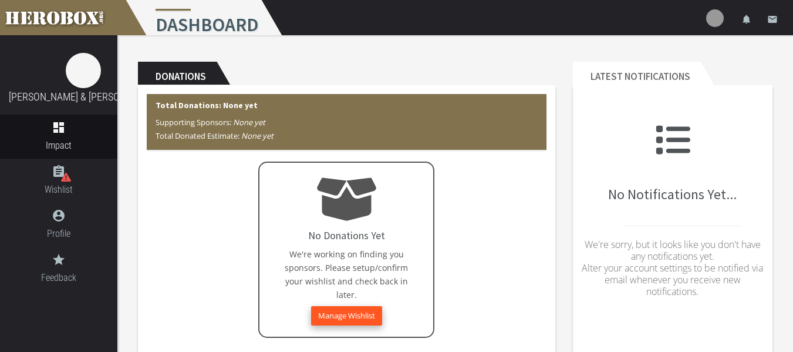
click at [347, 320] on button "Manage Wishlist" at bounding box center [346, 315] width 71 height 19
click at [344, 316] on button "Manage Wishlist" at bounding box center [346, 315] width 71 height 19
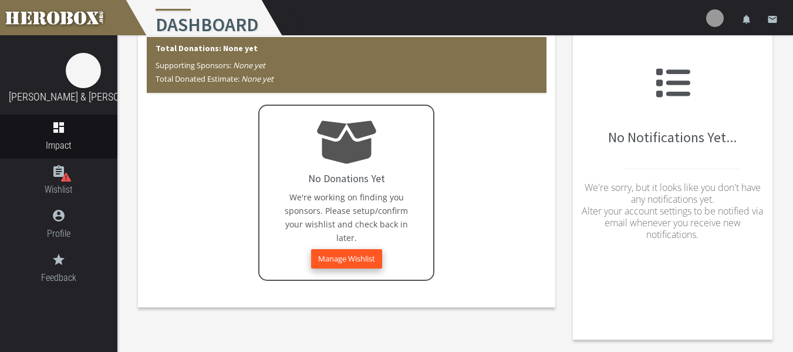
click at [361, 259] on button "Manage Wishlist" at bounding box center [346, 258] width 71 height 19
click at [347, 179] on h4 "No Donations Yet" at bounding box center [346, 179] width 77 height 12
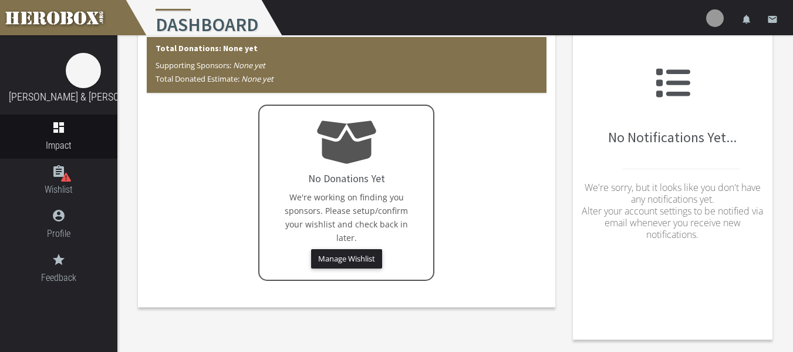
scroll to position [0, 0]
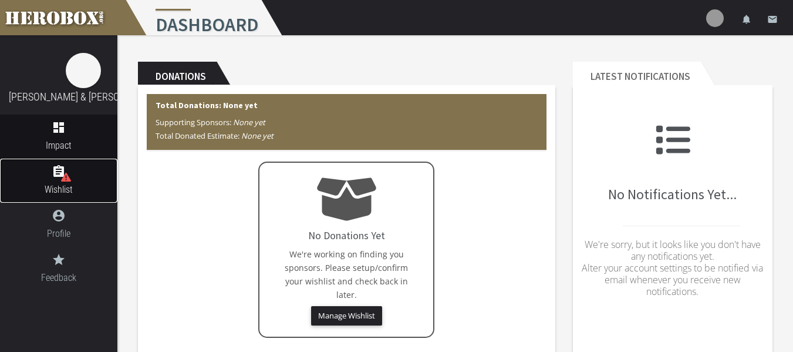
click at [50, 178] on icon "assignment" at bounding box center [58, 171] width 117 height 14
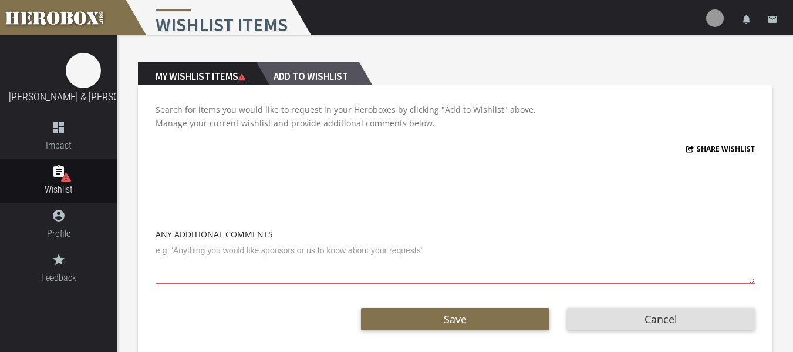
click at [311, 75] on h2 "Add to Wishlist" at bounding box center [307, 73] width 103 height 23
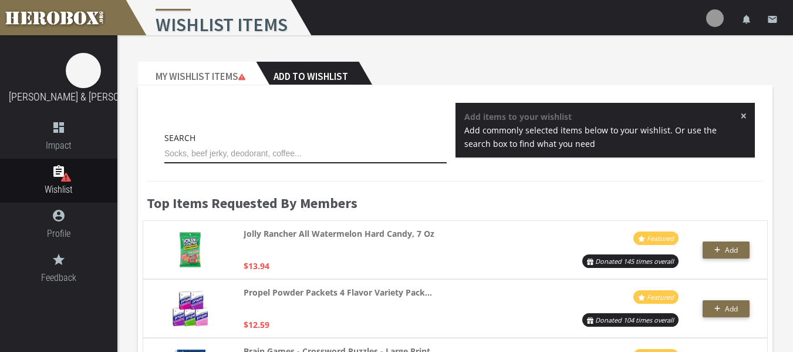
click at [350, 155] on input "text" at bounding box center [305, 153] width 282 height 19
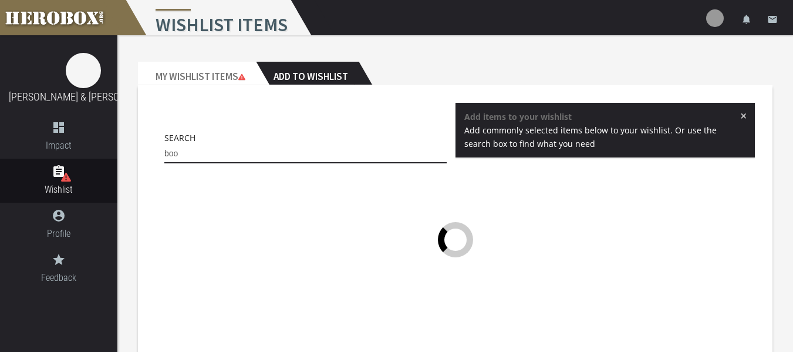
type input "book"
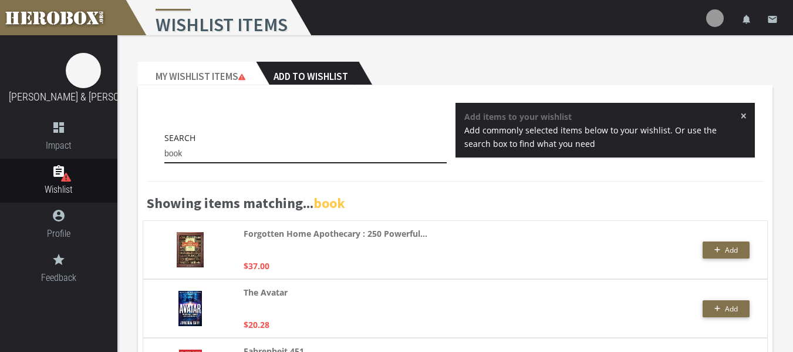
click at [274, 154] on input "book" at bounding box center [305, 153] width 282 height 19
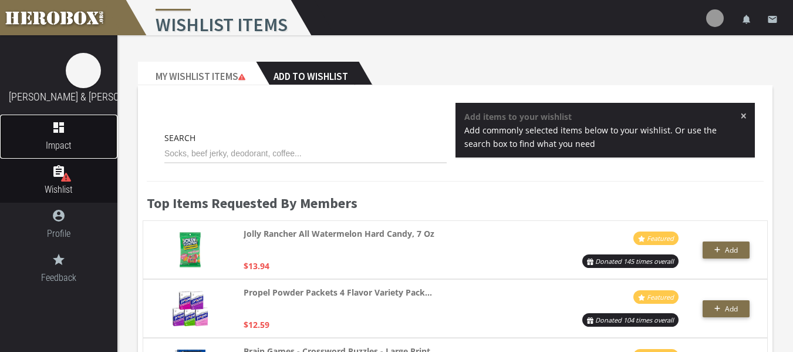
click at [79, 131] on icon "dashboard" at bounding box center [58, 127] width 117 height 14
